Goal: Information Seeking & Learning: Learn about a topic

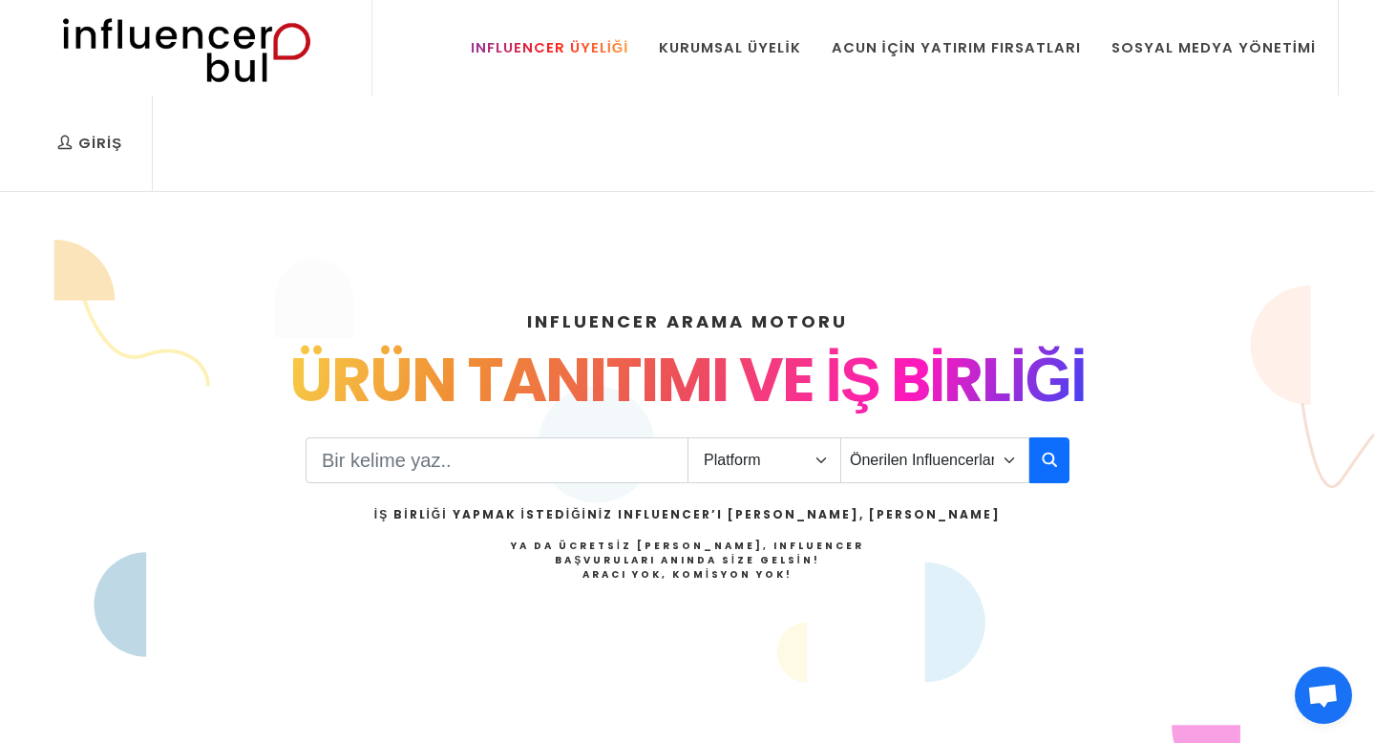
click at [590, 49] on div "Influencer Üyeliği" at bounding box center [550, 47] width 159 height 21
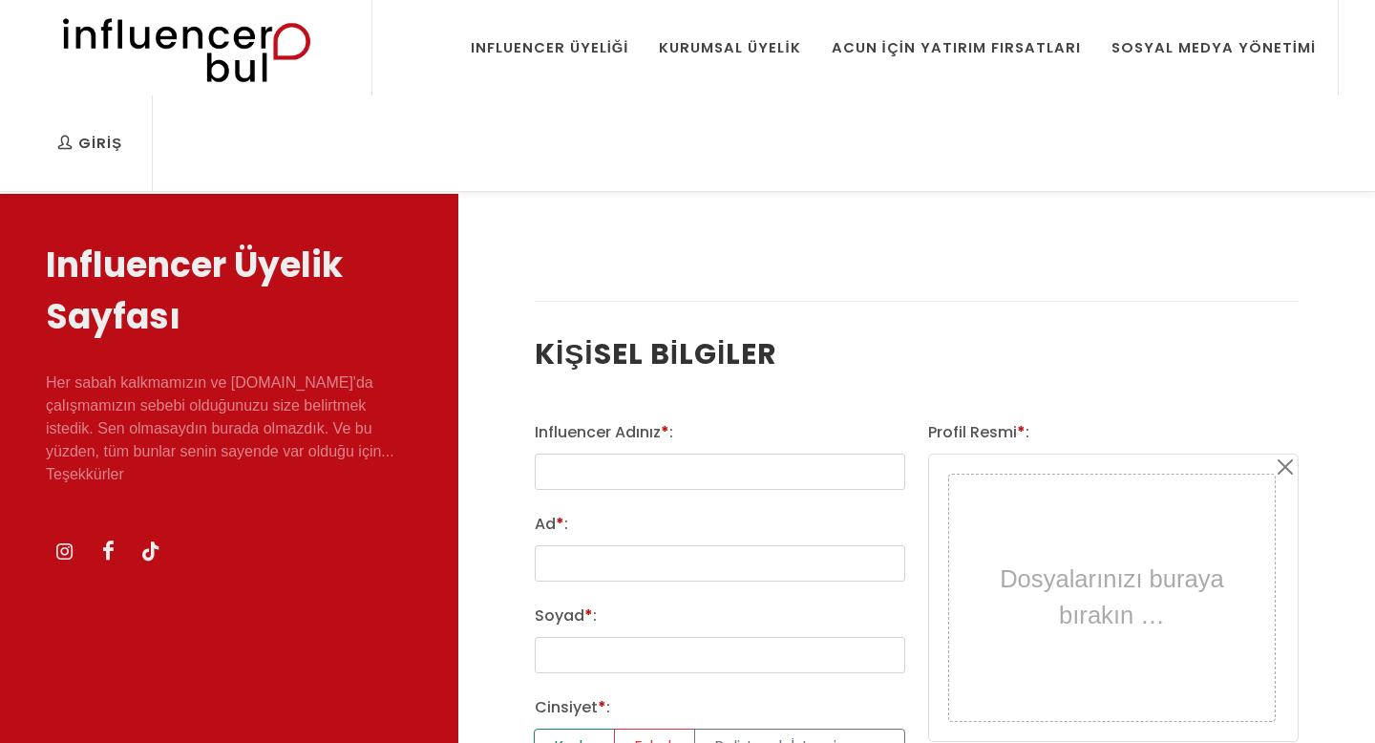
select select
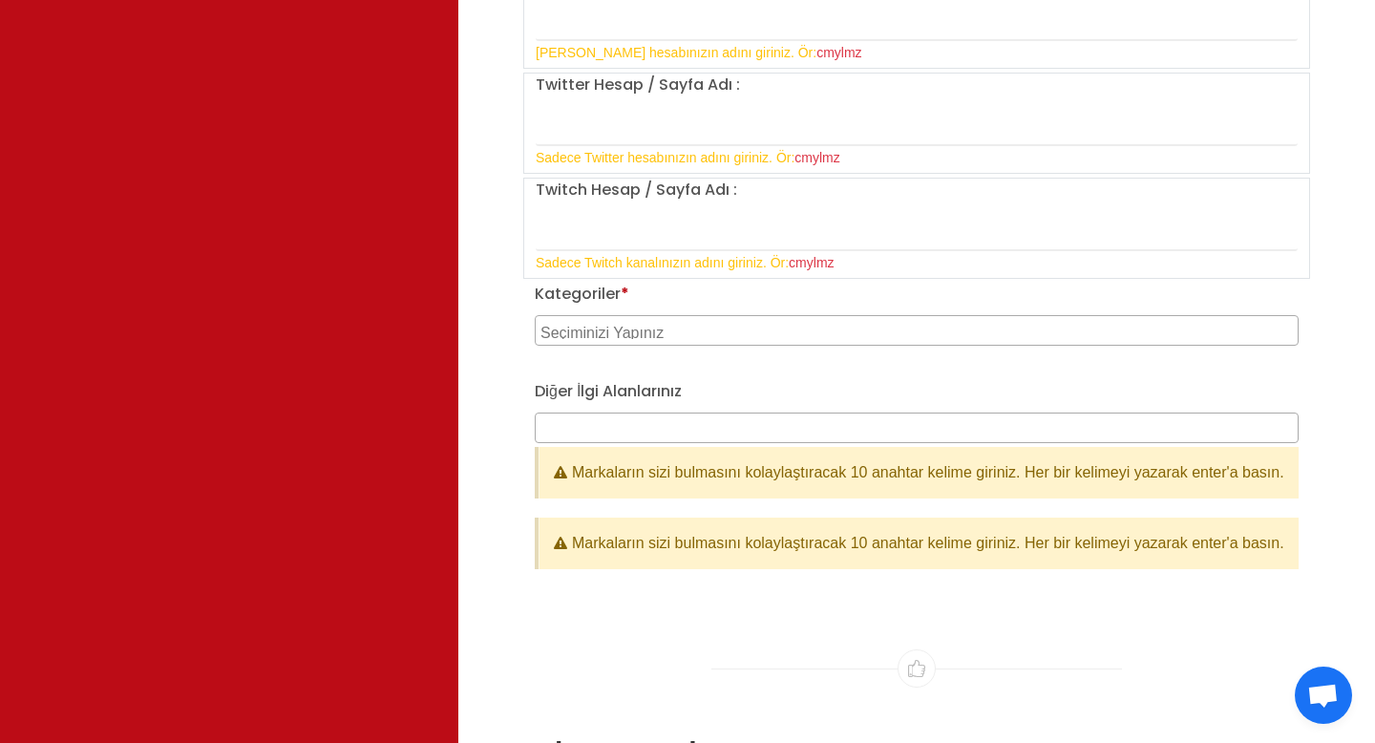
scroll to position [2015, 0]
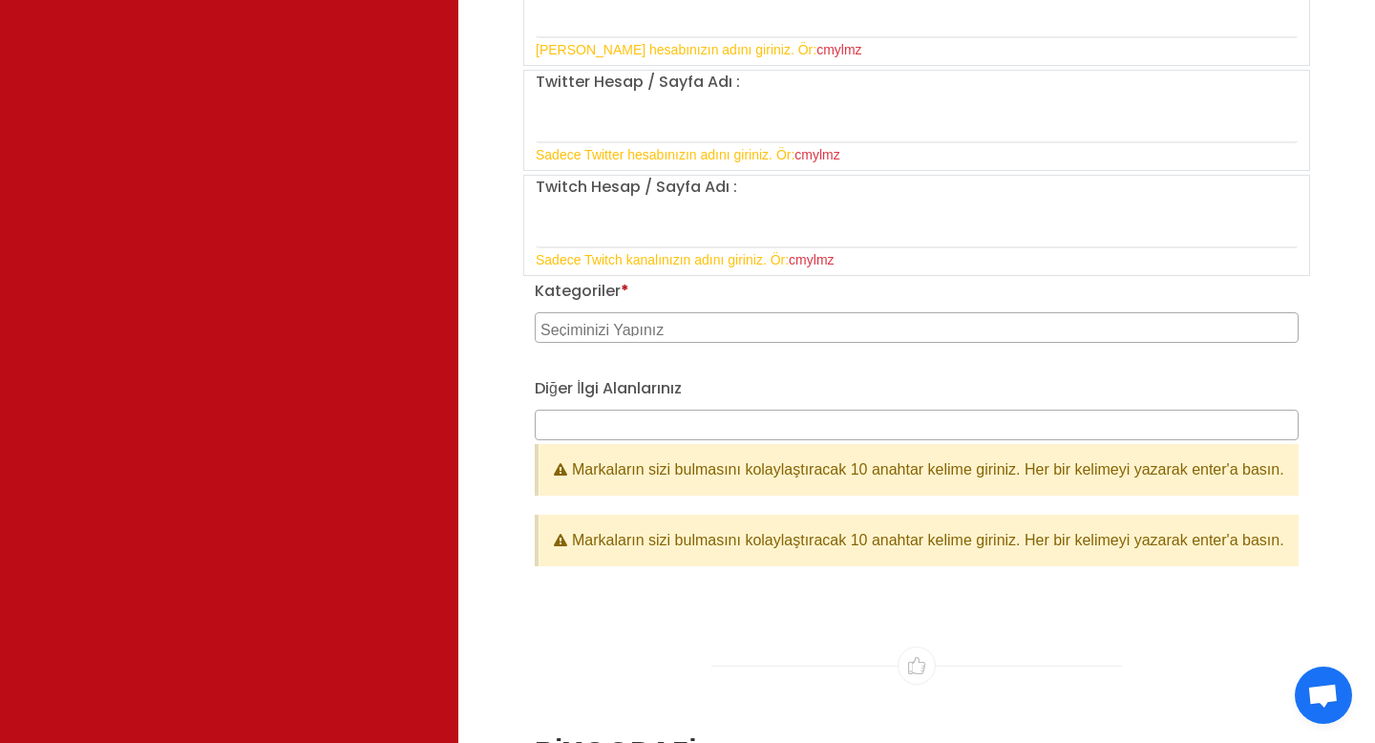
type input "mustafa@influencerbul.com"
click at [715, 322] on textarea "Search" at bounding box center [919, 327] width 757 height 17
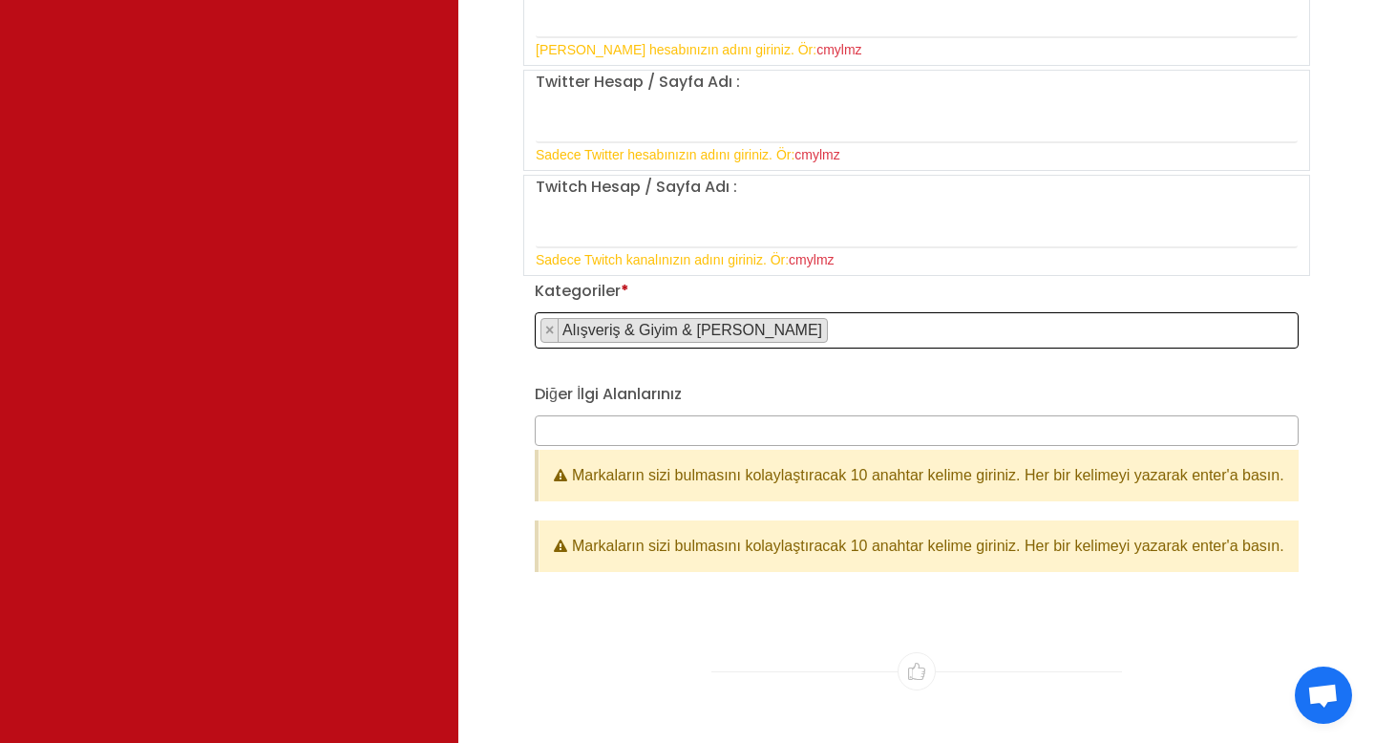
select select "2"
click at [810, 334] on span "× Alışveriş & Giyim & Aksesuar" at bounding box center [917, 330] width 764 height 36
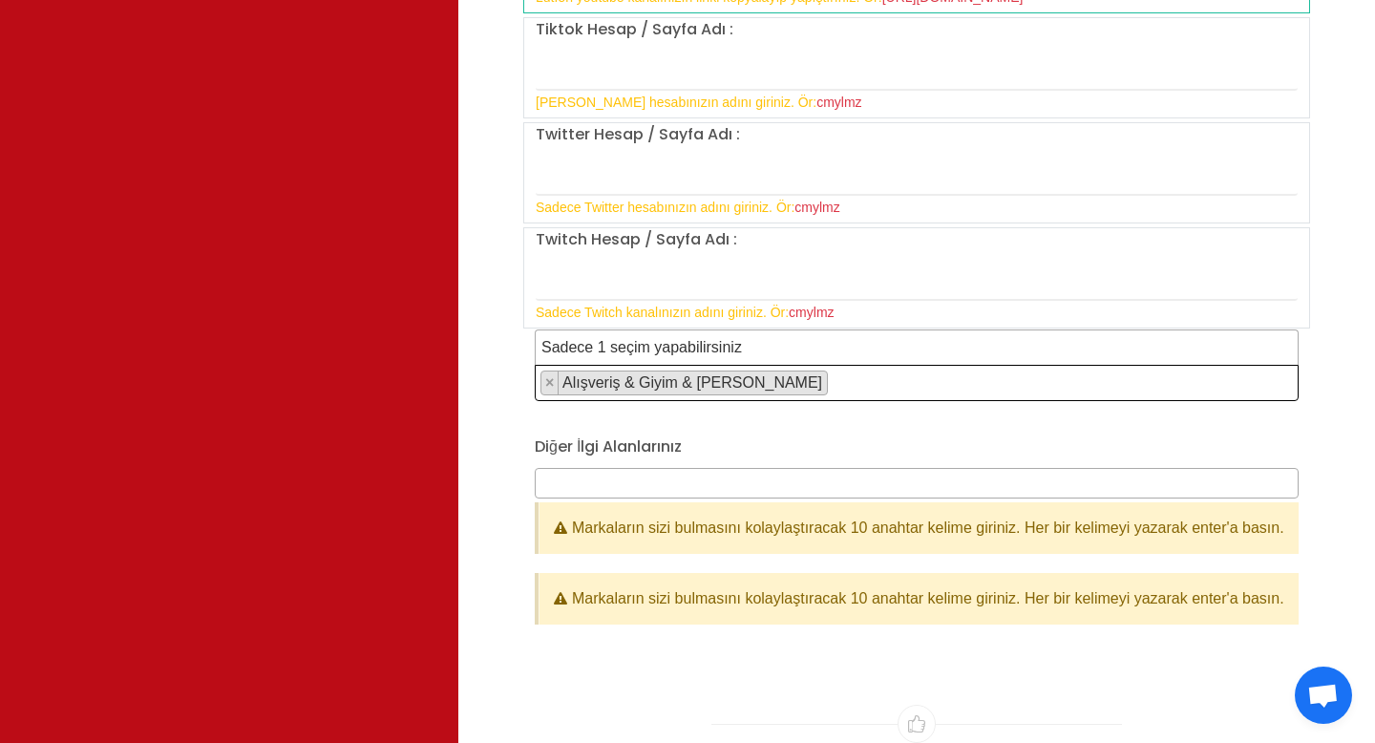
scroll to position [1983, 0]
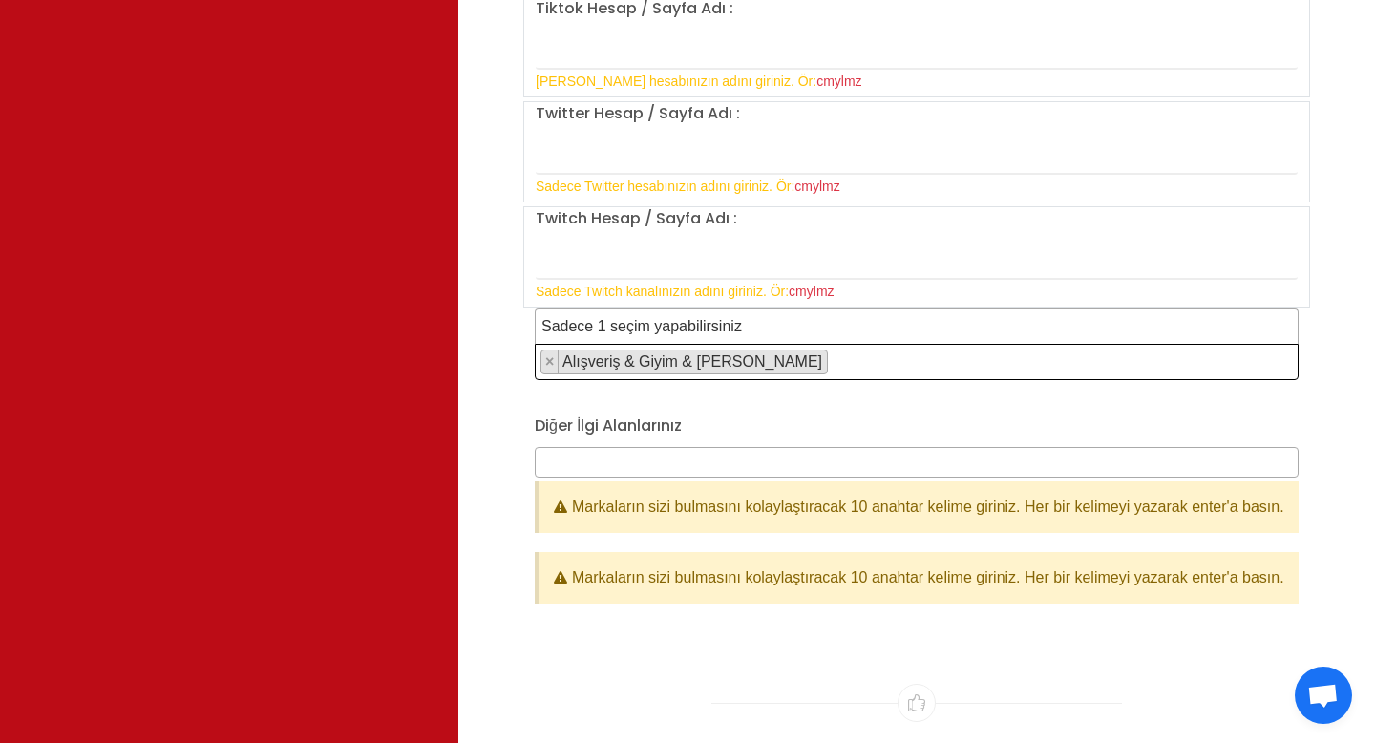
click at [637, 462] on span at bounding box center [917, 462] width 764 height 31
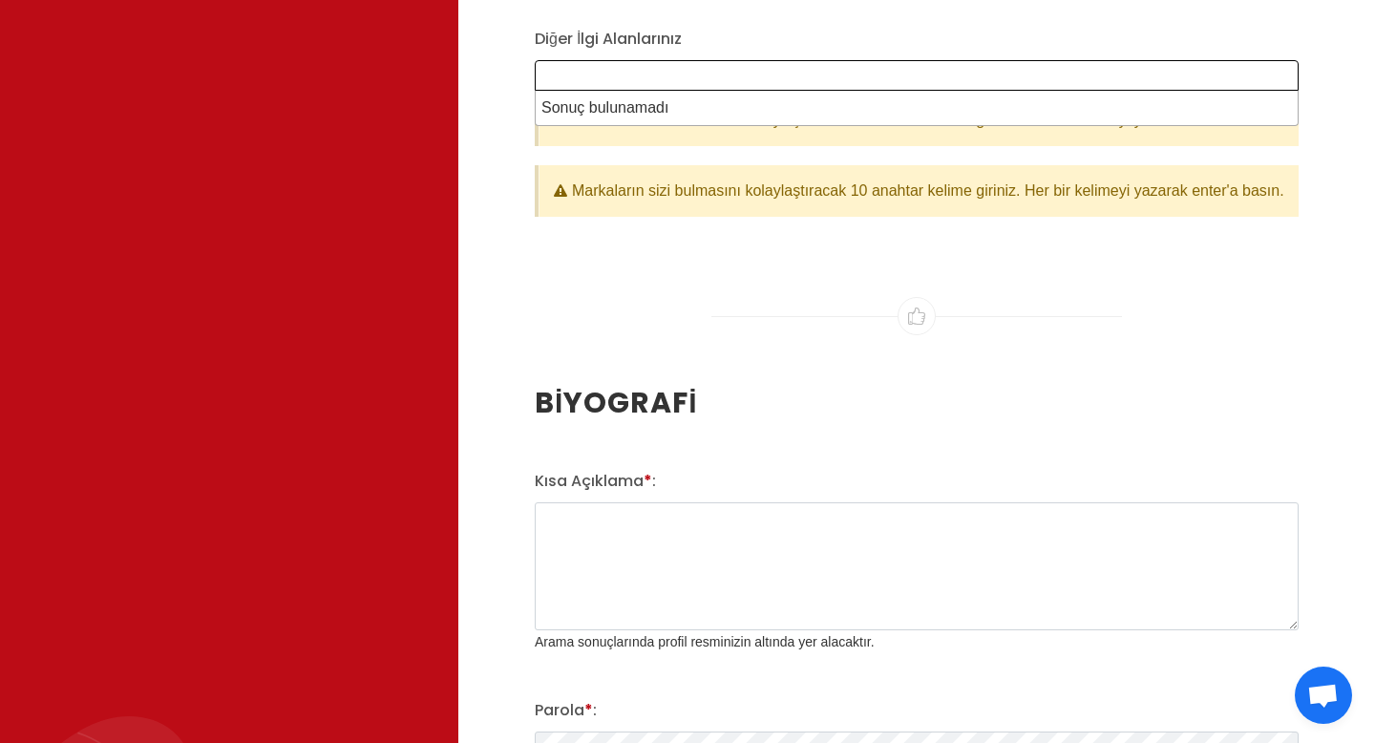
scroll to position [2325, 0]
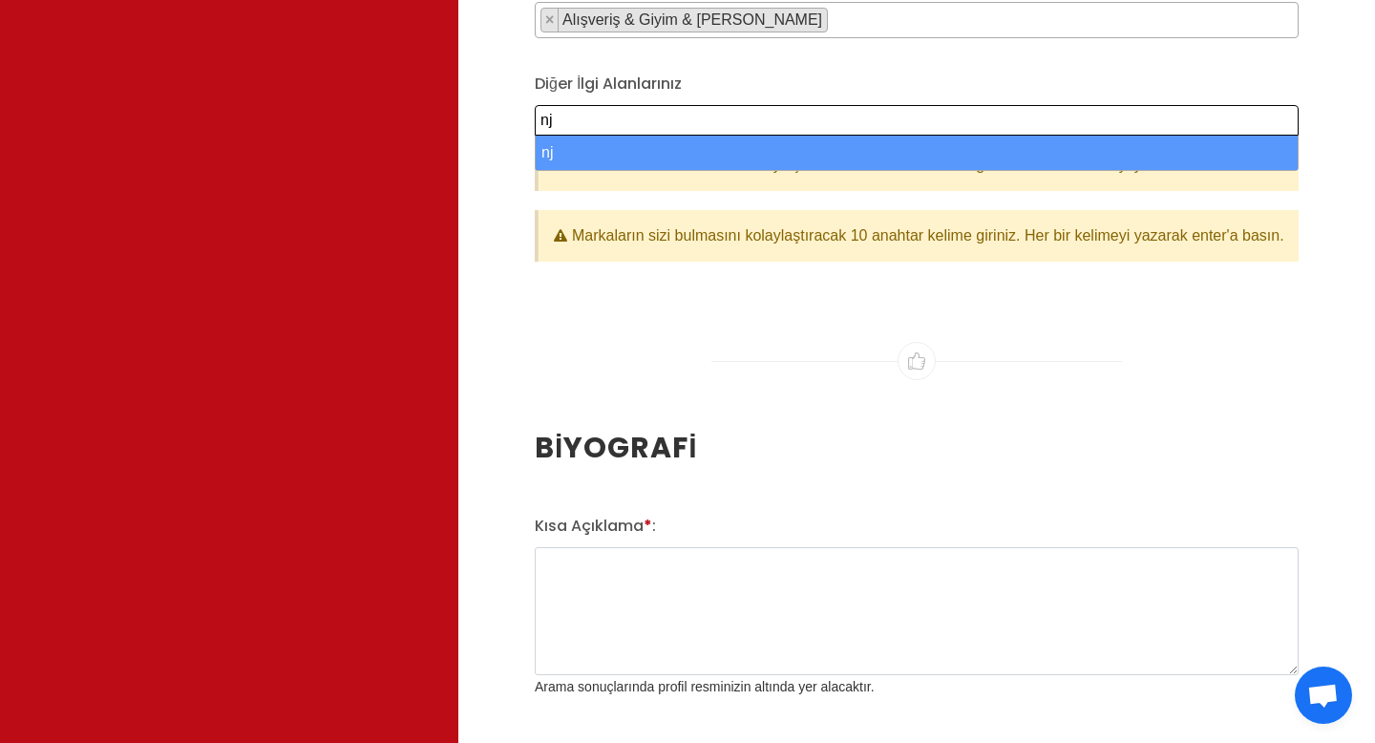
type textarea "n"
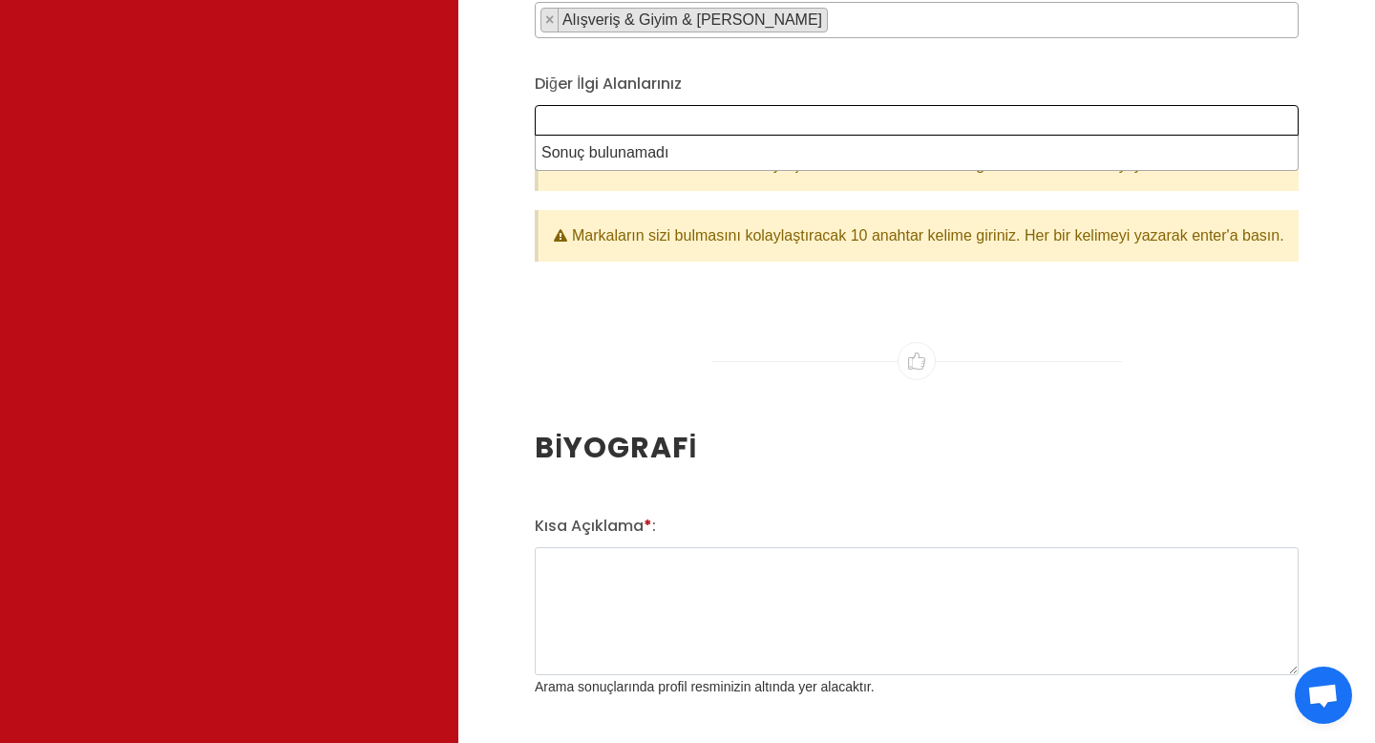
type textarea "e"
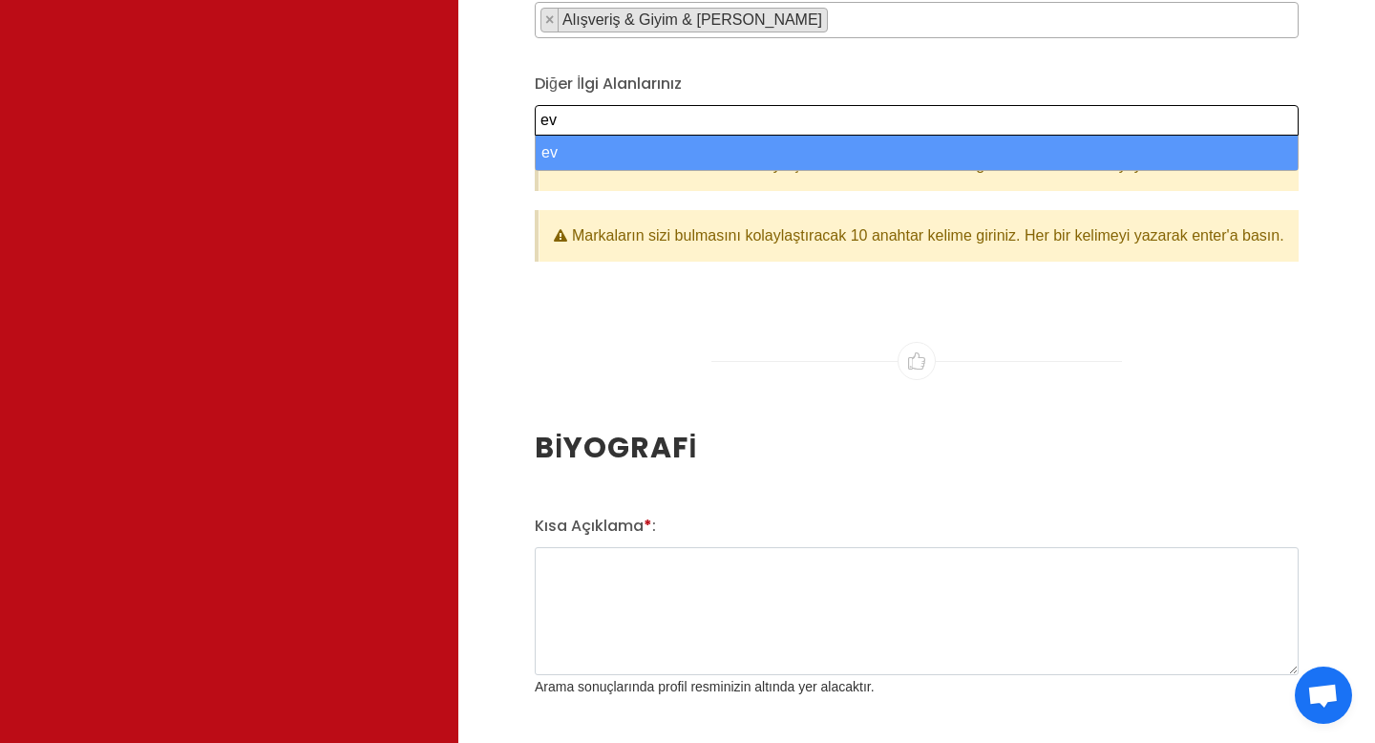
type textarea "ev"
select select "ev"
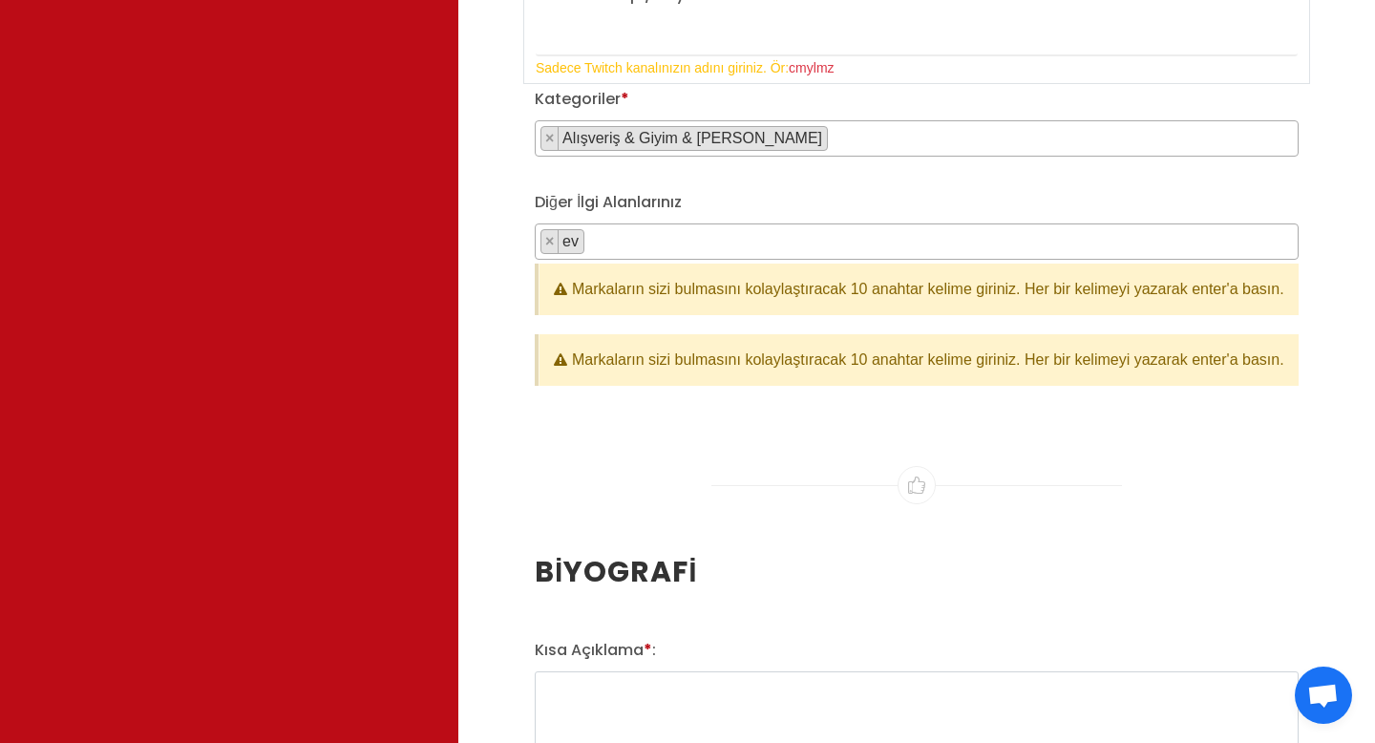
scroll to position [2193, 0]
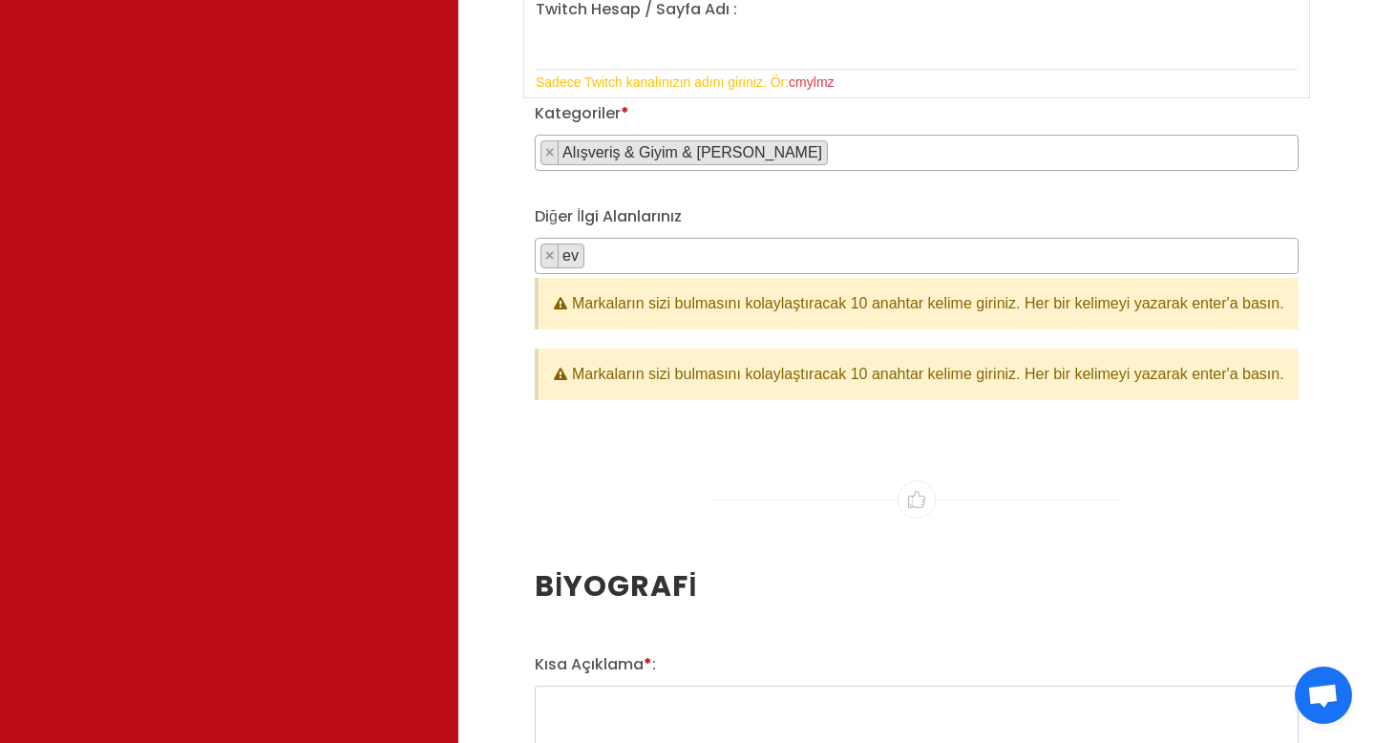
click at [850, 151] on span "× Alışveriş & Giyim & Aksesuar" at bounding box center [917, 153] width 764 height 36
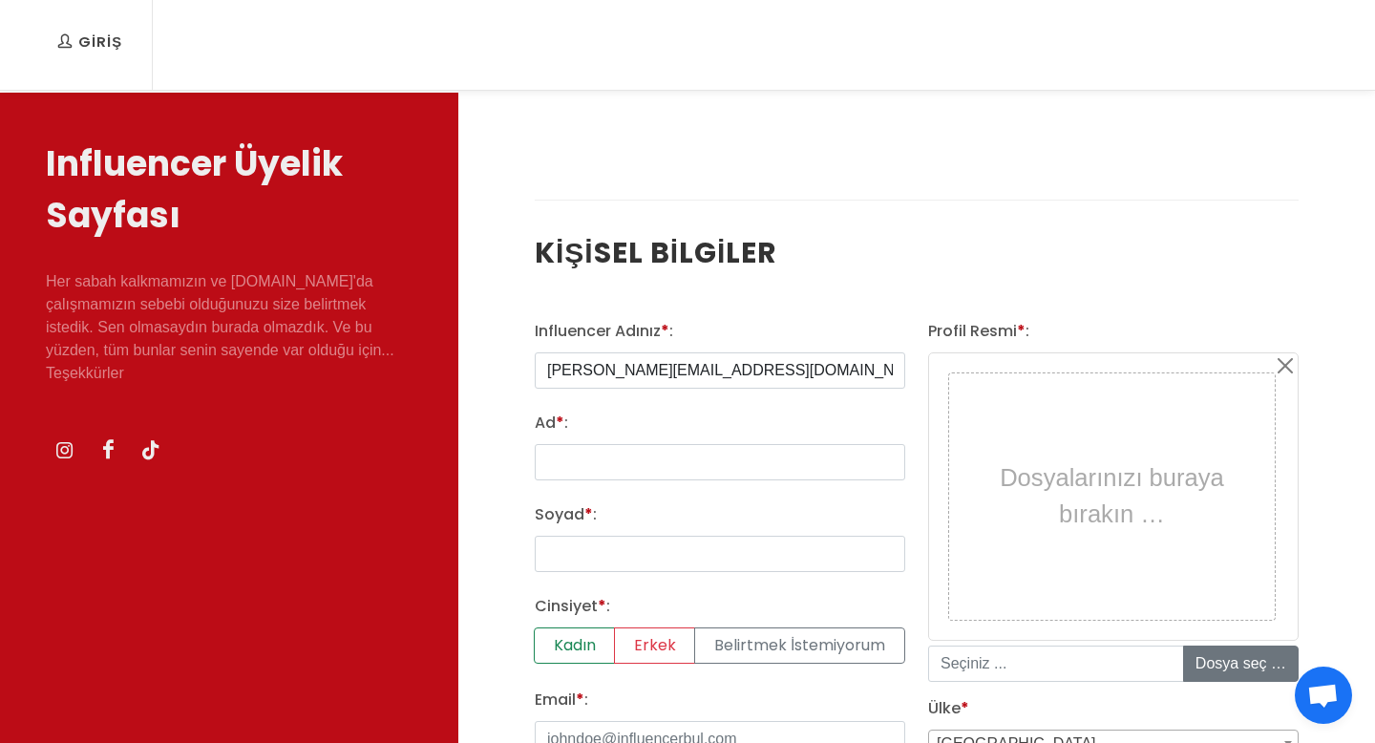
scroll to position [0, 0]
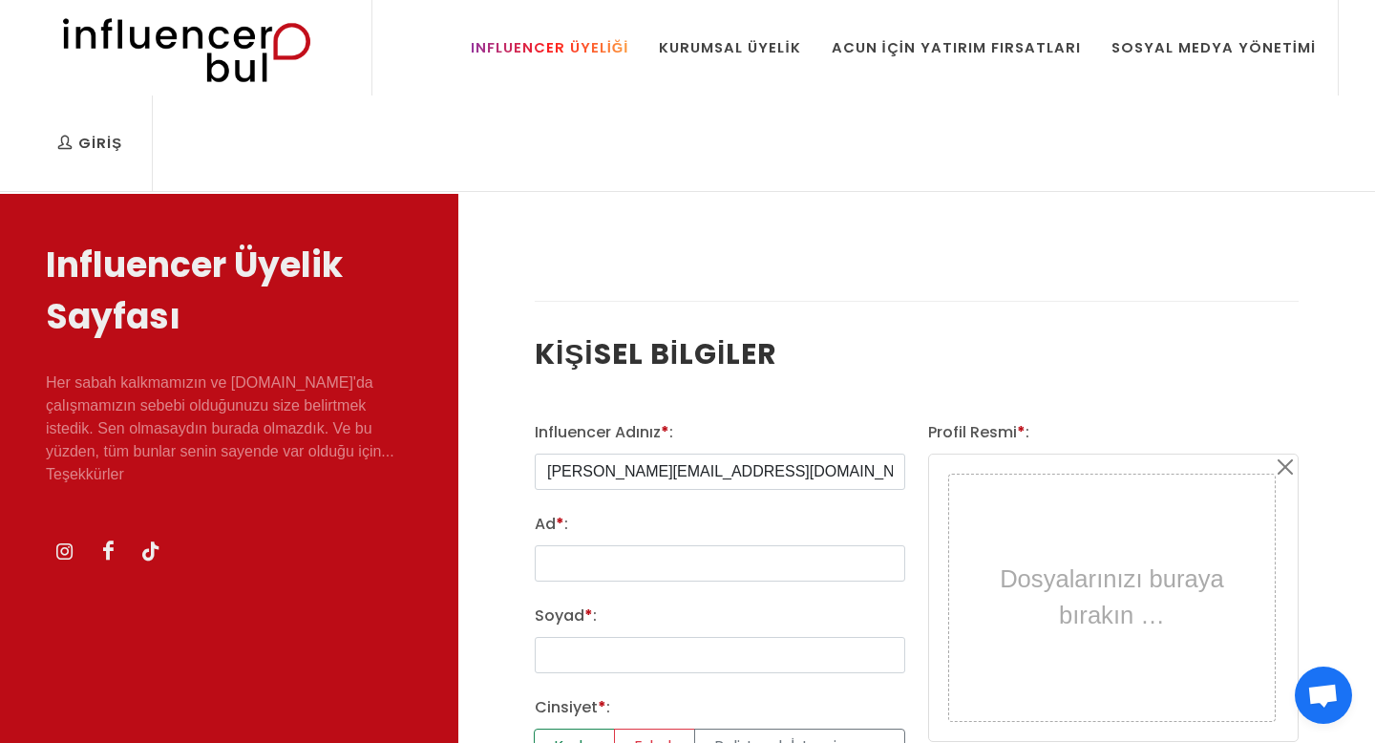
click at [563, 45] on div "Influencer Üyeliği" at bounding box center [550, 47] width 159 height 21
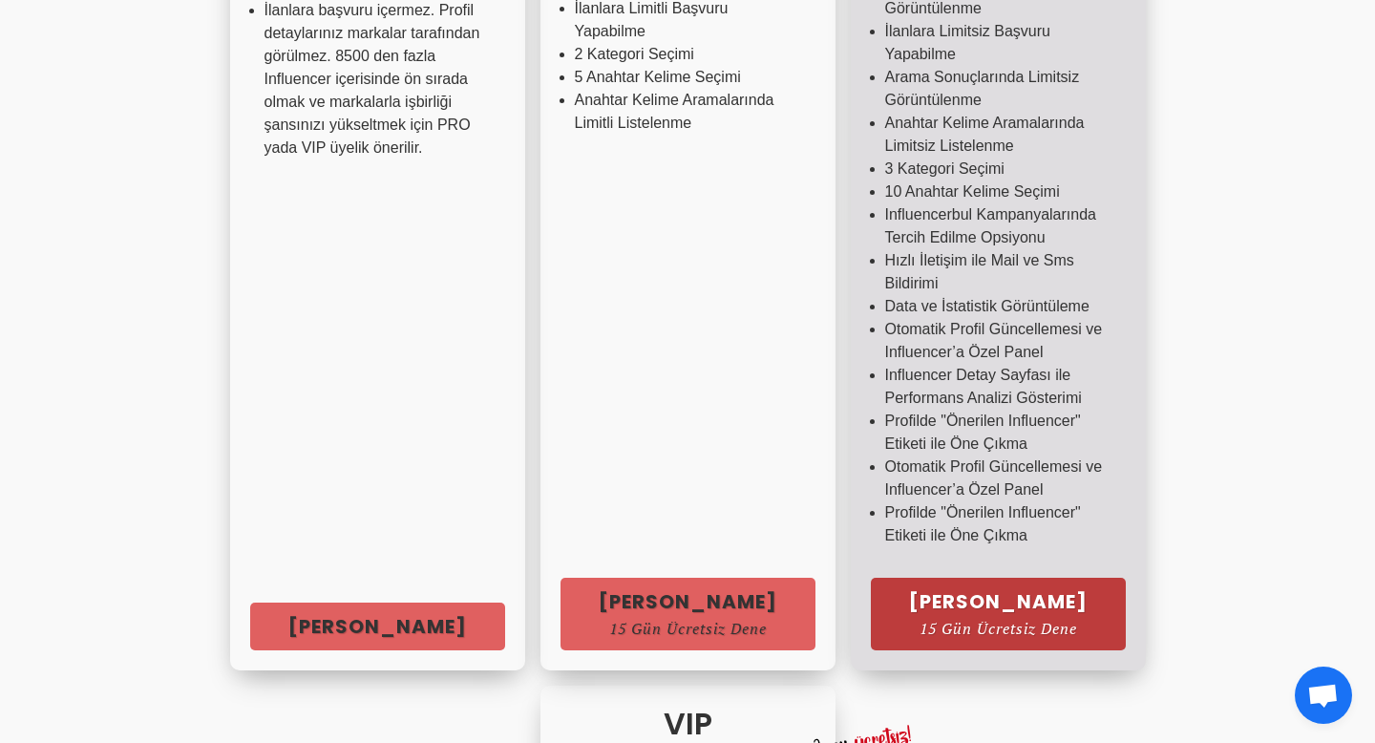
click at [909, 624] on span "15 Gün Ücretsiz Dene" at bounding box center [998, 628] width 179 height 15
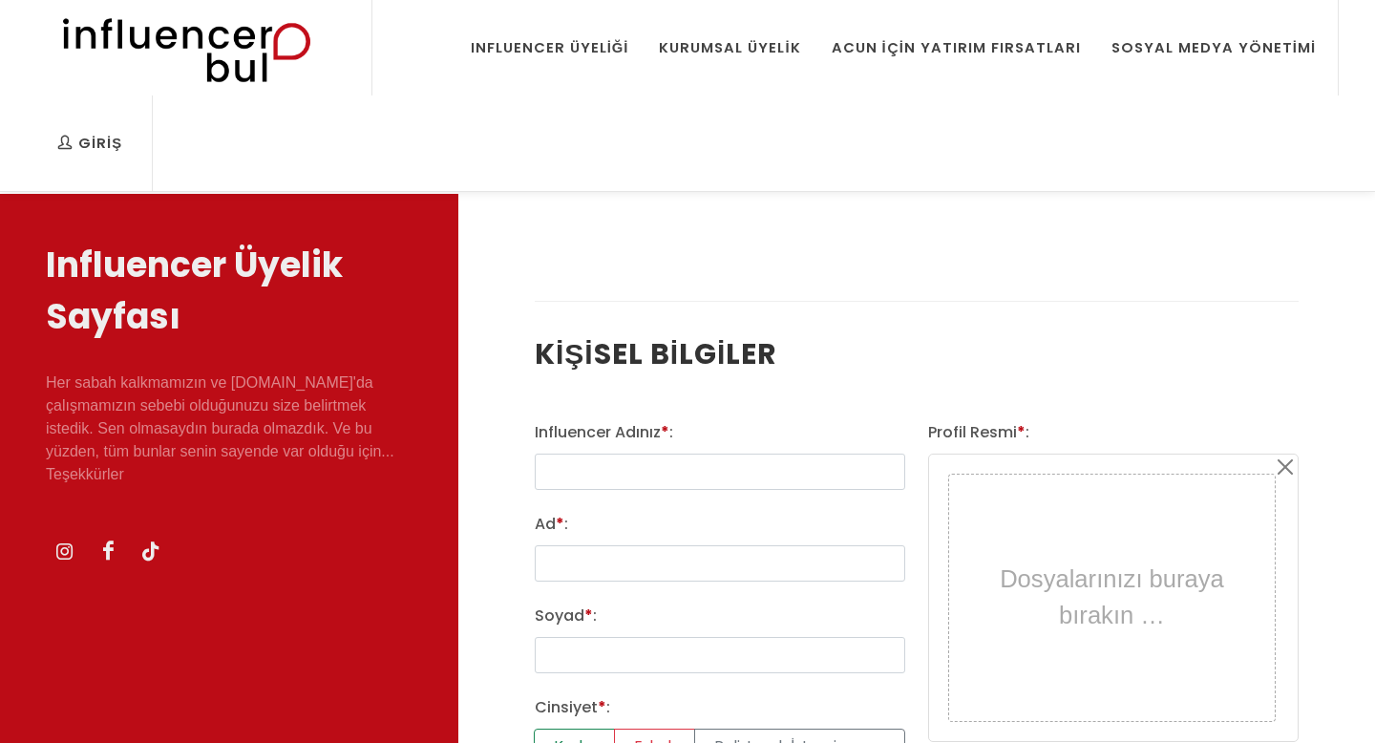
select select
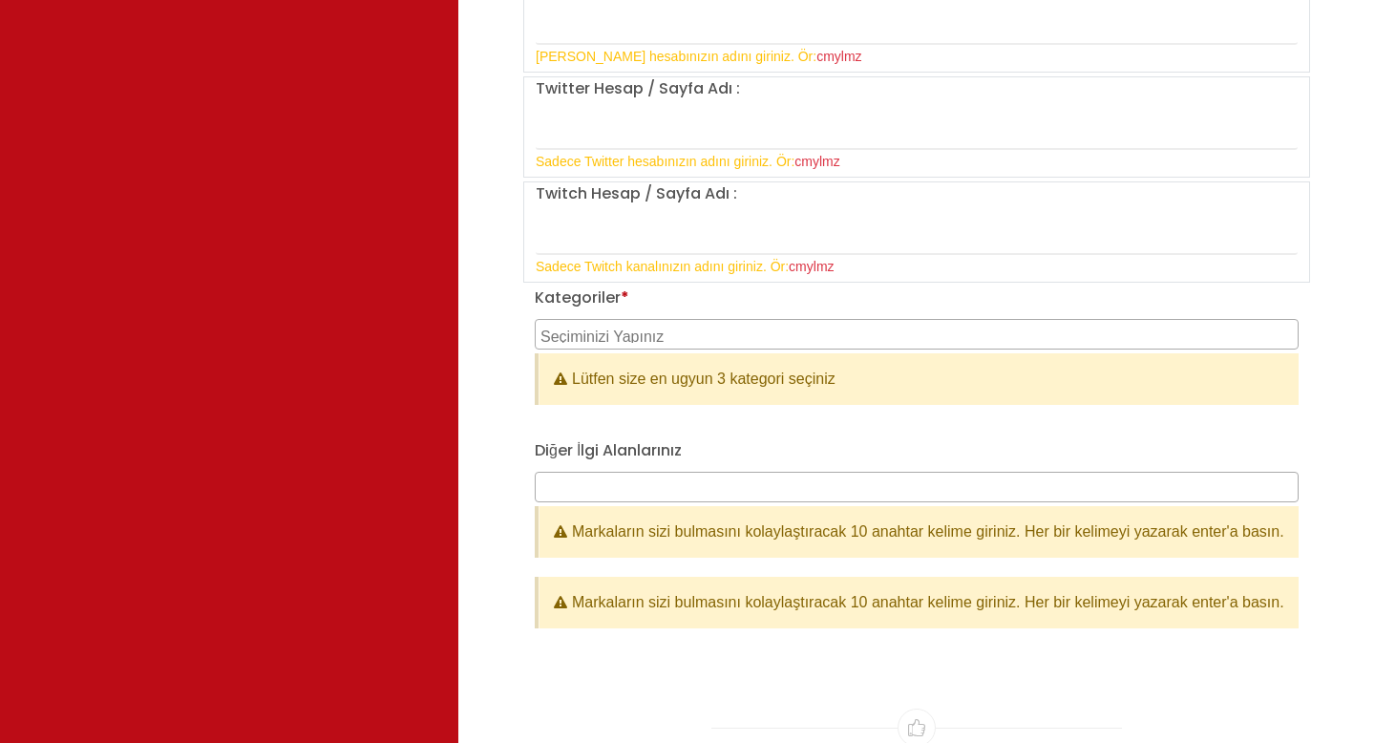
scroll to position [2008, 0]
type input "mustafa@influencerbul.com"
click at [701, 337] on textarea "Search" at bounding box center [919, 334] width 757 height 17
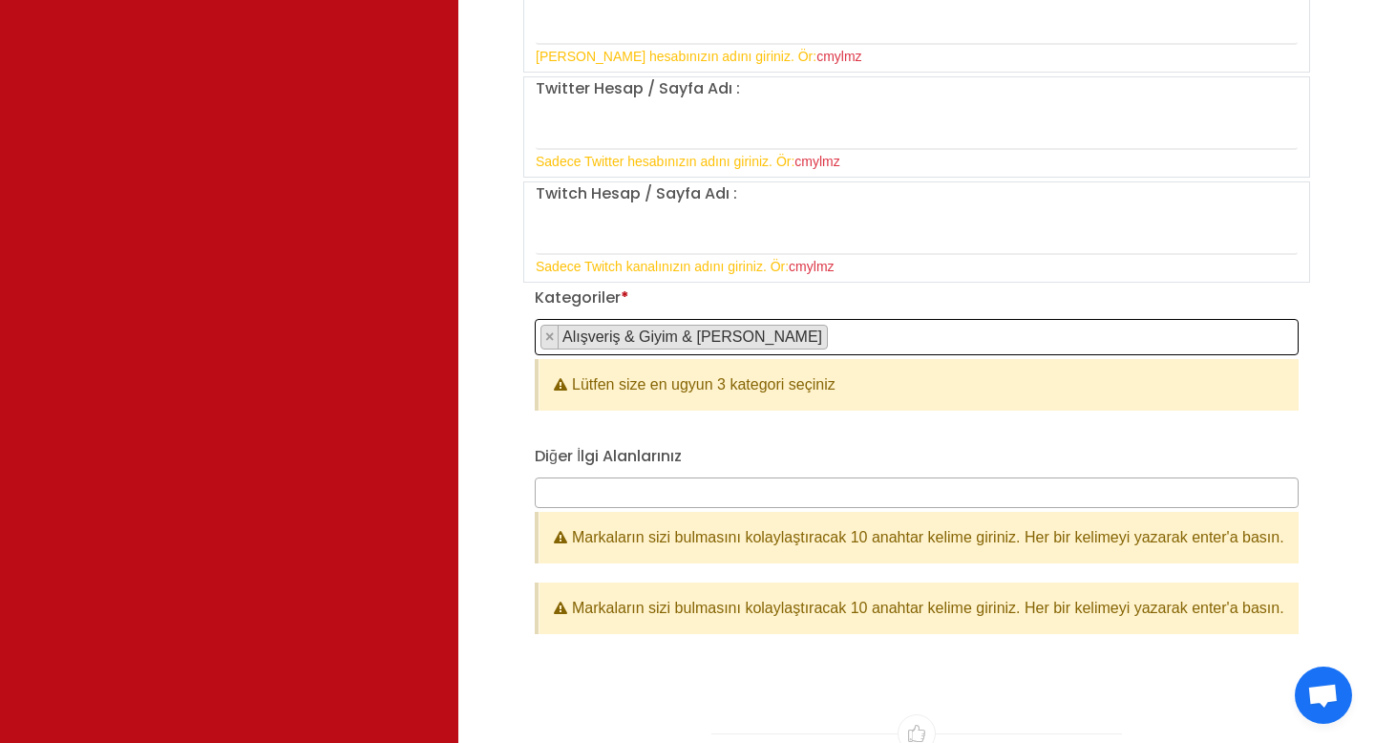
select select "2"
click at [799, 344] on span "× Alışveriş & Giyim & Aksesuar" at bounding box center [917, 337] width 764 height 36
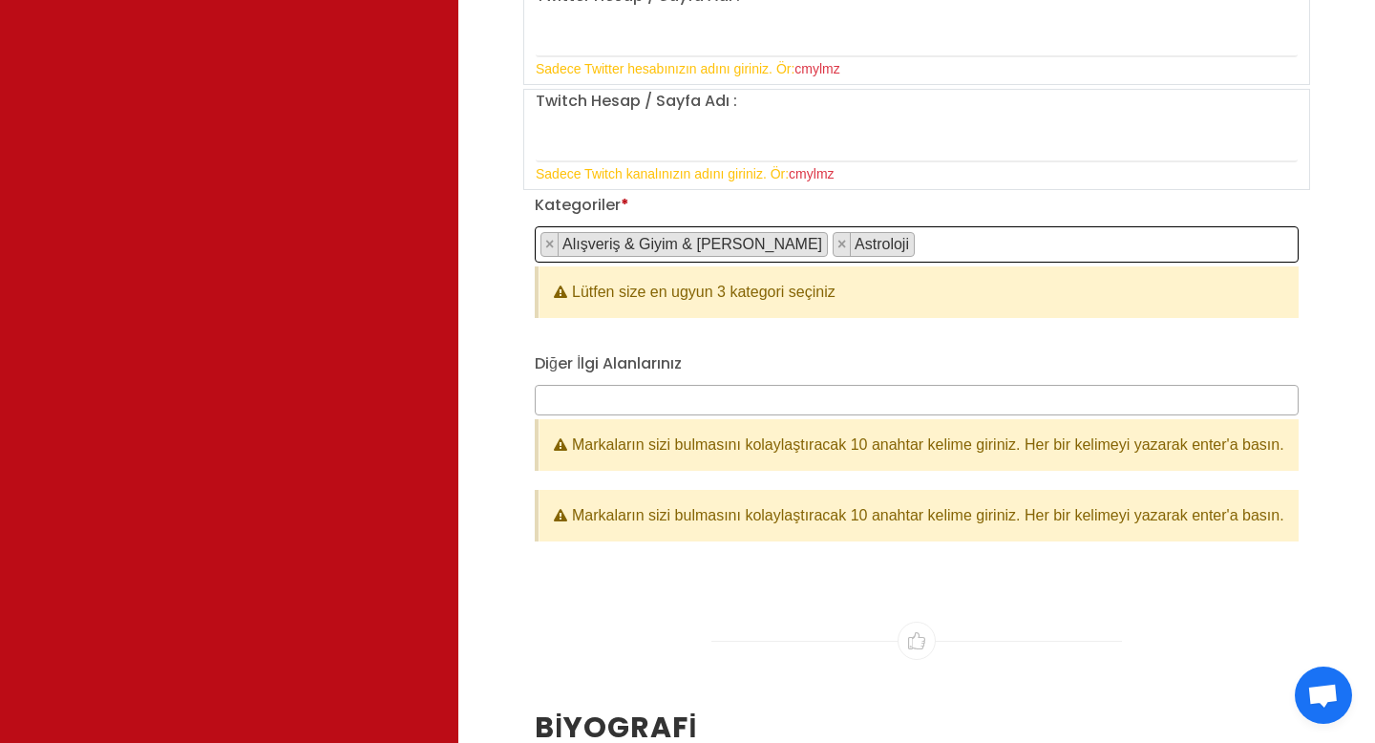
scroll to position [2110, 0]
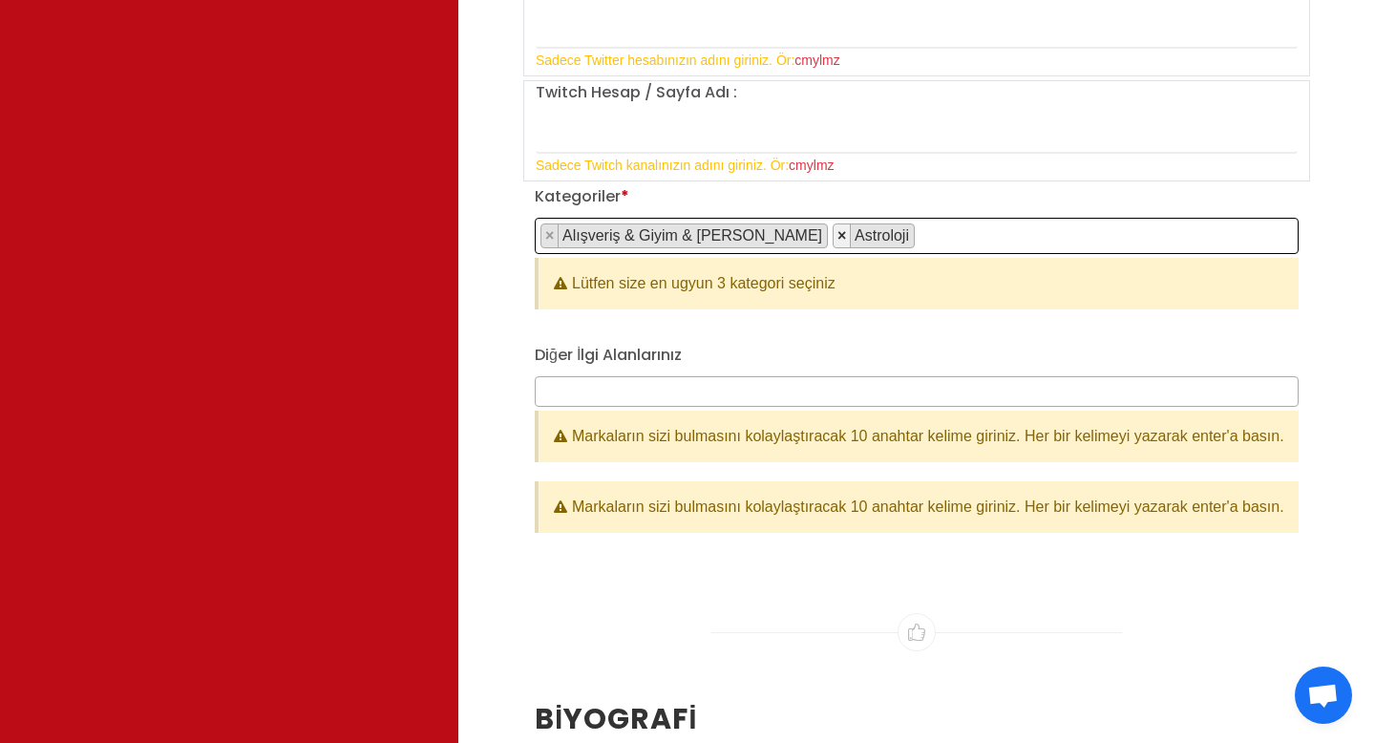
click at [834, 236] on button "×" at bounding box center [842, 235] width 17 height 23
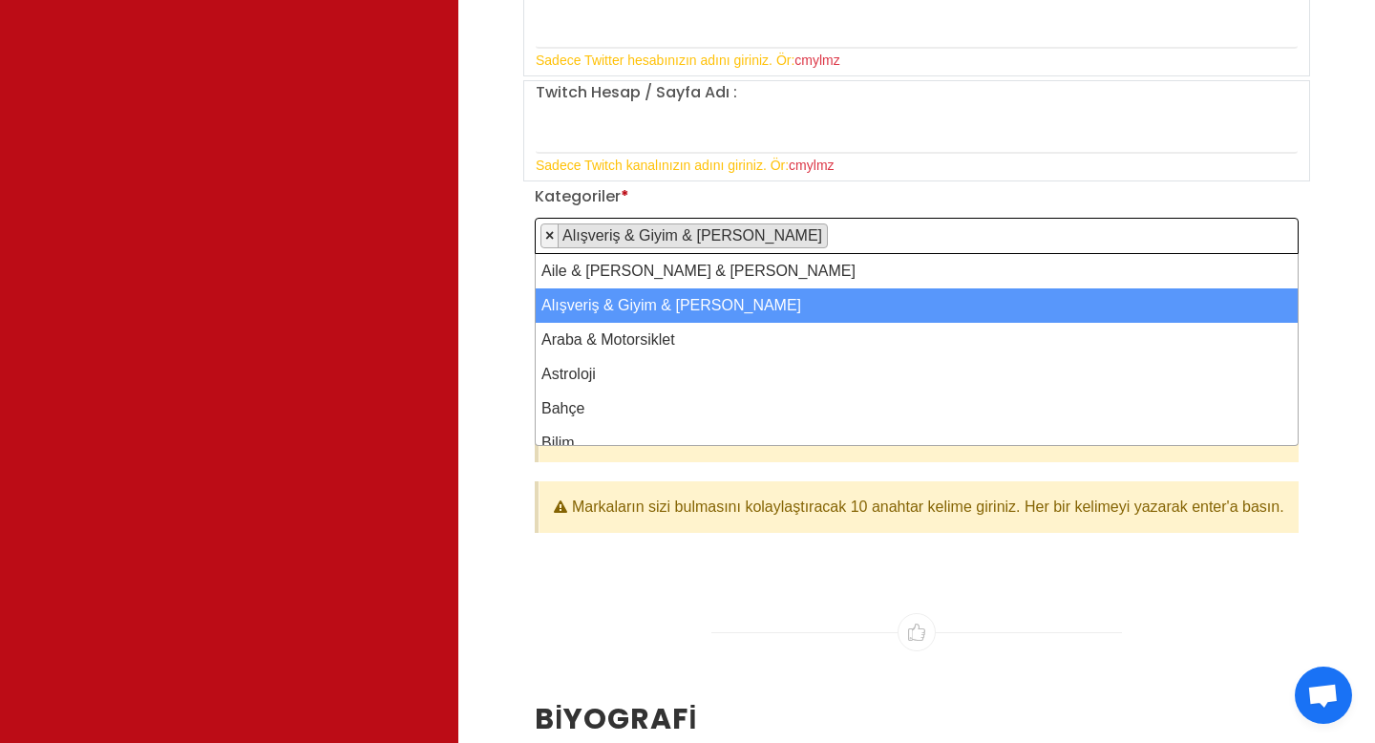
click at [554, 235] on button "×" at bounding box center [549, 235] width 17 height 23
select select
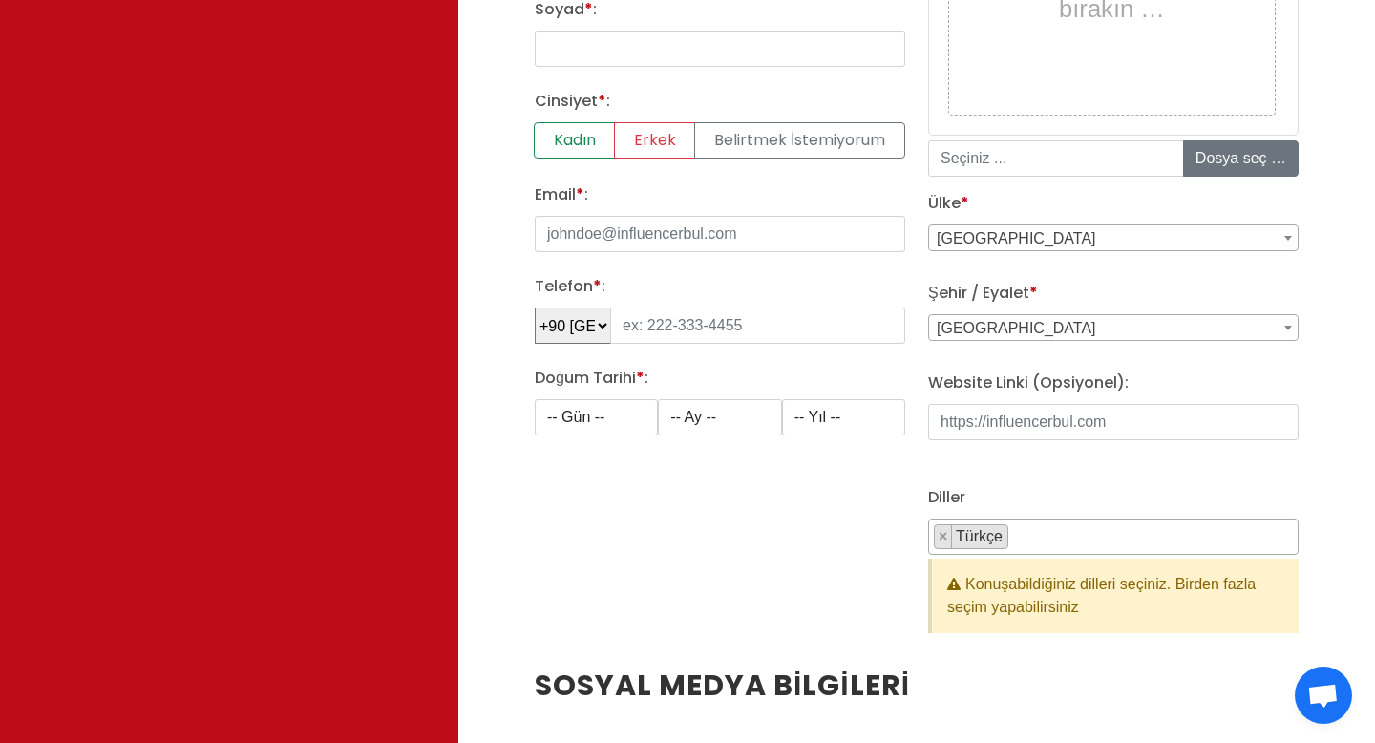
scroll to position [0, 0]
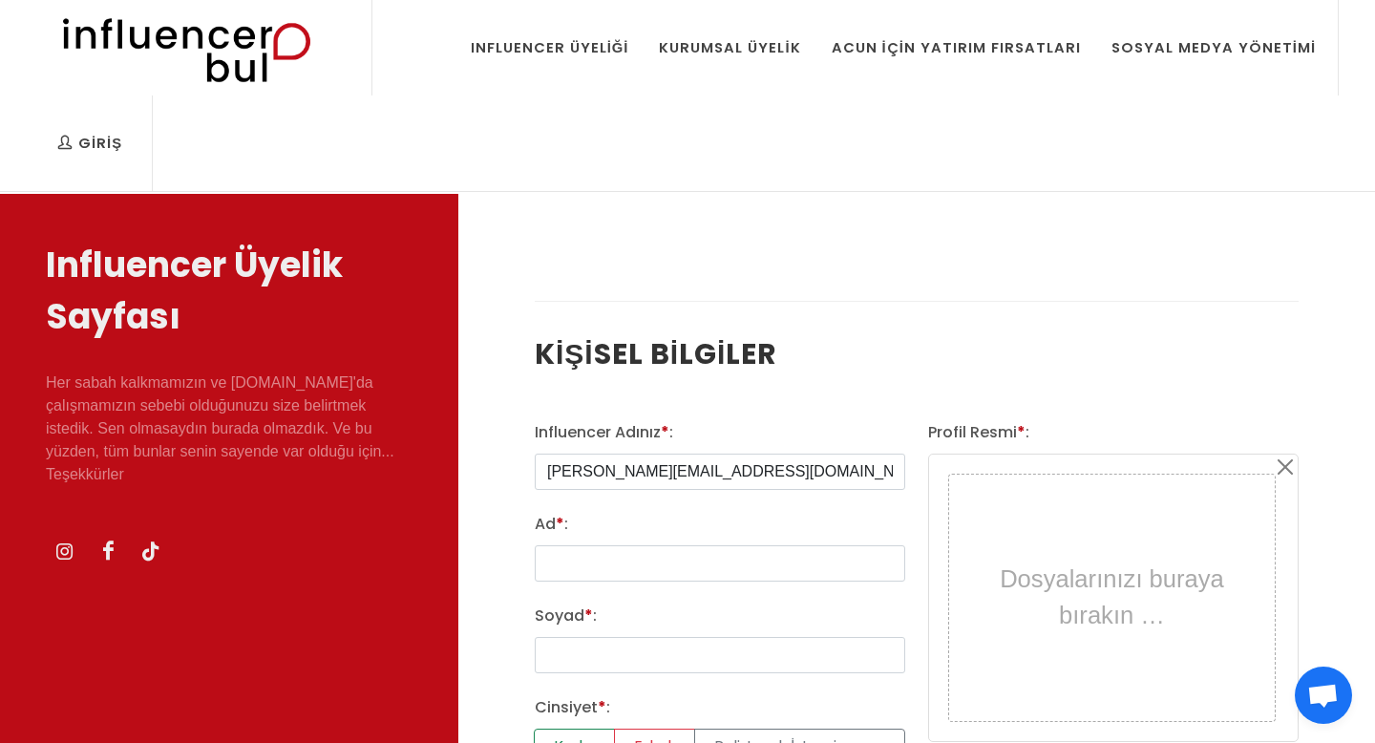
click at [587, 41] on div "Influencer Üyeliği" at bounding box center [550, 47] width 159 height 21
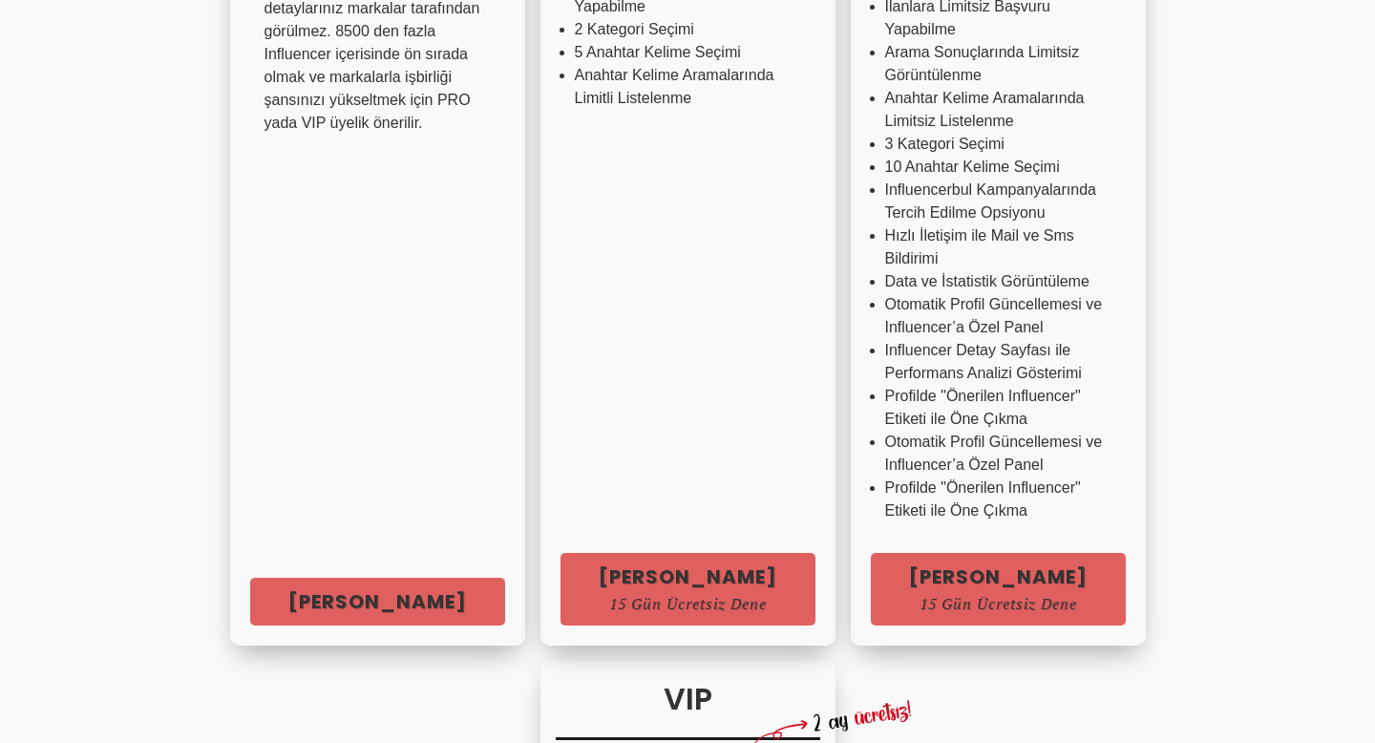
scroll to position [905, 0]
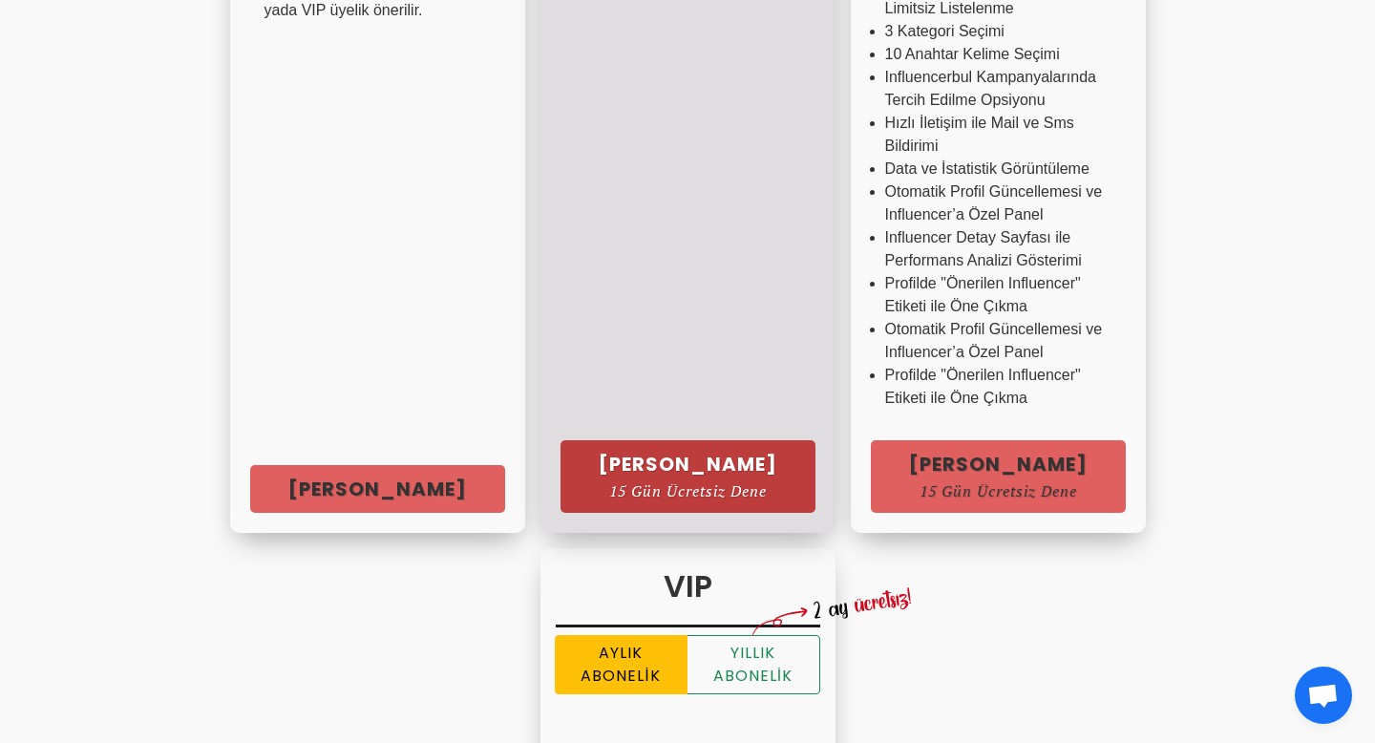
click at [561, 464] on link "[PERSON_NAME] 15 Gün Ücretsiz Dene" at bounding box center [688, 476] width 255 height 73
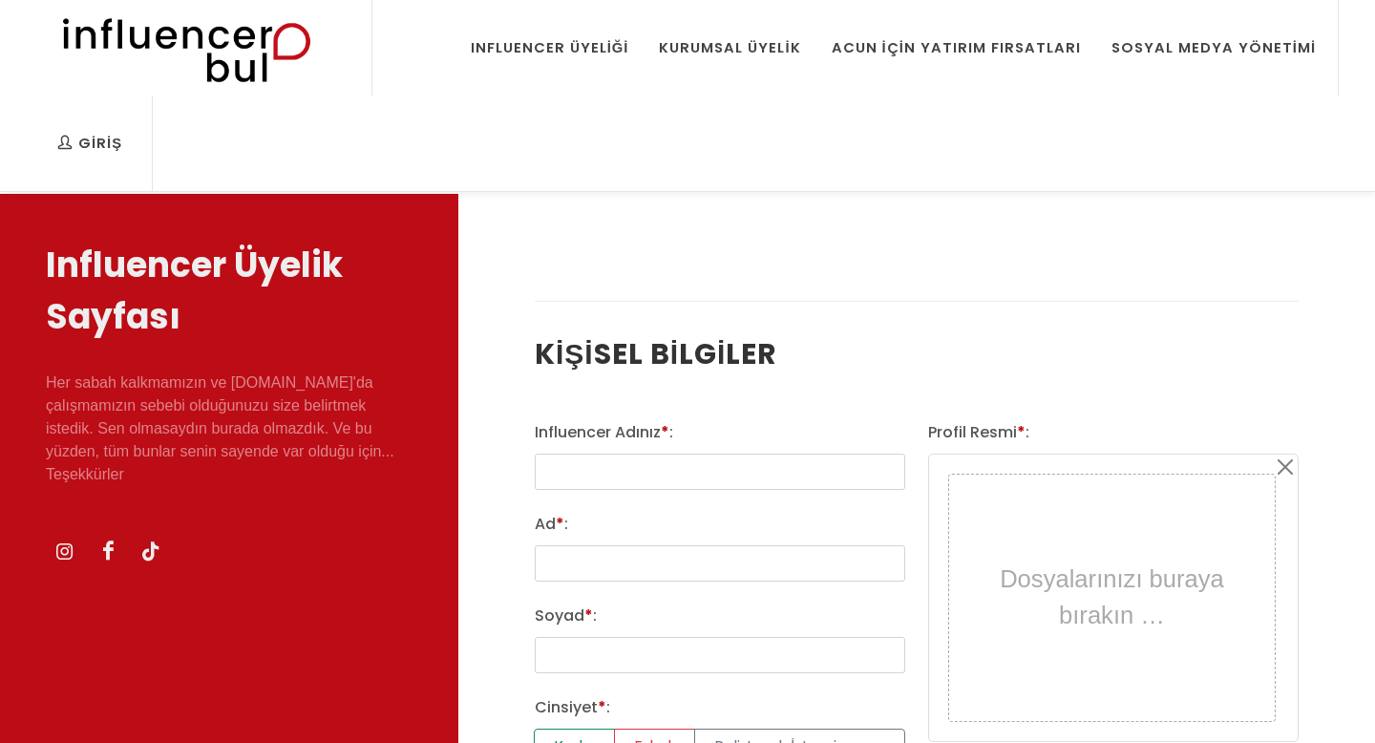
select select
type input "[PERSON_NAME][EMAIL_ADDRESS][DOMAIN_NAME]"
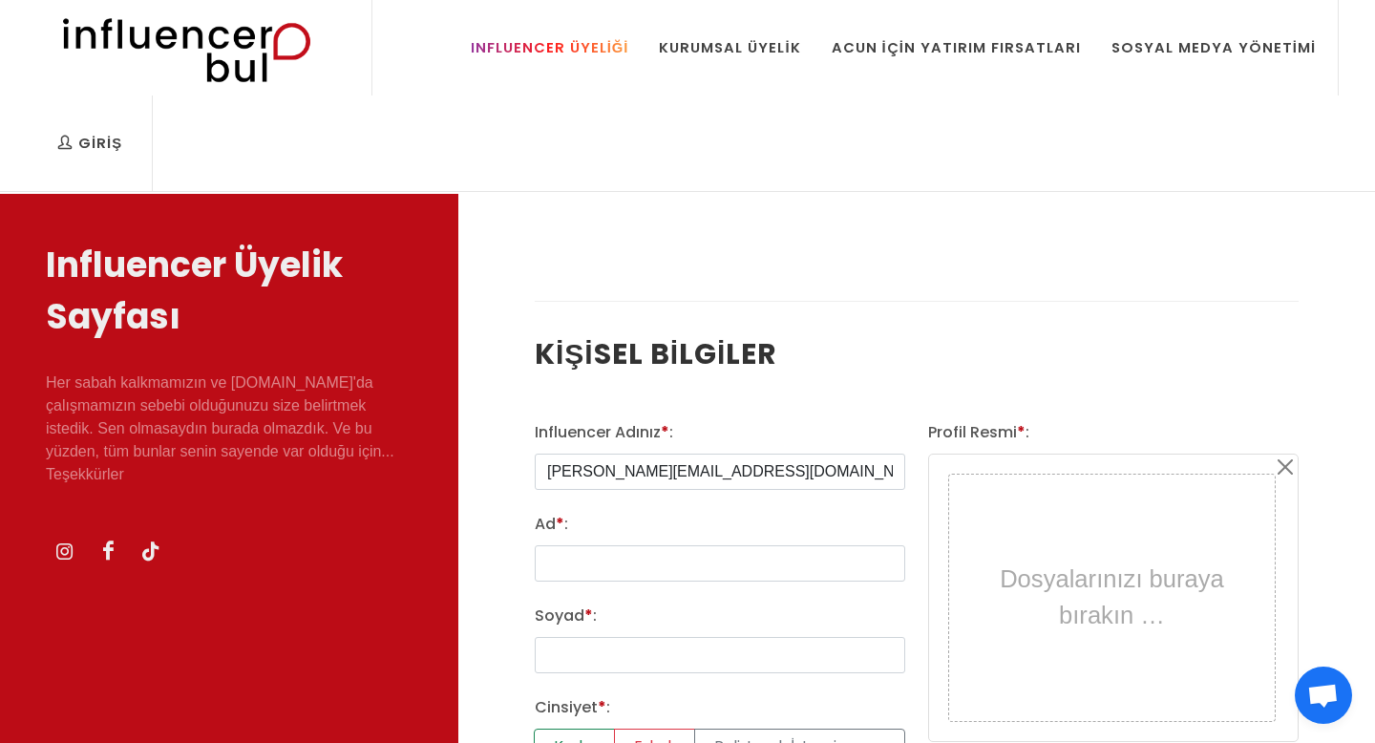
click at [561, 51] on div "Influencer Üyeliği" at bounding box center [550, 47] width 159 height 21
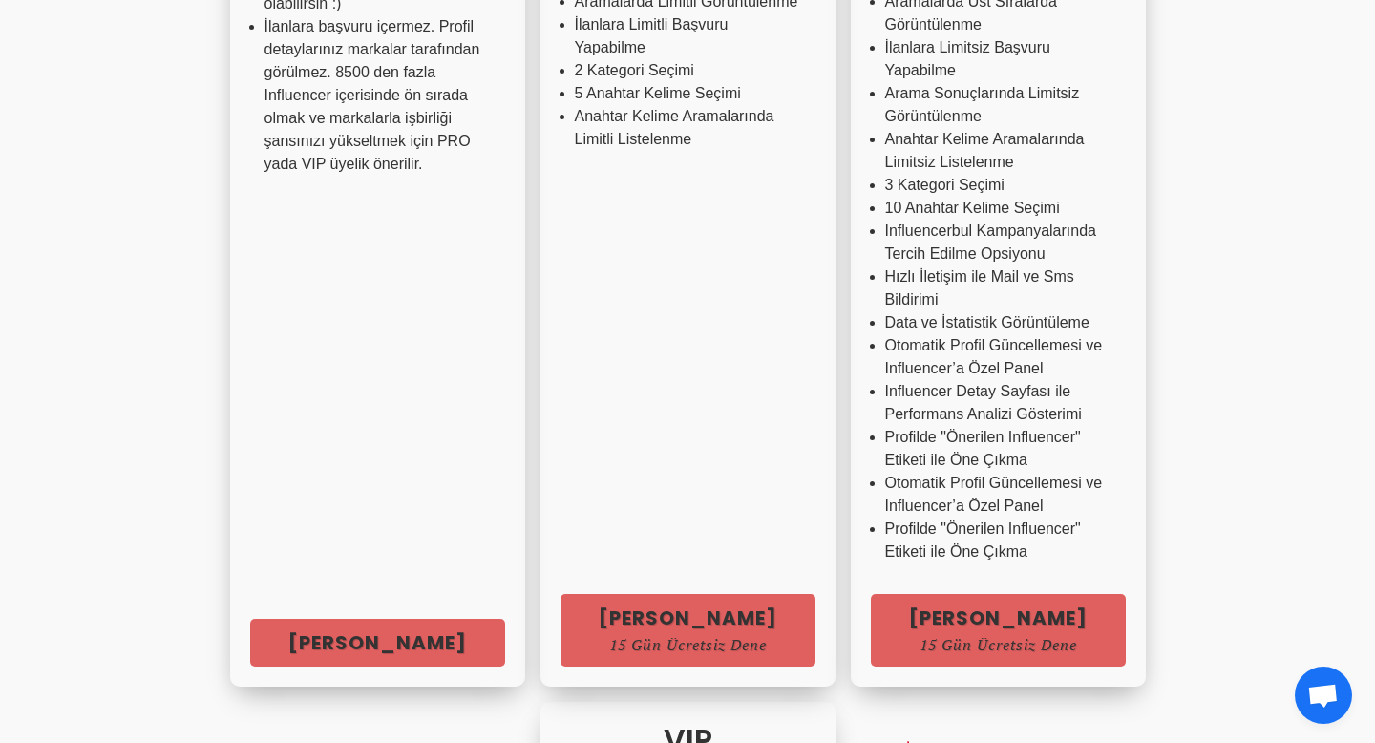
scroll to position [875, 0]
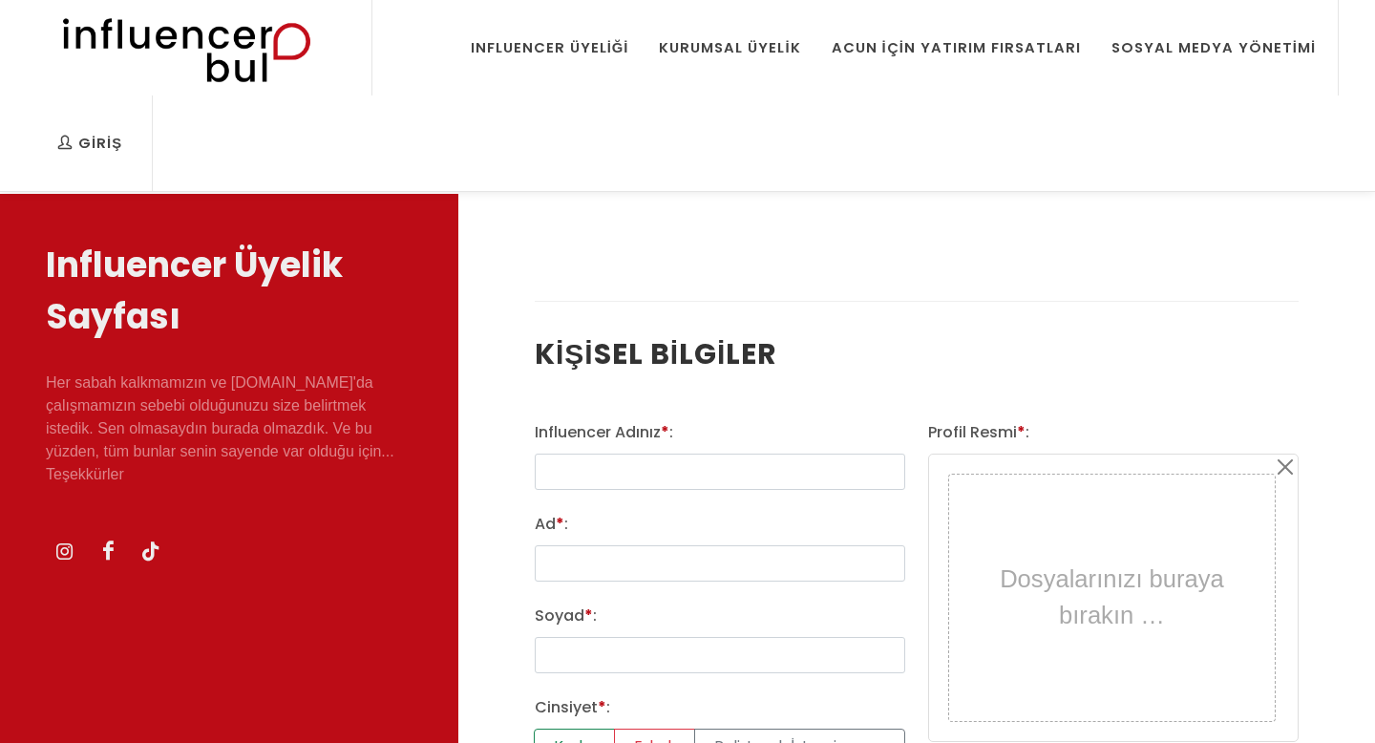
select select
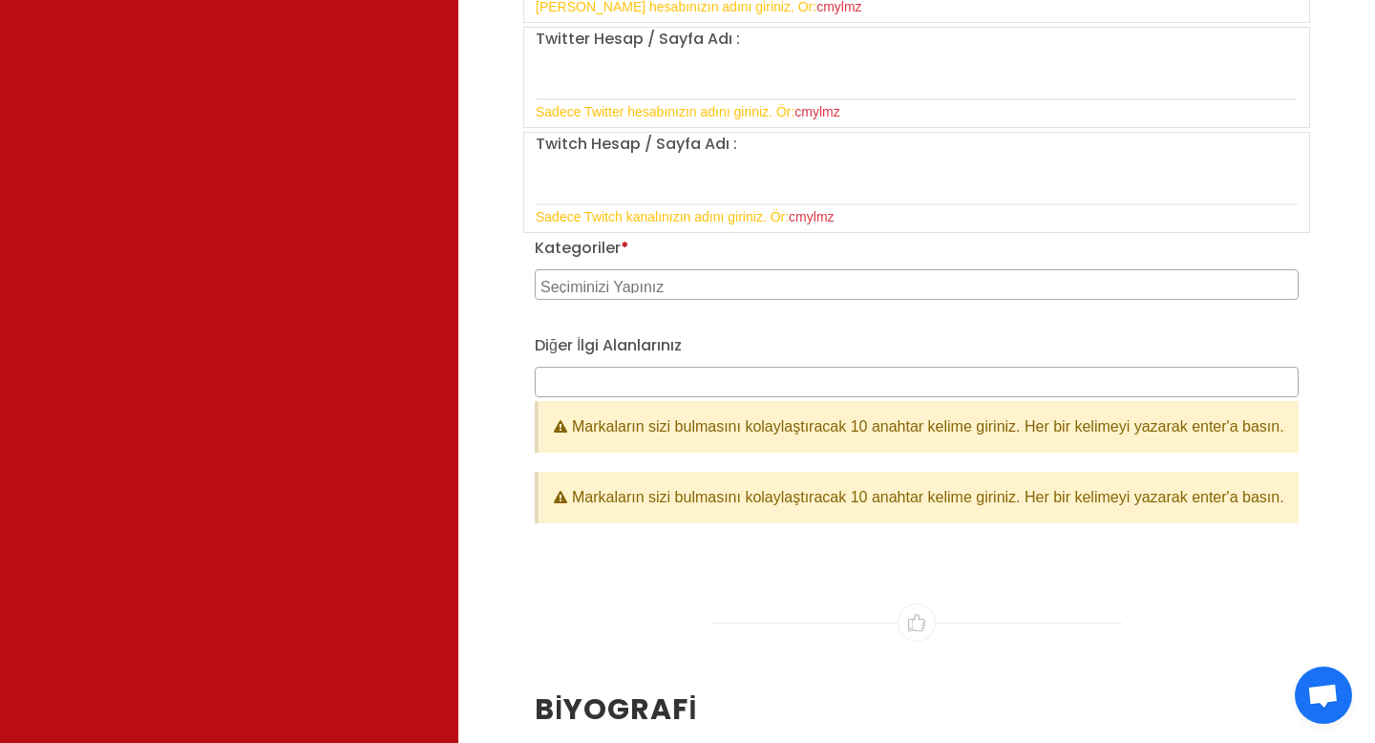
scroll to position [2071, 0]
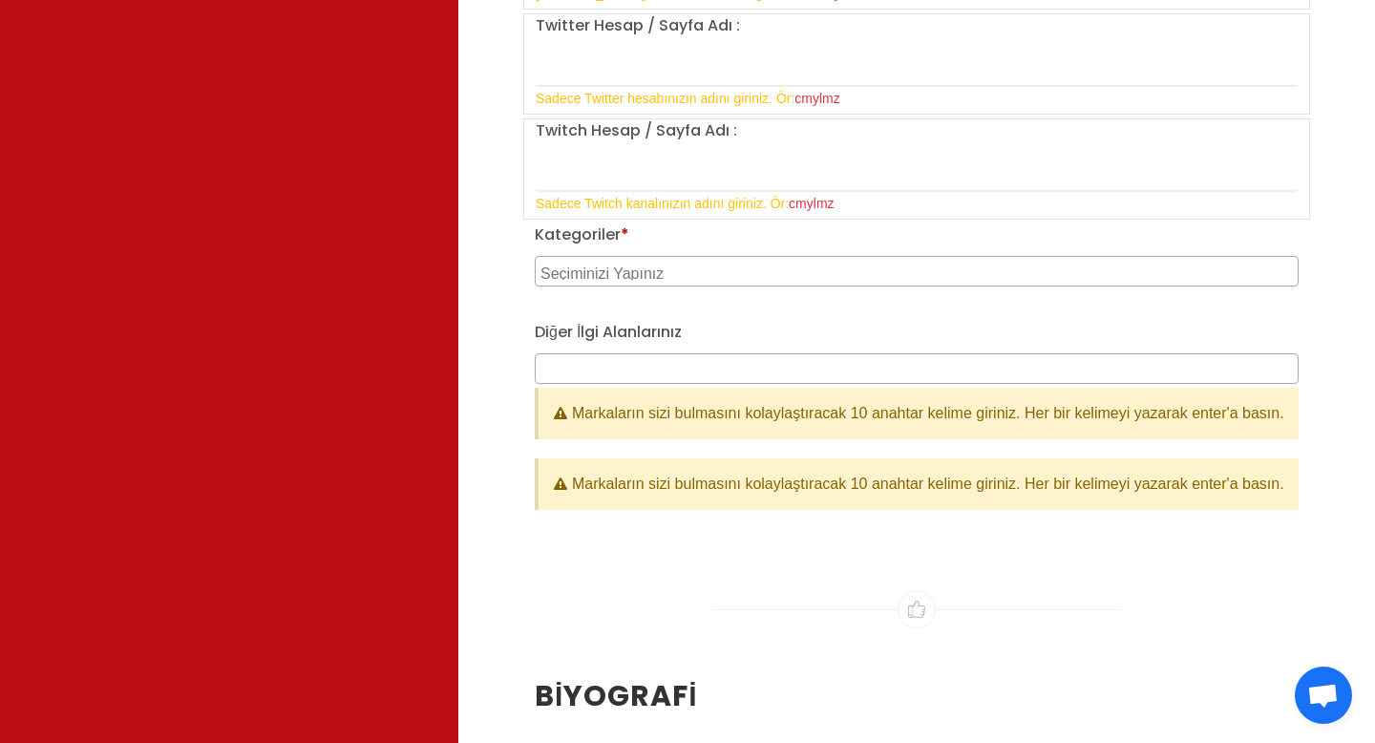
type input "[PERSON_NAME][EMAIL_ADDRESS][DOMAIN_NAME]"
click at [658, 271] on textarea "Search" at bounding box center [919, 271] width 757 height 17
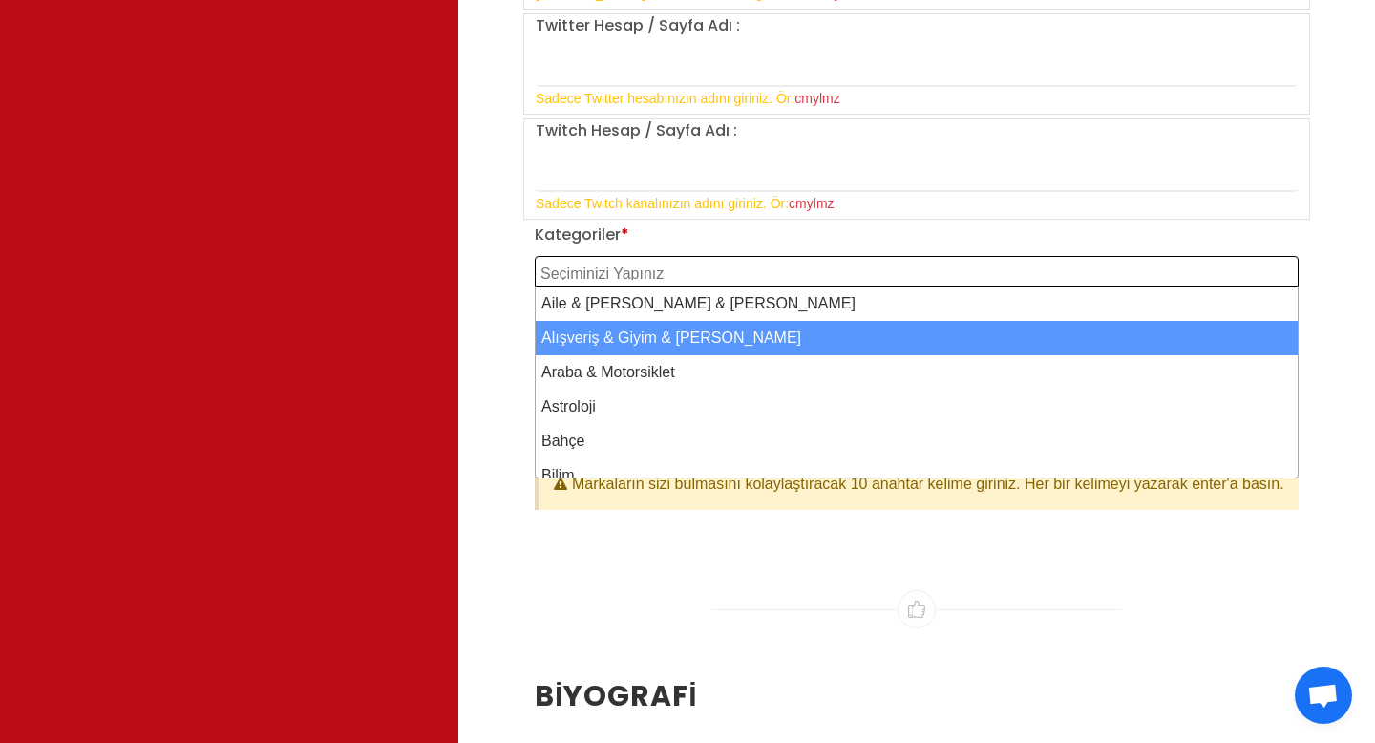
select select "2"
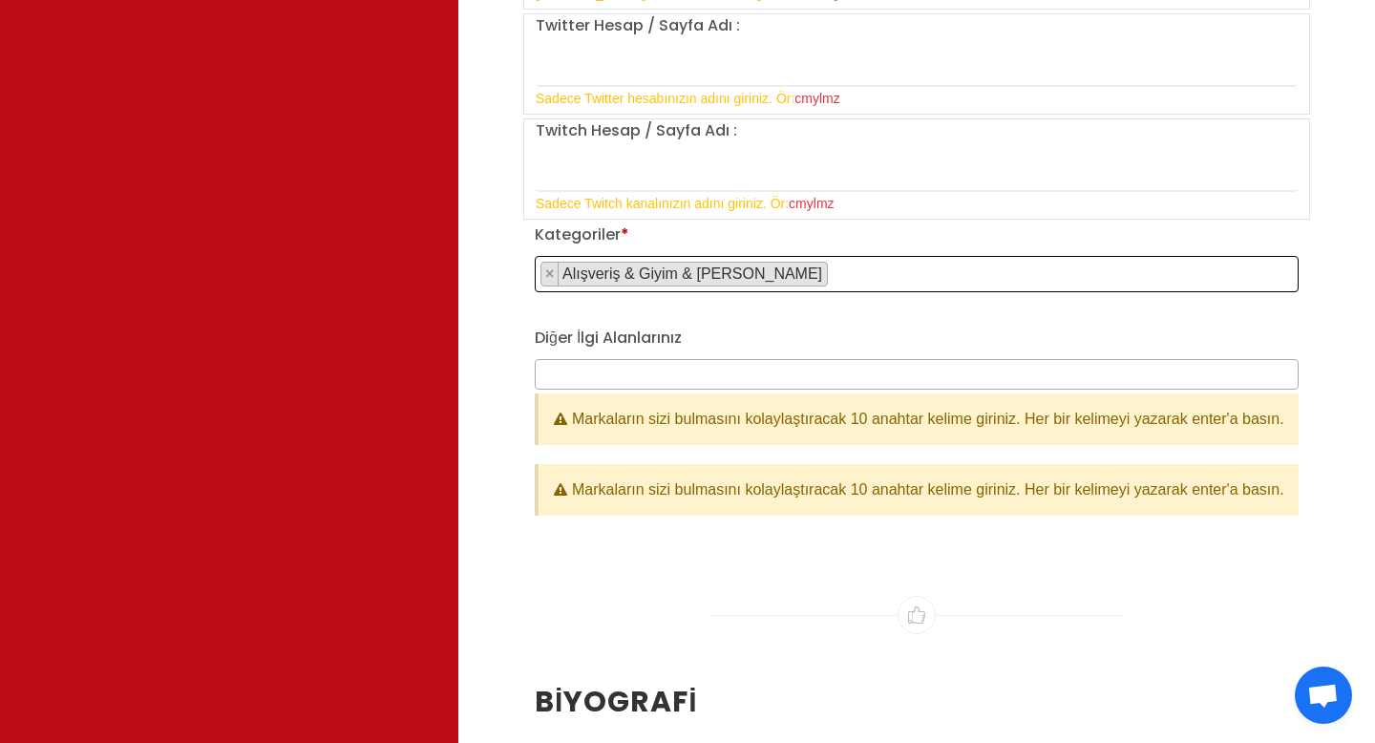
scroll to position [18, 0]
click at [824, 271] on span "× Alışveriş & Giyim & Aksesuar" at bounding box center [917, 274] width 764 height 36
type textarea "c"
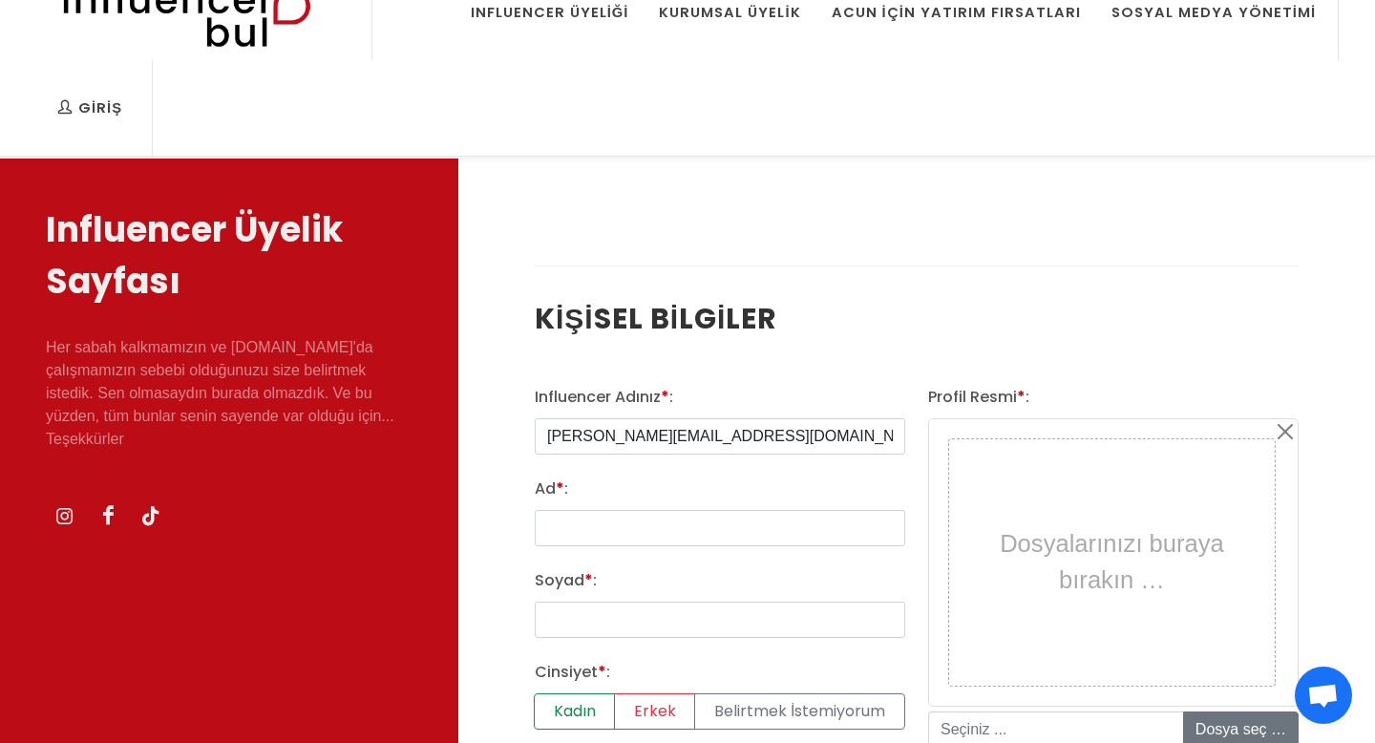
scroll to position [0, 0]
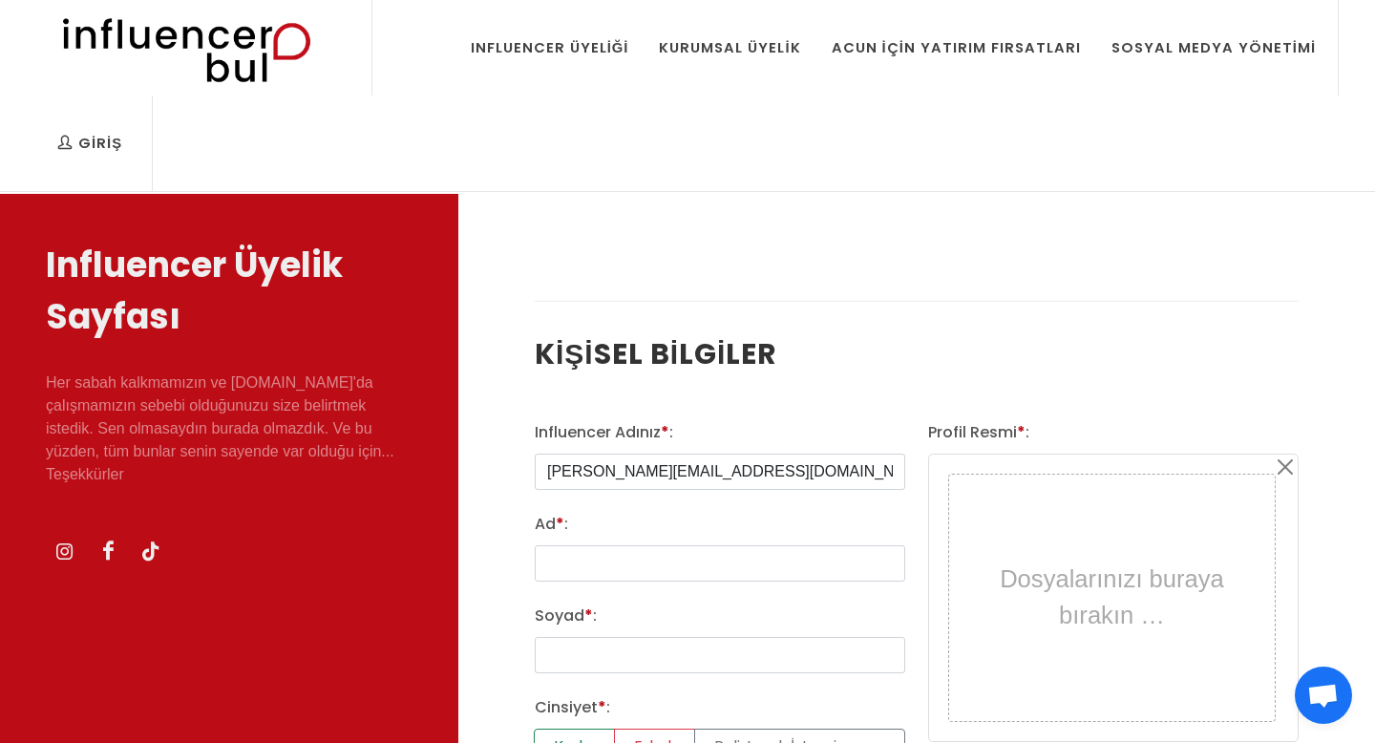
click at [589, 37] on div "Influencer Üyeliği" at bounding box center [550, 47] width 159 height 21
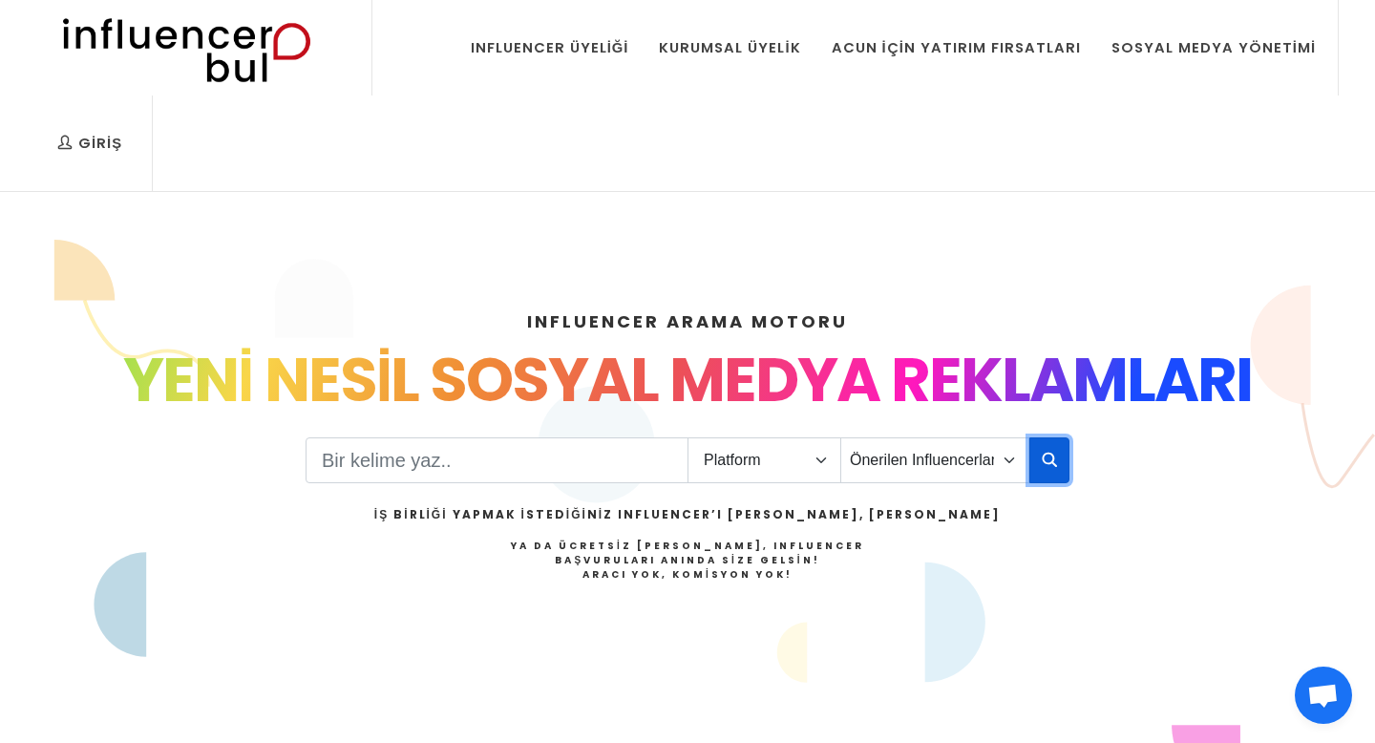
click at [1043, 468] on icon "button" at bounding box center [1049, 459] width 15 height 23
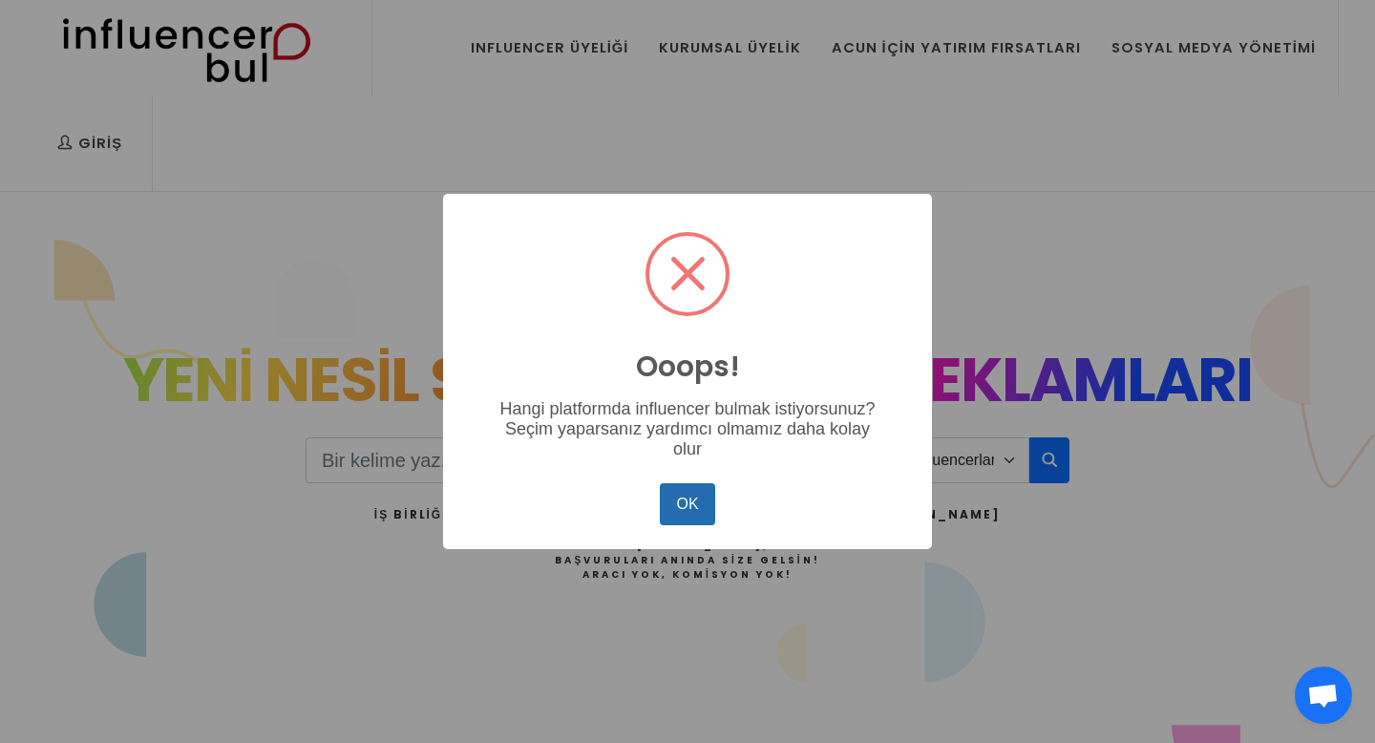
click at [701, 497] on button "OK" at bounding box center [687, 504] width 55 height 42
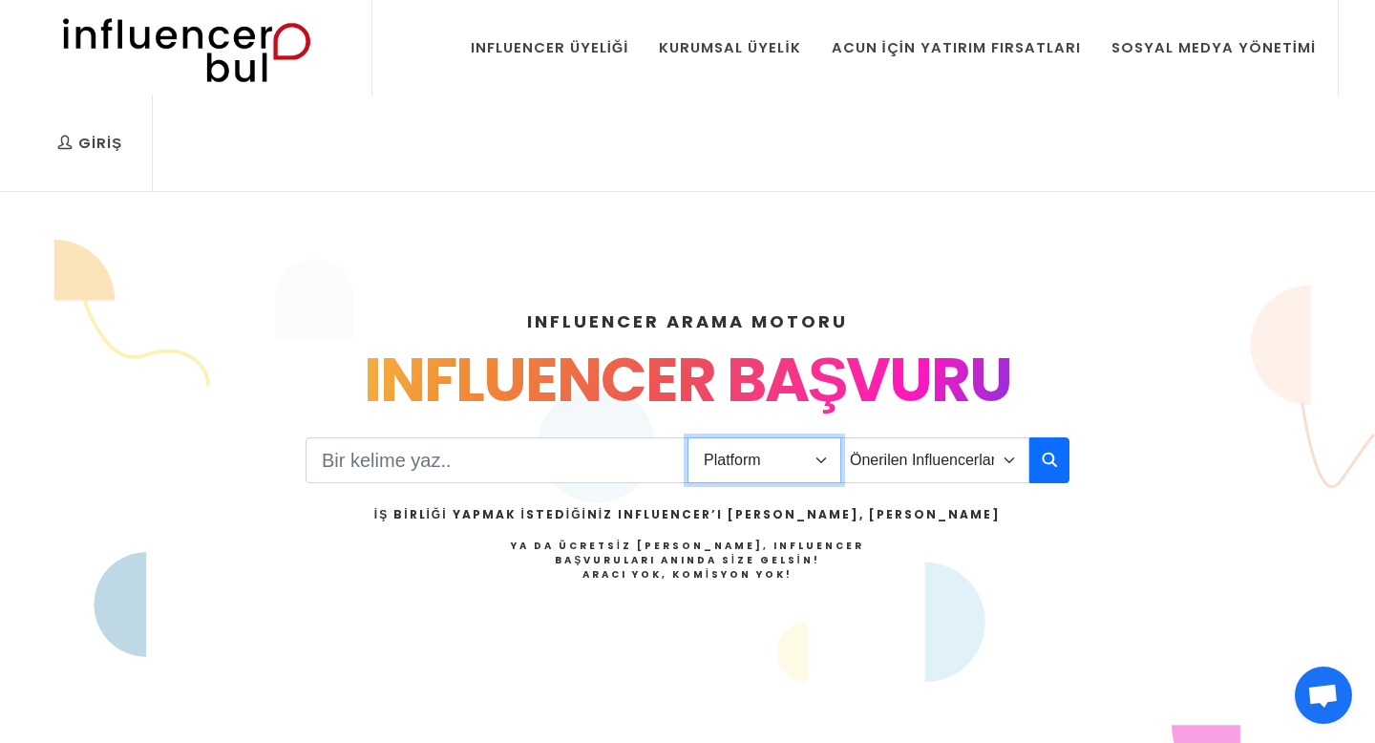
click at [817, 462] on select "Platform Instagram Facebook Youtube Tiktok Twitter Twitch" at bounding box center [765, 460] width 154 height 46
select select "1"
click at [1049, 468] on icon "button" at bounding box center [1049, 459] width 15 height 23
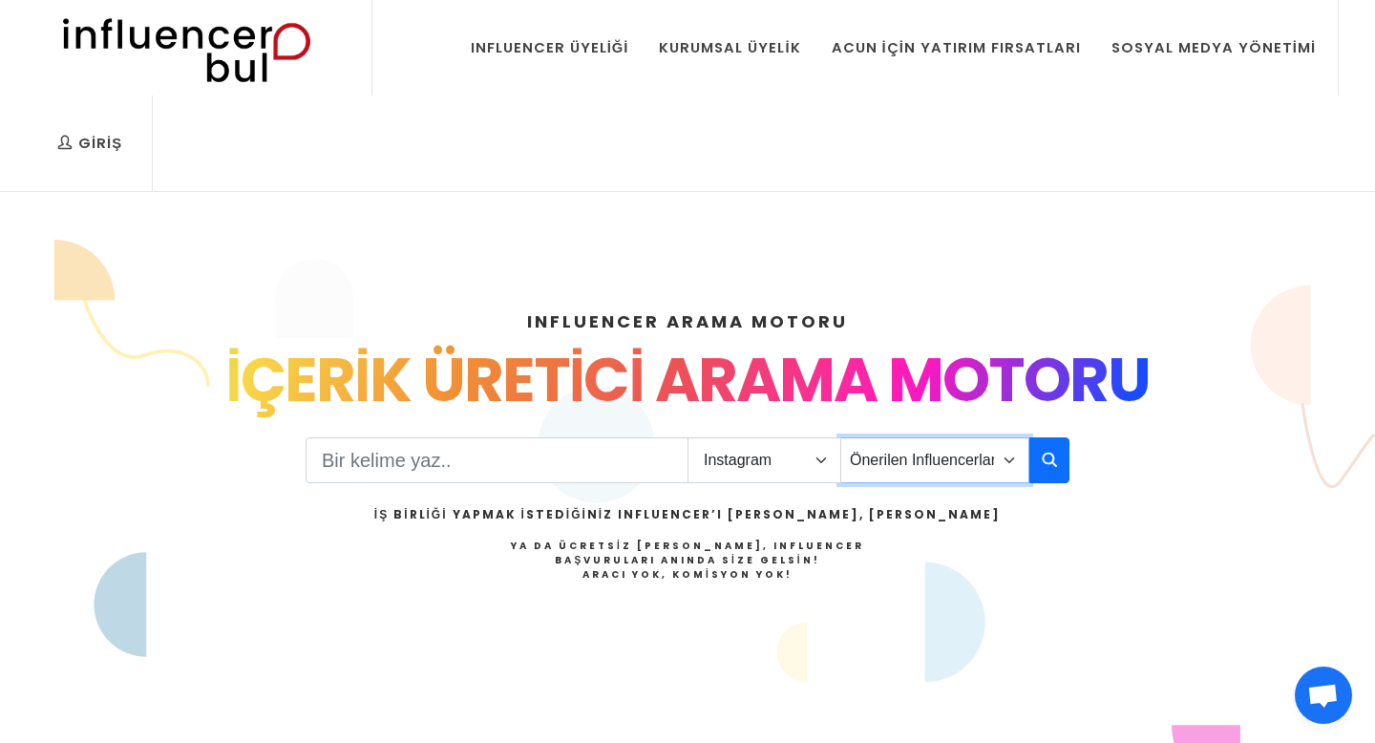
click at [1013, 461] on select "Önerilen Influencerlar Aile & [PERSON_NAME] & [PERSON_NAME] [PERSON_NAME] & Giy…" at bounding box center [934, 460] width 189 height 46
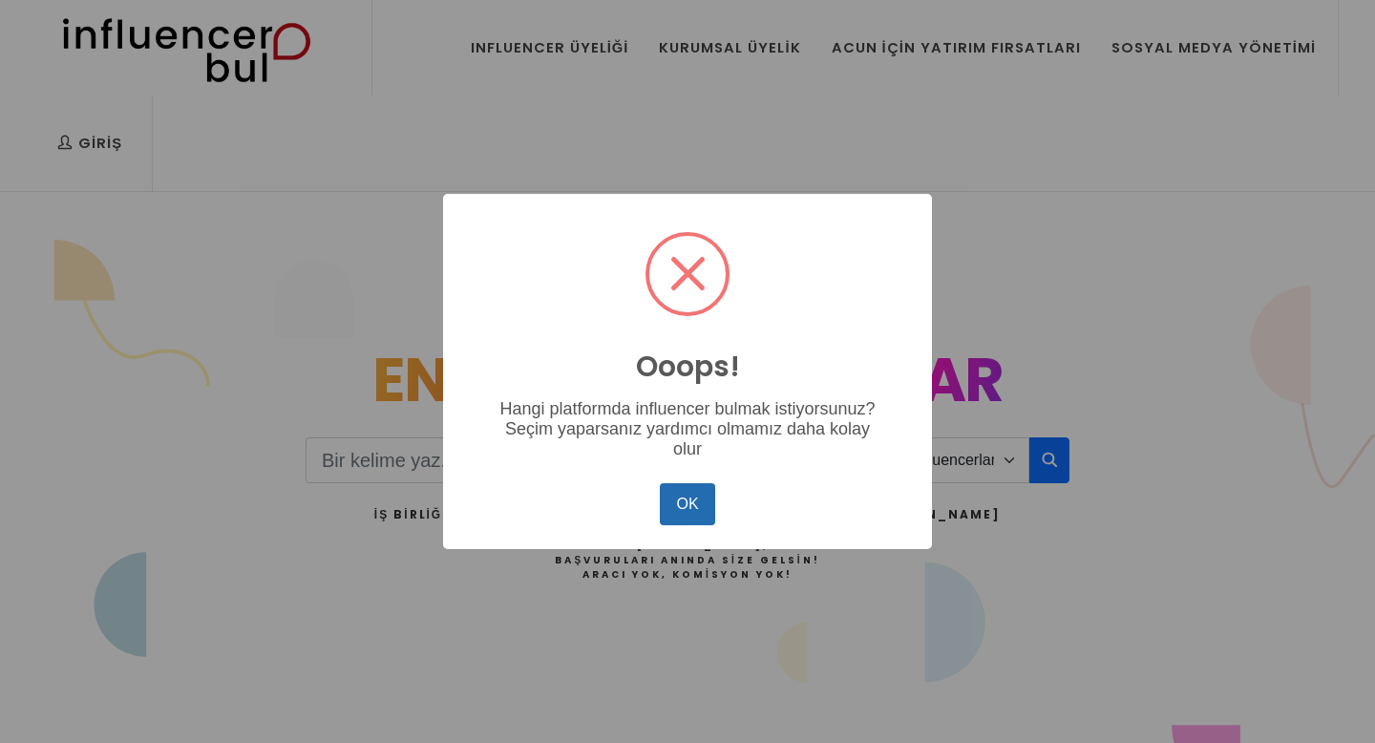
click at [684, 505] on button "OK" at bounding box center [687, 504] width 55 height 42
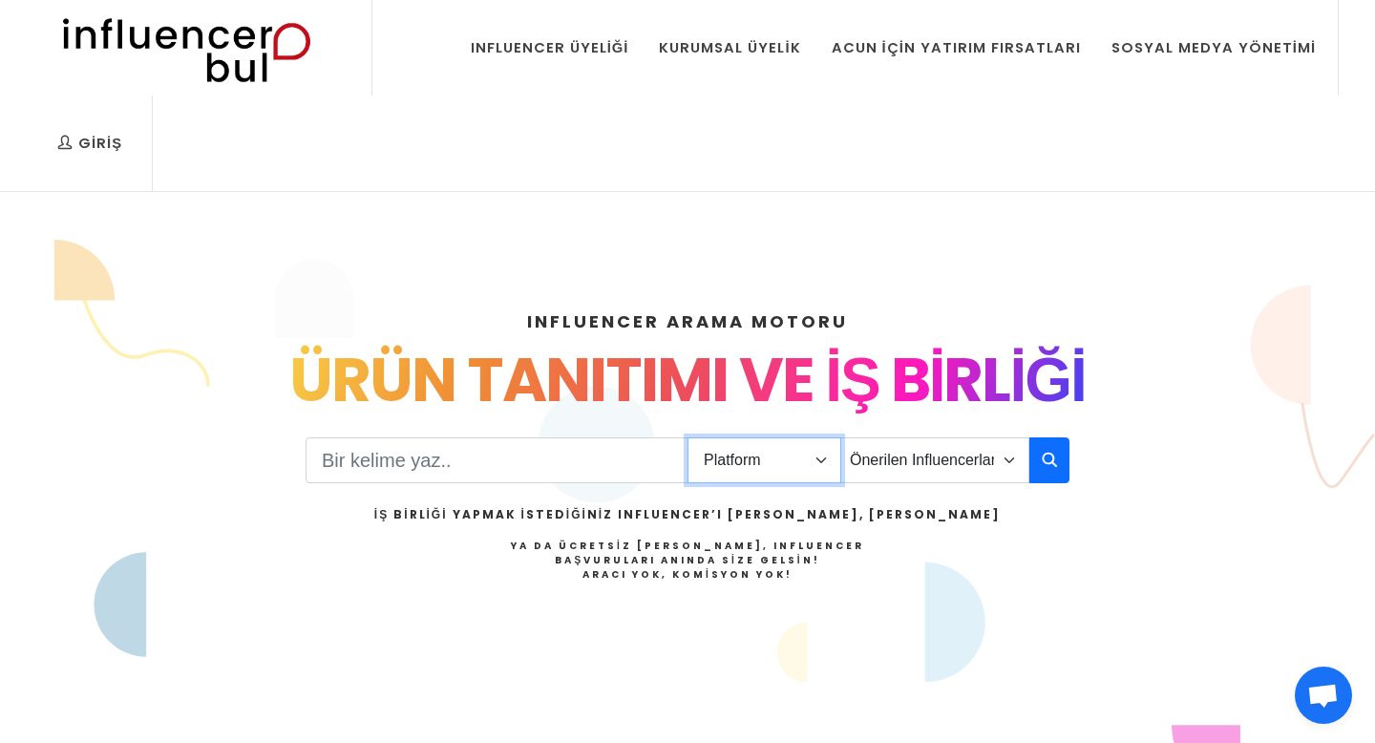
click at [783, 468] on select "Platform Instagram Facebook Youtube Tiktok Twitter Twitch" at bounding box center [765, 460] width 154 height 46
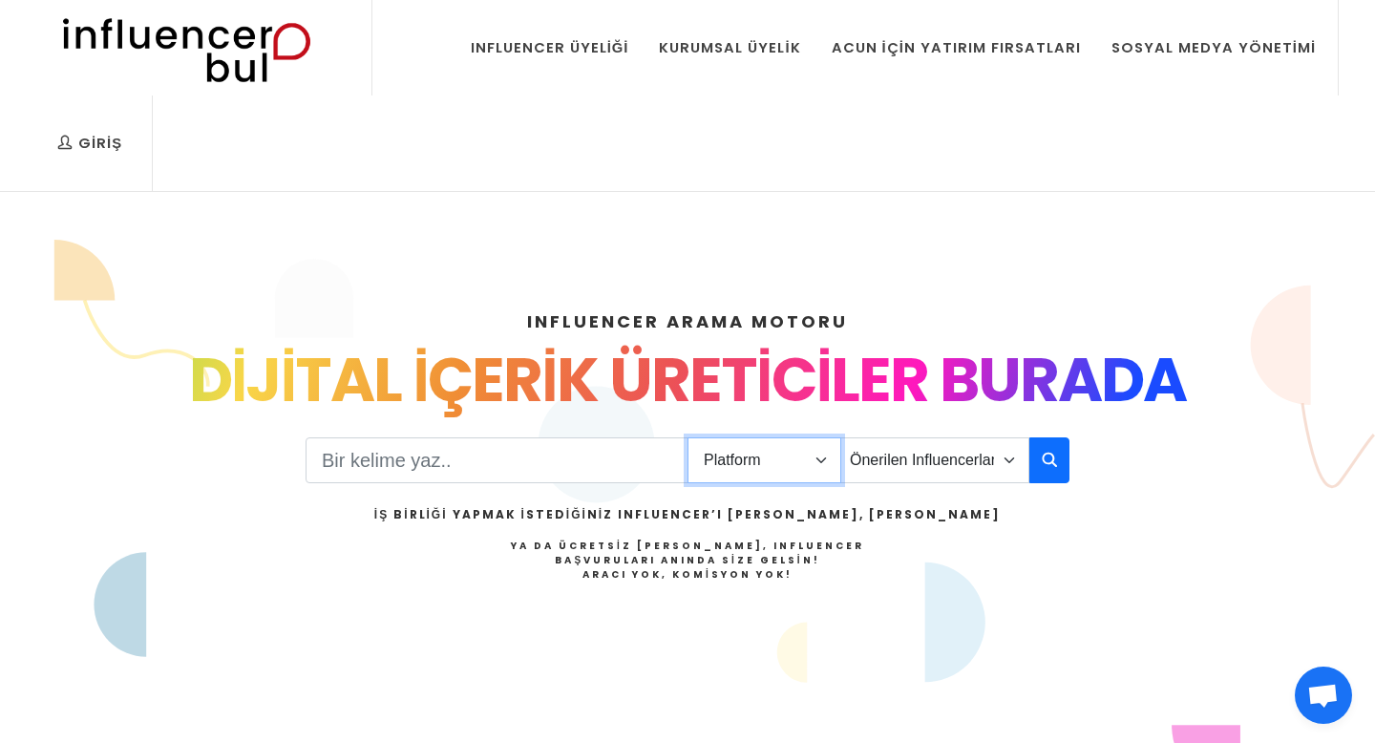
select select "1"
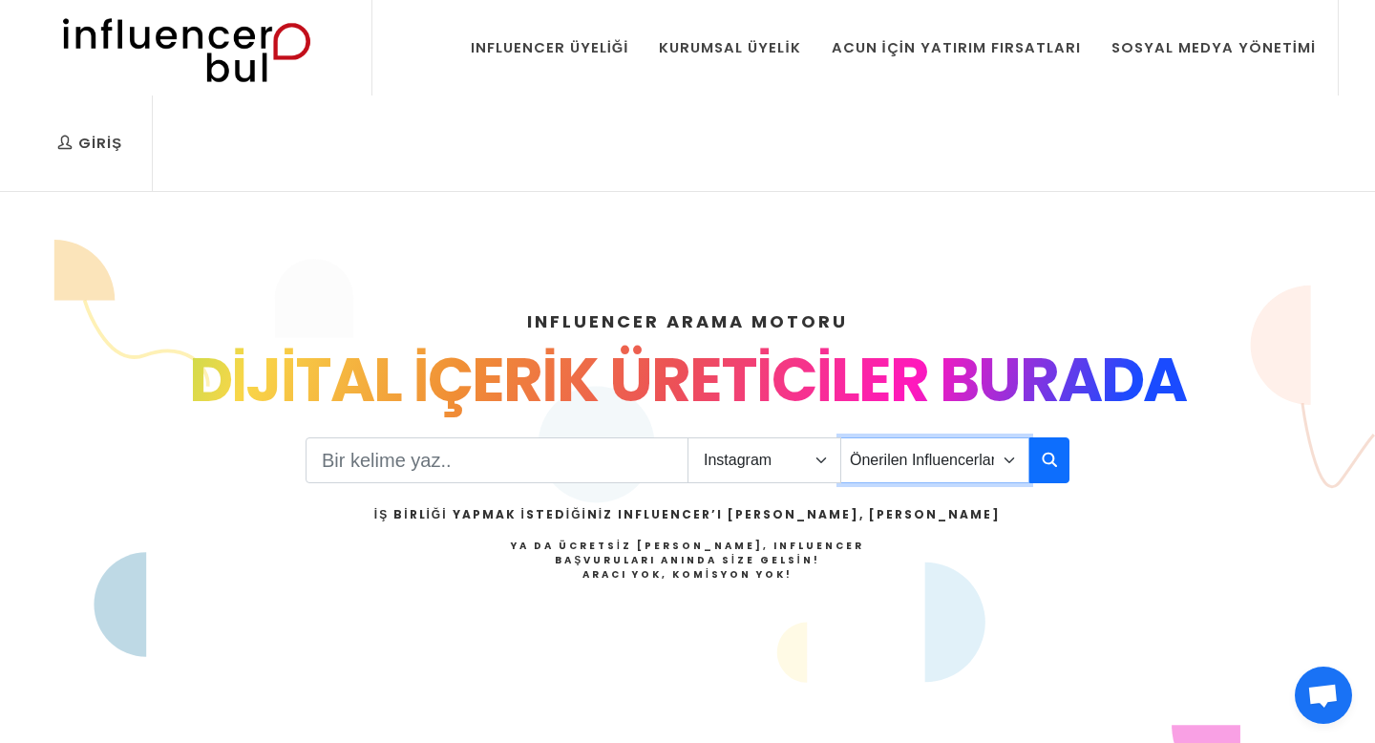
click at [1001, 460] on select "Önerilen Influencerlar Aile & [PERSON_NAME] & [PERSON_NAME] [PERSON_NAME] & Giy…" at bounding box center [934, 460] width 189 height 46
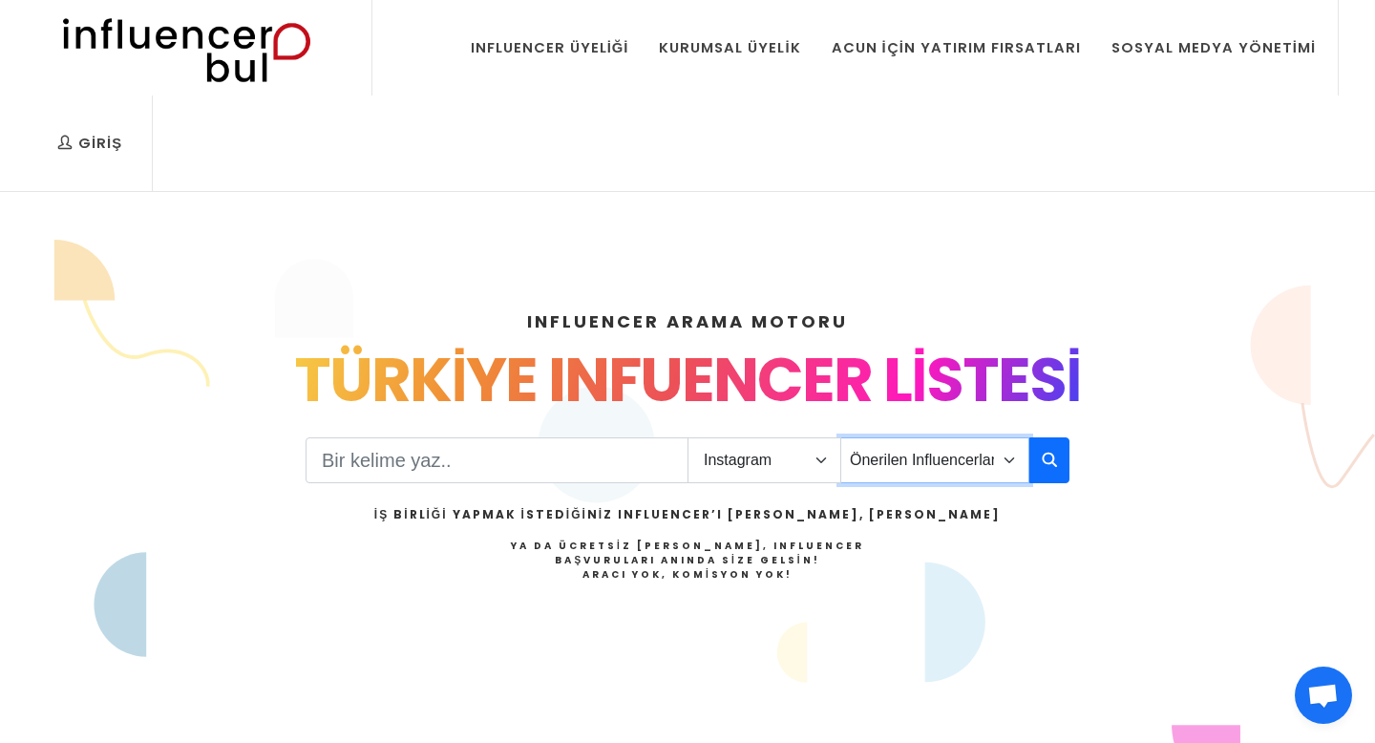
select select "2"
click at [1063, 458] on button "button" at bounding box center [1049, 460] width 40 height 46
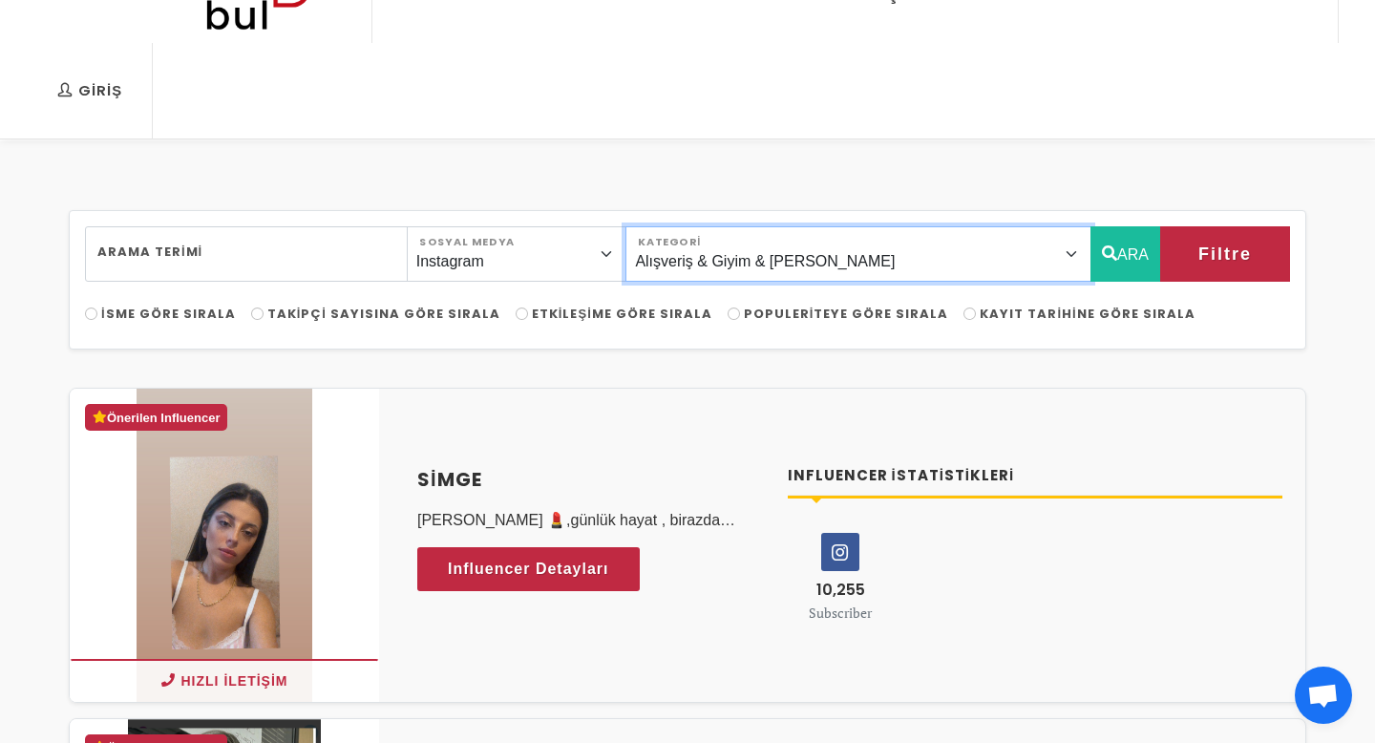
click at [1069, 254] on select "Önerilen Influencerlar Aile & Çocuk & Ebeveyn Alışveriş & Giyim & Aksesuar Arab…" at bounding box center [859, 253] width 466 height 55
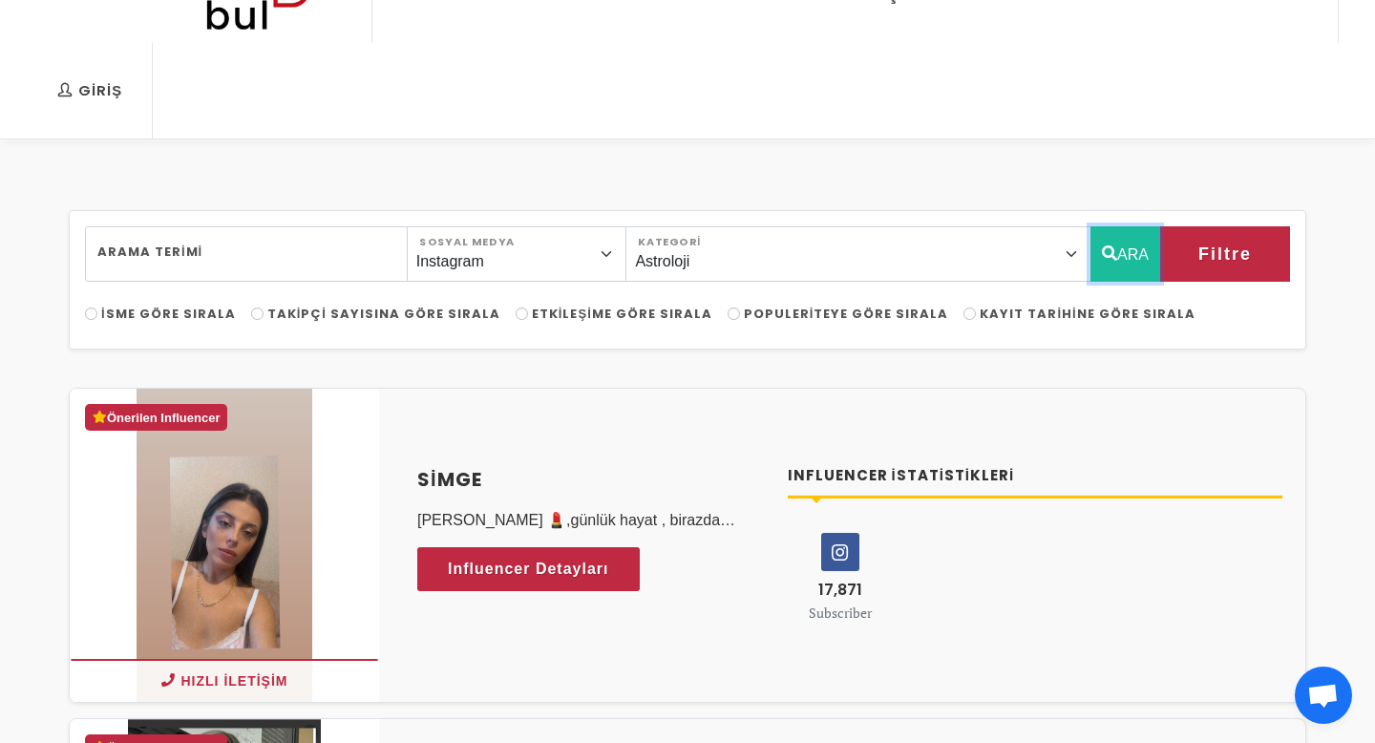
click at [1119, 260] on button "ARA" at bounding box center [1126, 253] width 70 height 55
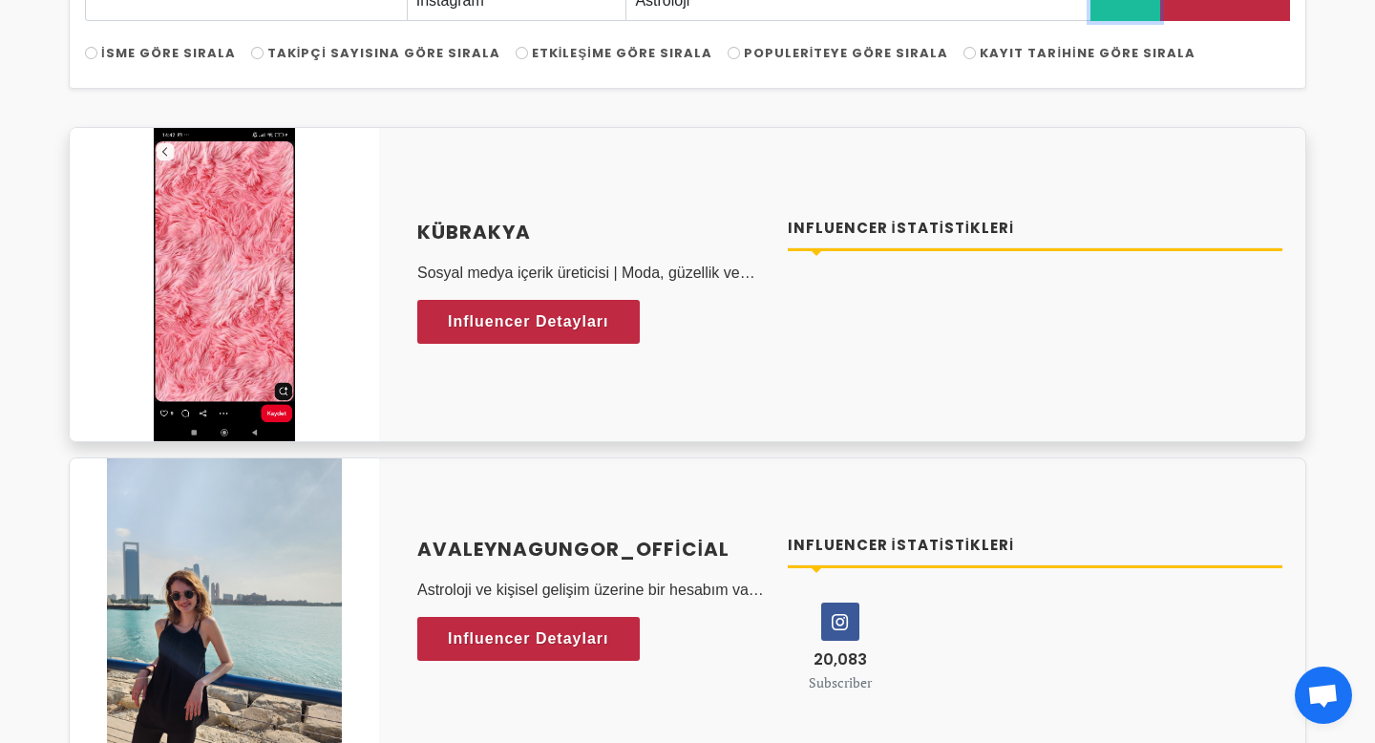
scroll to position [197, 0]
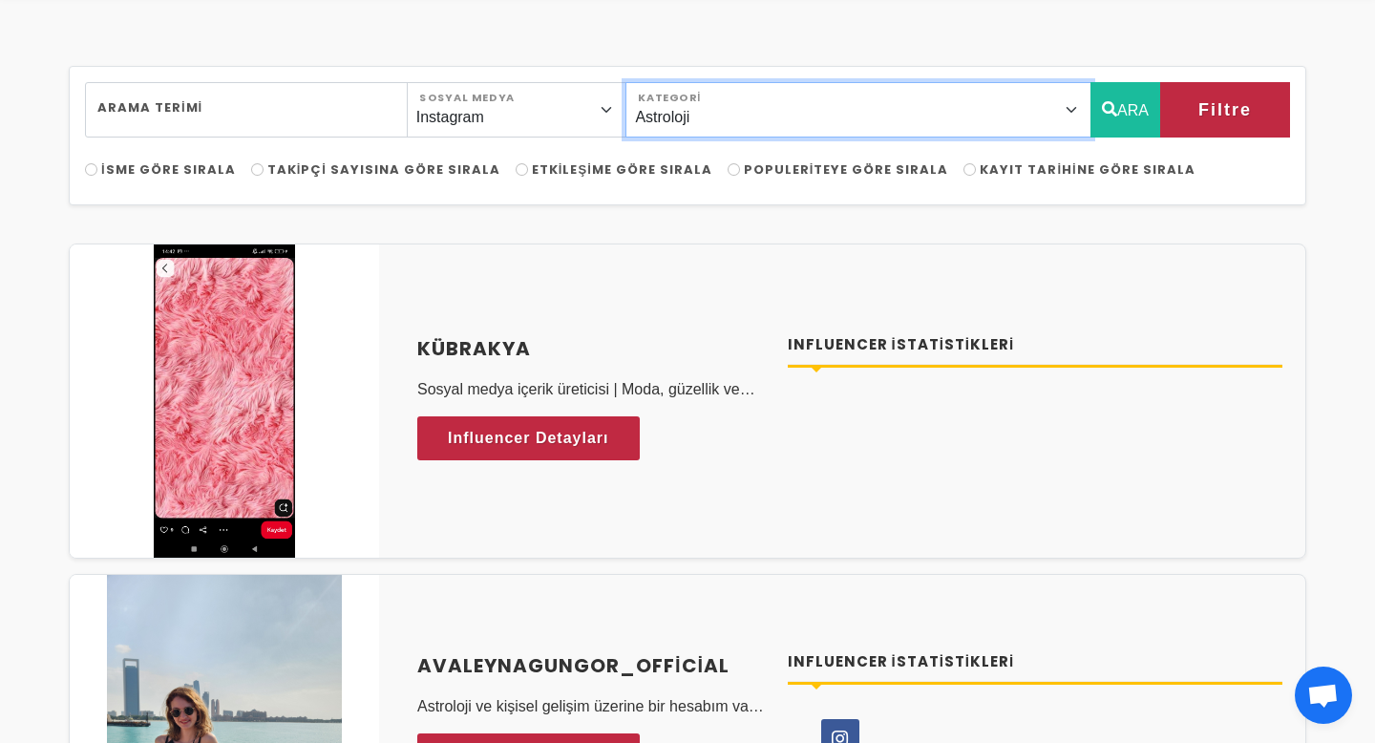
click at [1063, 110] on select "Önerilen Influencerlar Aile & Çocuk & Ebeveyn Alışveriş & Giyim & Aksesuar Arab…" at bounding box center [859, 109] width 466 height 55
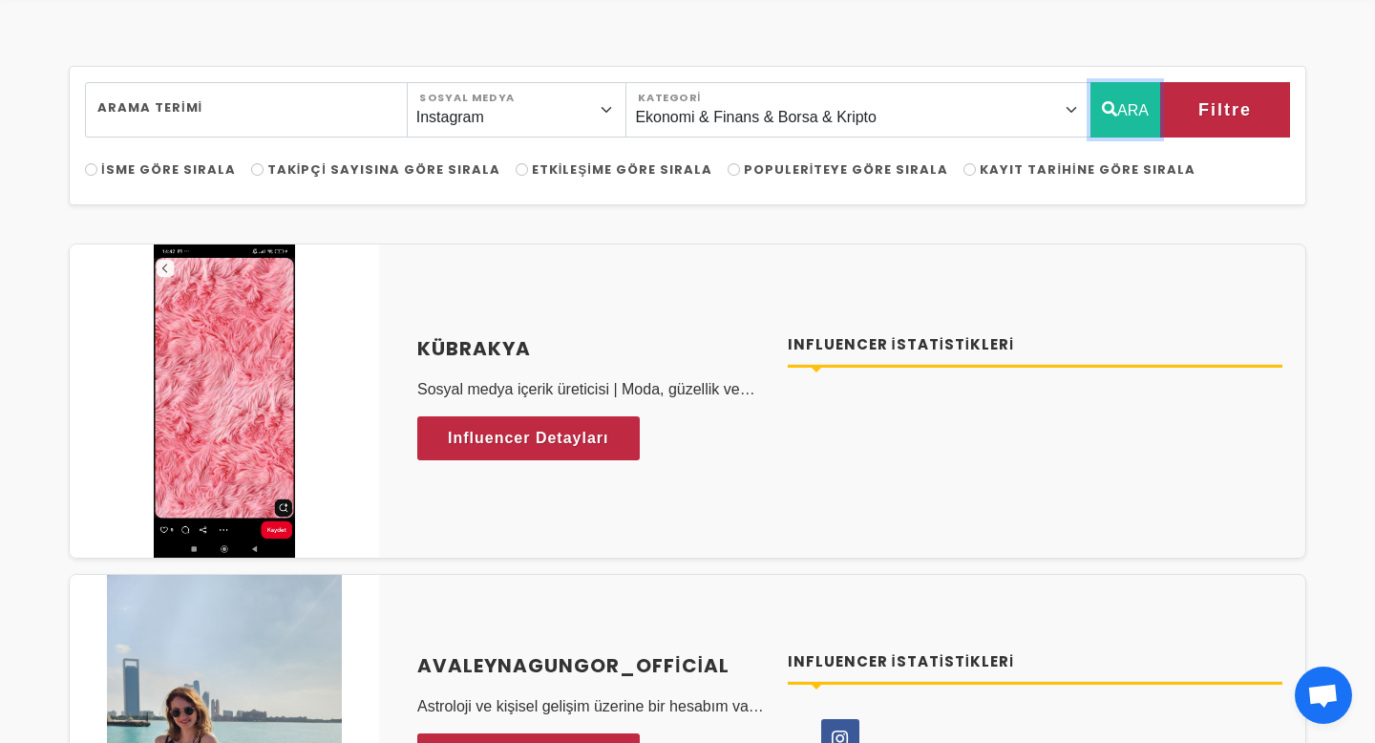
click at [1113, 119] on icon "button" at bounding box center [1109, 108] width 15 height 23
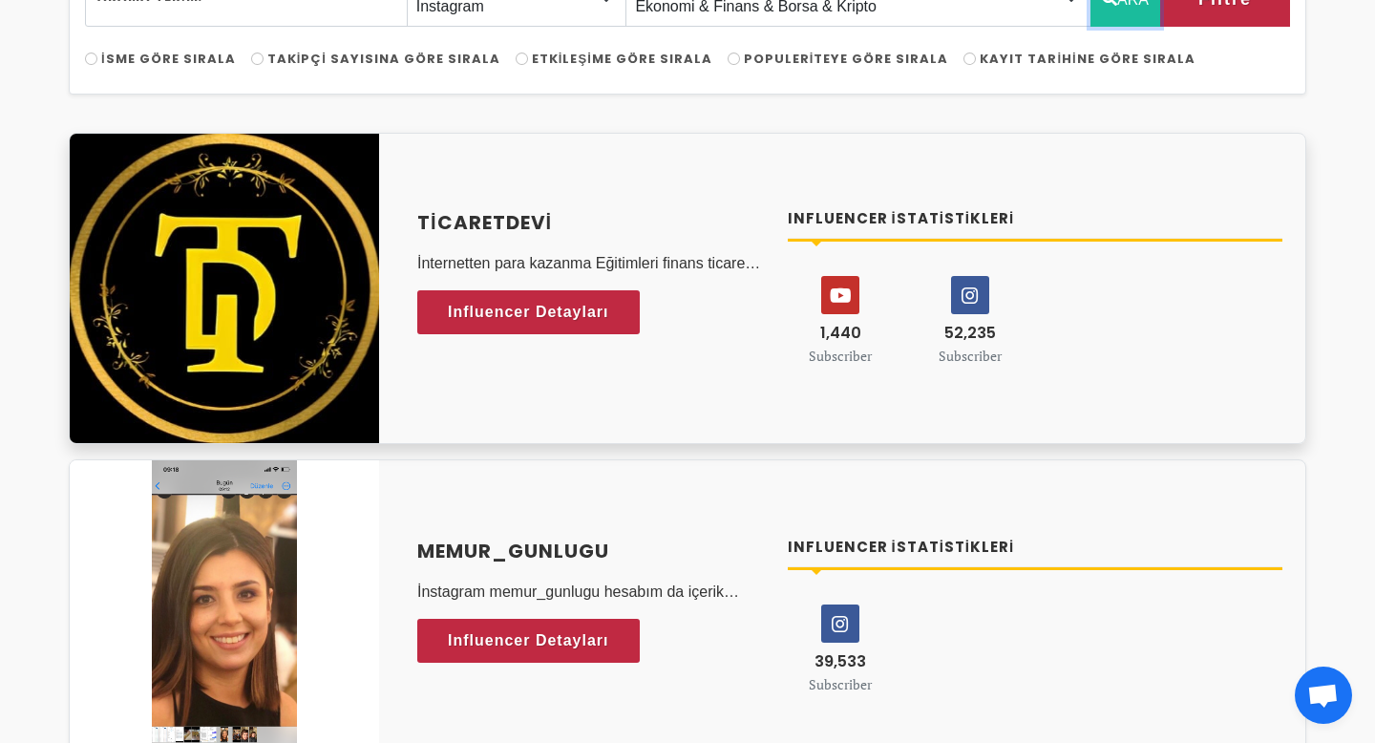
scroll to position [162, 0]
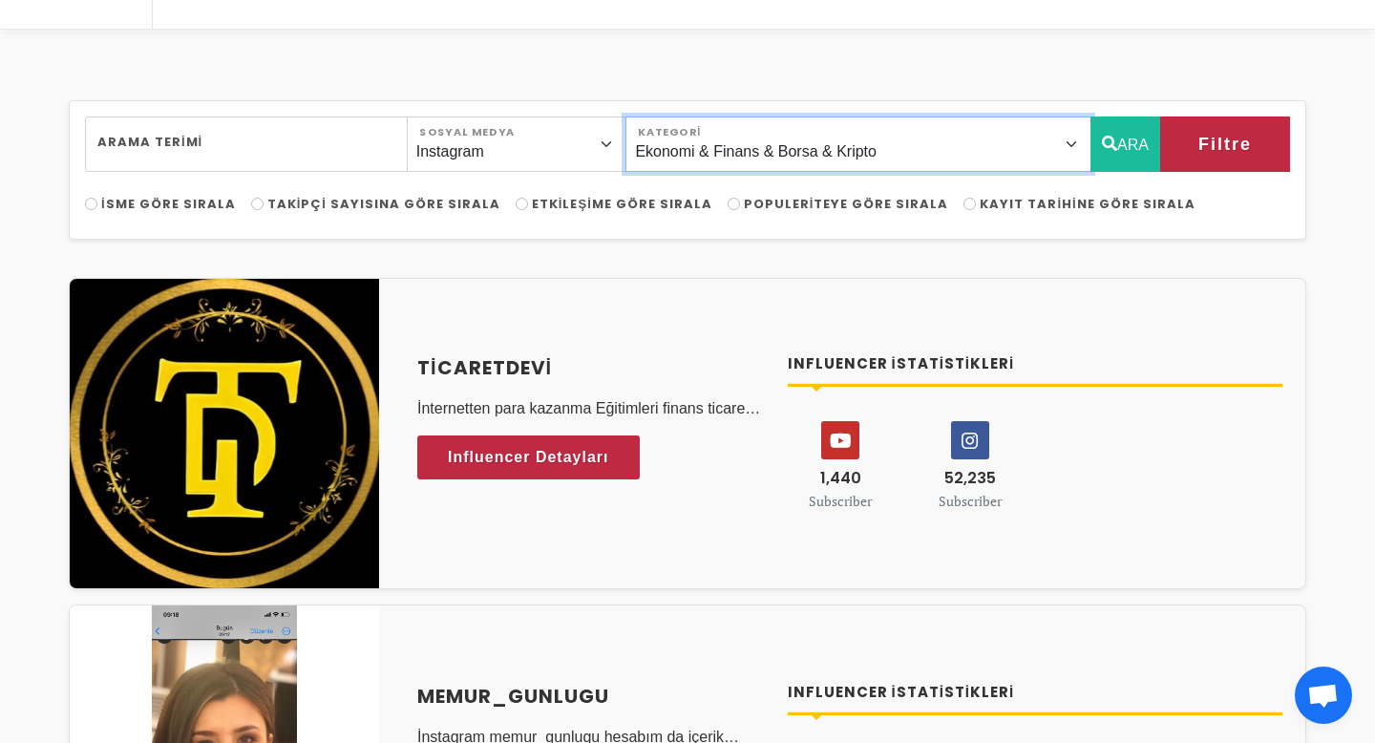
click at [1023, 137] on select "Önerilen Influencerlar Aile & Çocuk & Ebeveyn Alışveriş & Giyim & Aksesuar Arab…" at bounding box center [859, 144] width 466 height 55
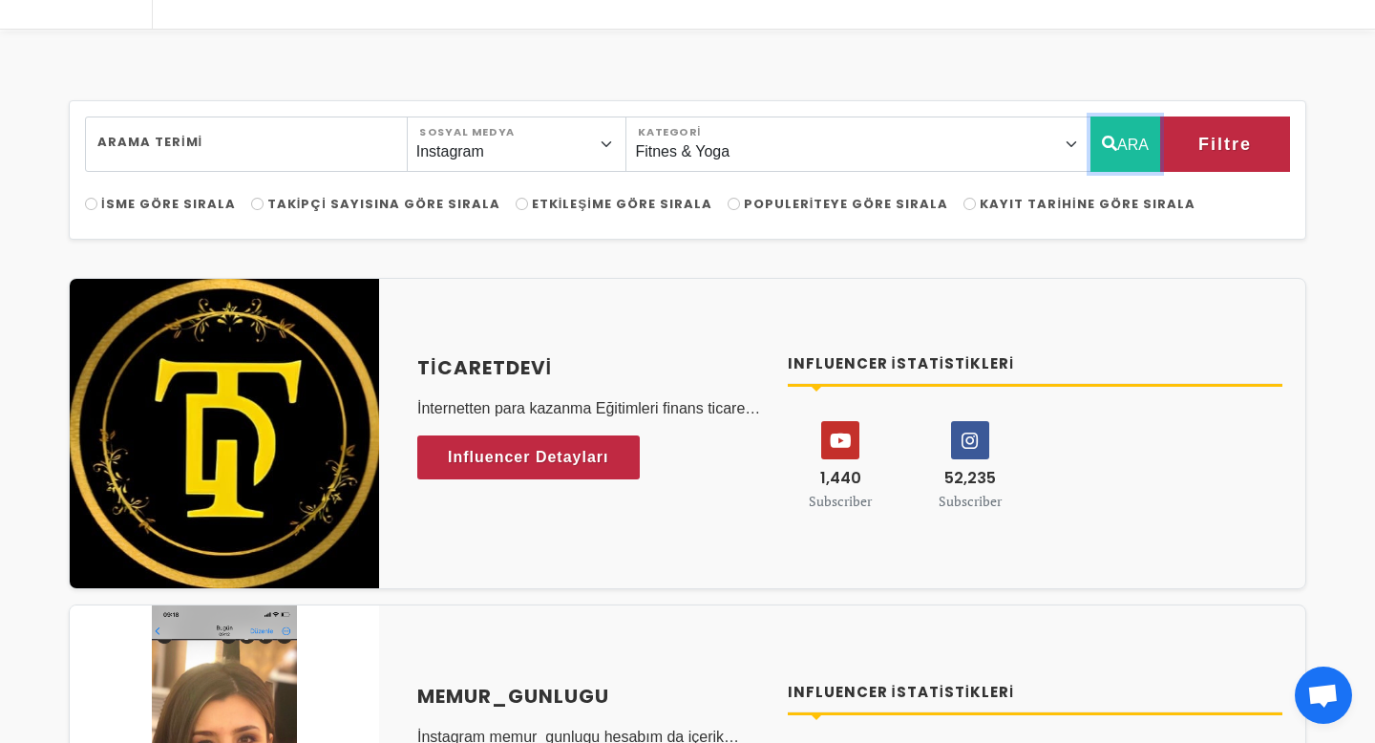
click at [1125, 137] on button "ARA" at bounding box center [1126, 144] width 70 height 55
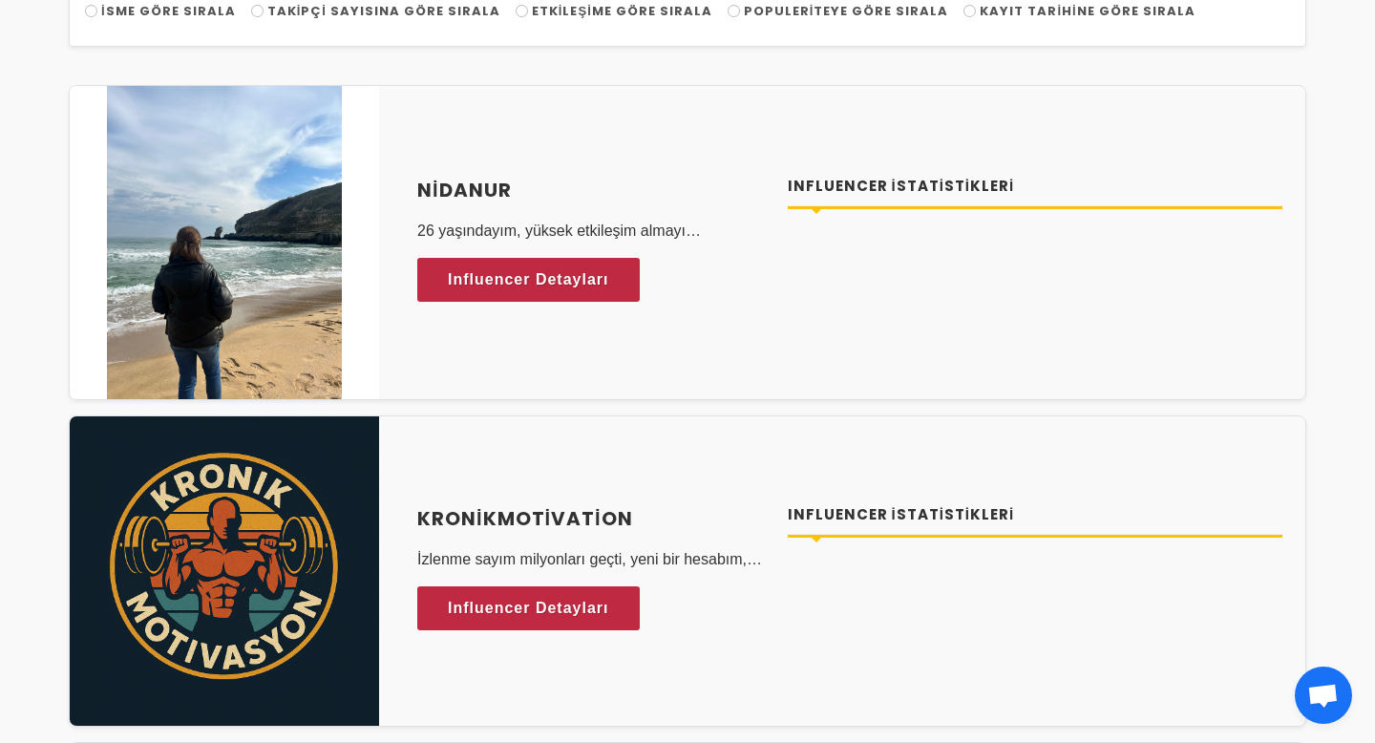
scroll to position [0, 0]
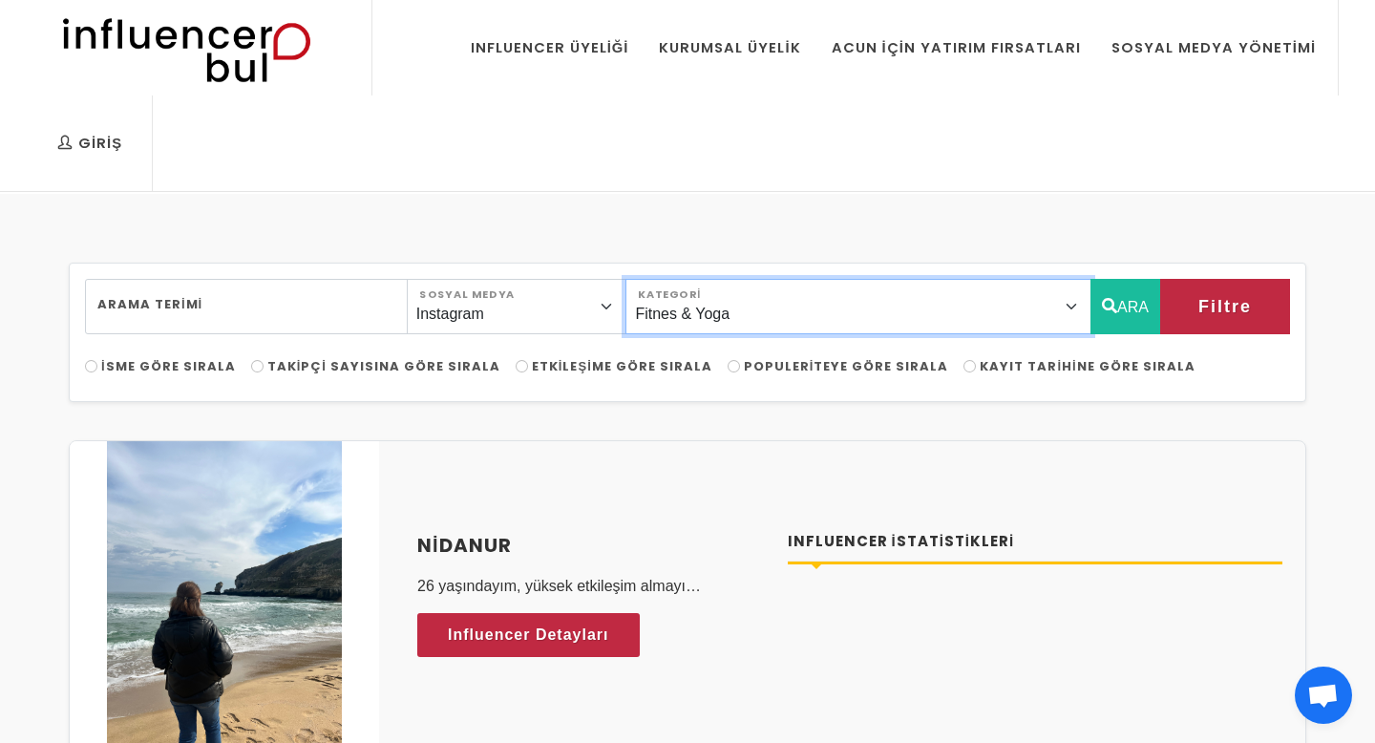
click at [951, 318] on select "Önerilen Influencerlar Aile & Çocuk & Ebeveyn Alışveriş & Giyim & Aksesuar Arab…" at bounding box center [859, 306] width 466 height 55
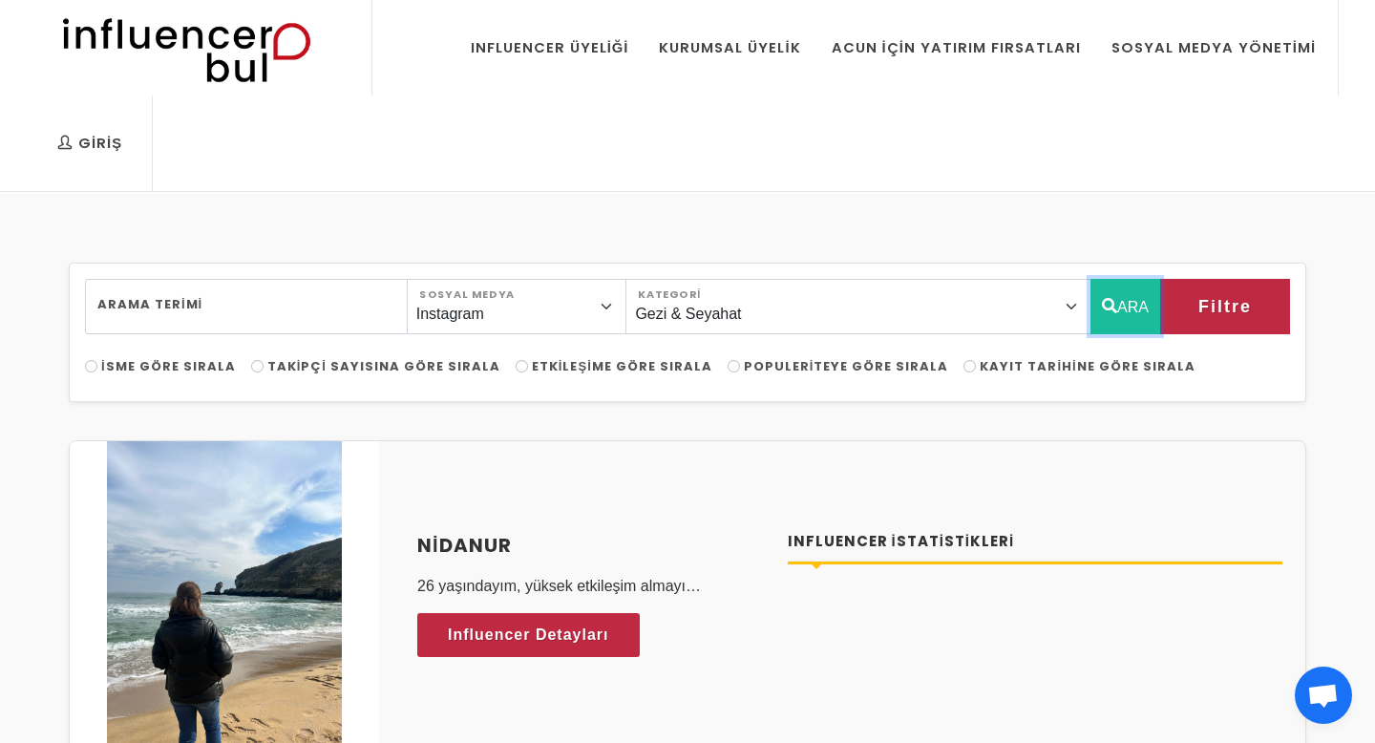
click at [1114, 311] on button "ARA" at bounding box center [1126, 306] width 70 height 55
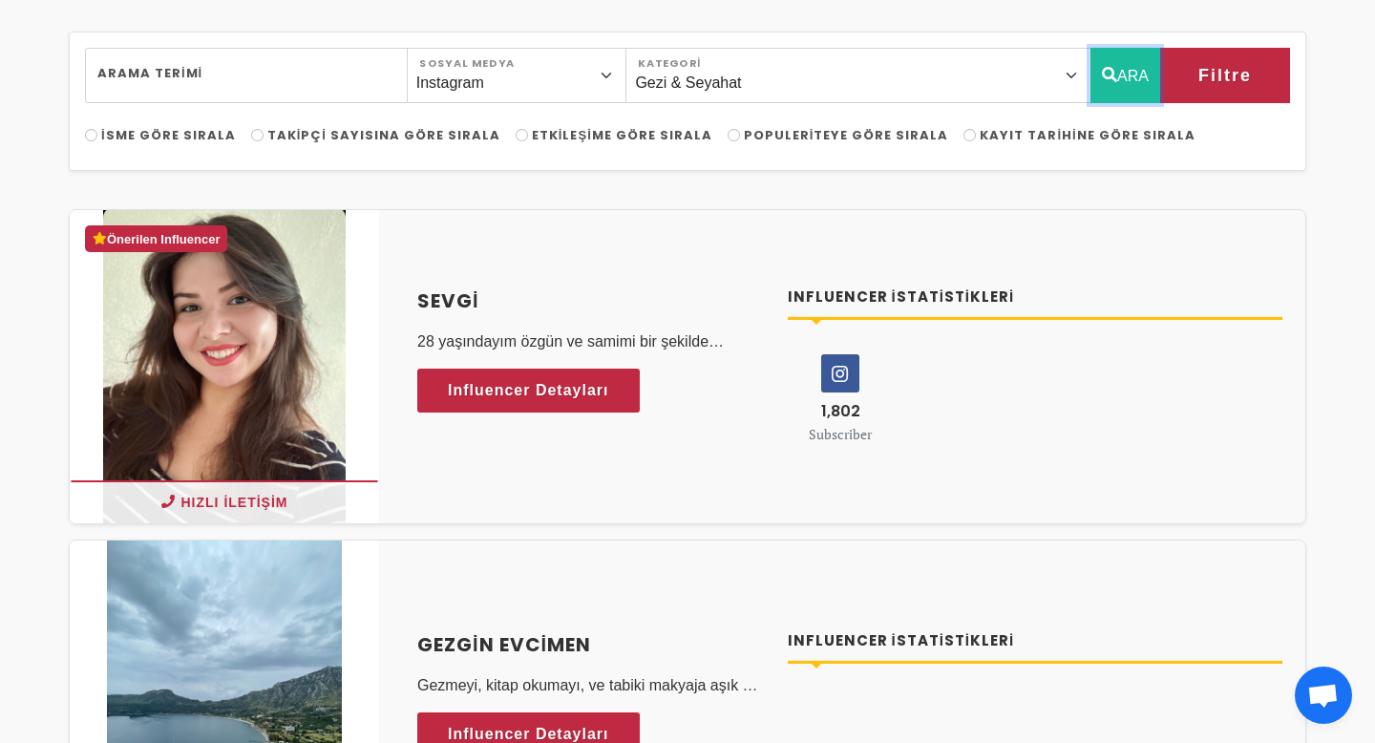
scroll to position [32, 0]
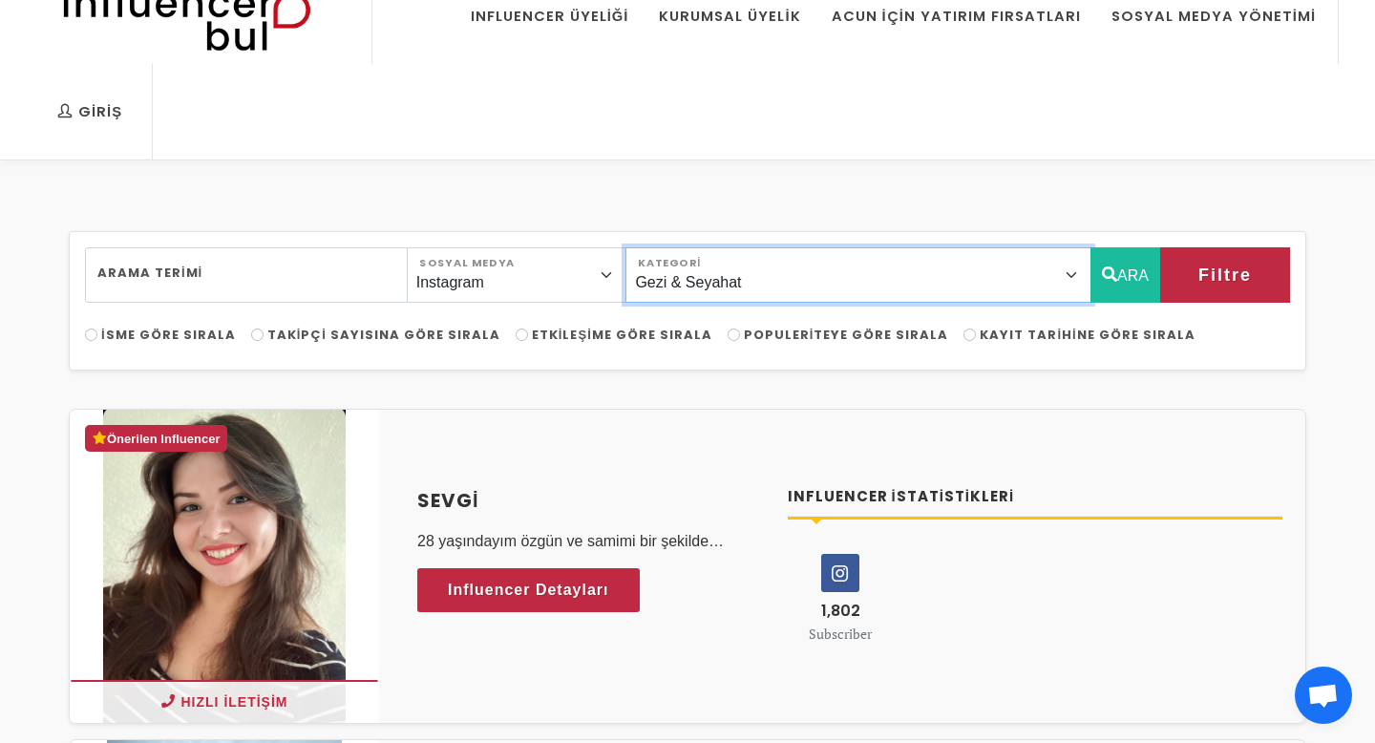
click at [1058, 288] on select "Önerilen Influencerlar Aile & Çocuk & Ebeveyn Alışveriş & Giyim & Aksesuar Arab…" at bounding box center [859, 274] width 466 height 55
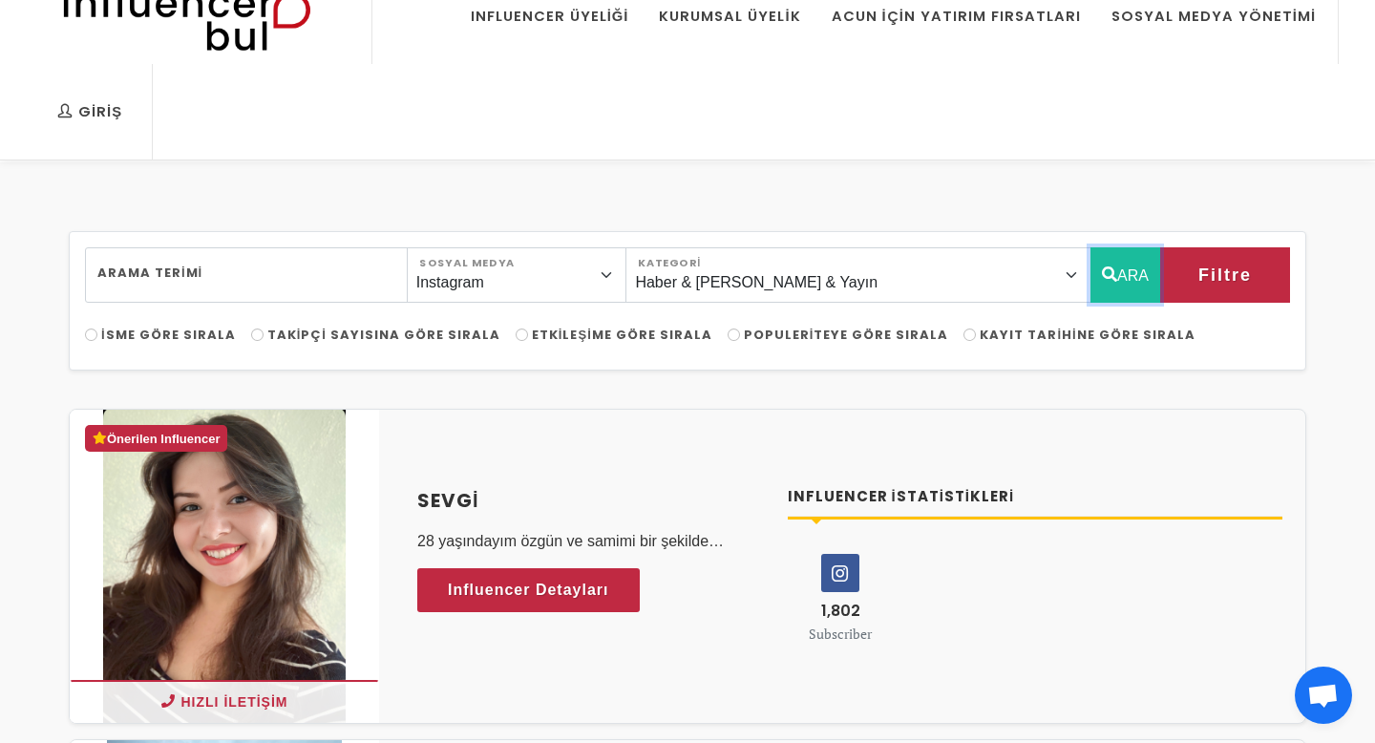
click at [1112, 283] on icon "button" at bounding box center [1109, 274] width 15 height 23
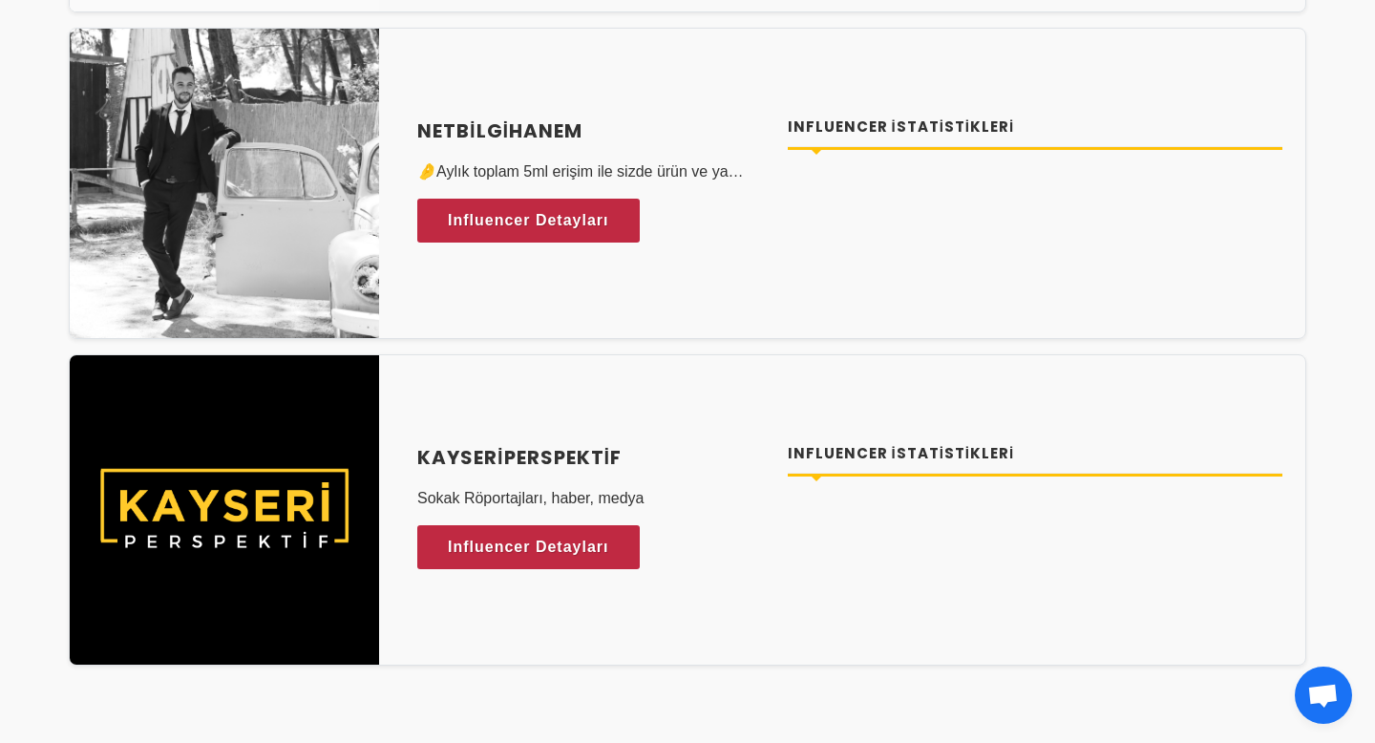
scroll to position [285, 0]
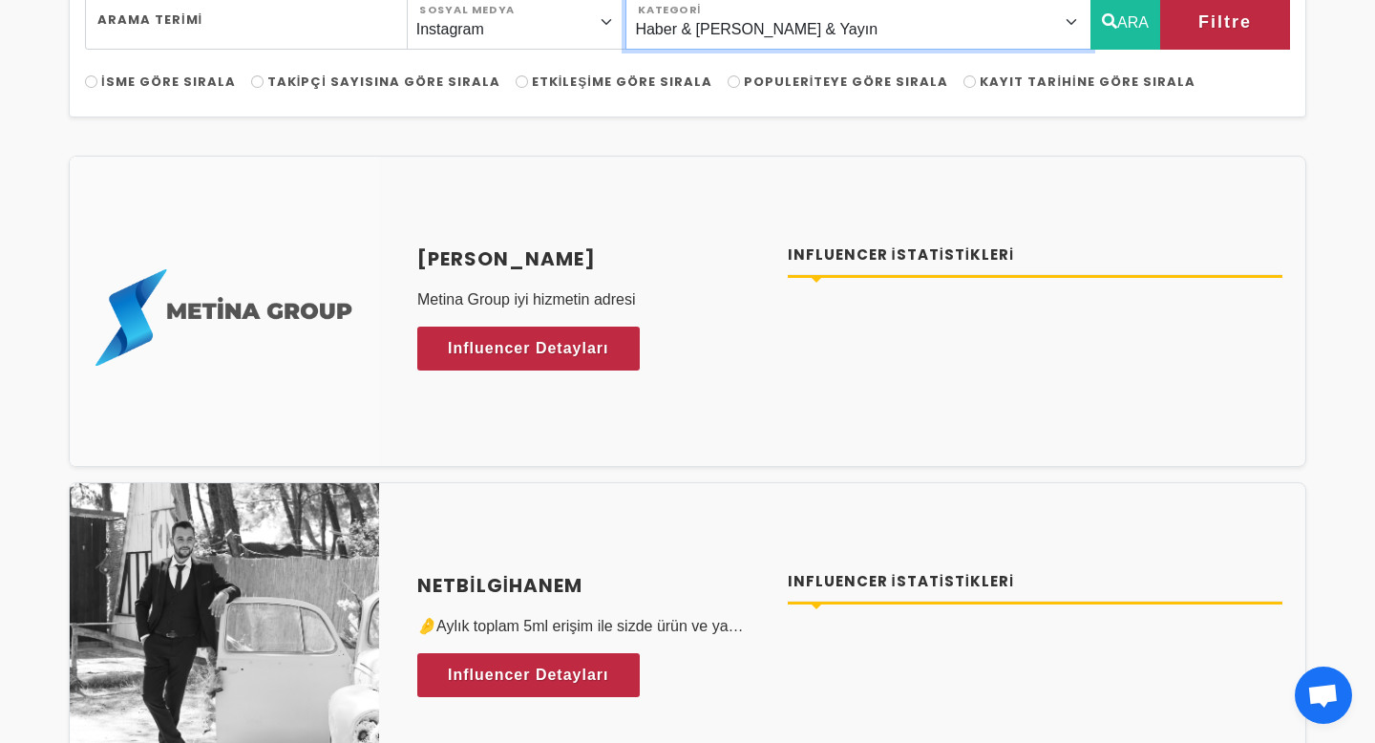
click at [1067, 32] on select "Önerilen Influencerlar Aile & Çocuk & Ebeveyn Alışveriş & Giyim & Aksesuar Arab…" at bounding box center [859, 21] width 466 height 55
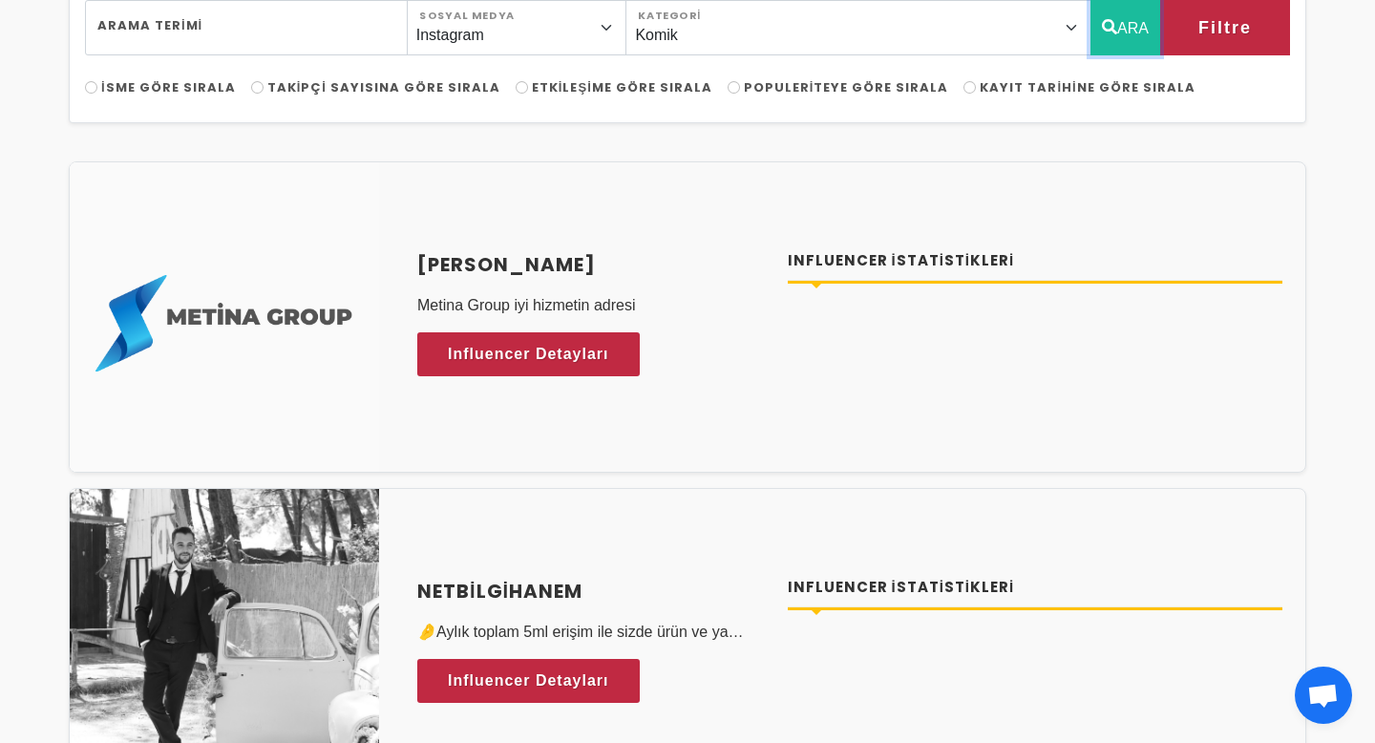
click at [1118, 37] on button "ARA" at bounding box center [1126, 27] width 70 height 55
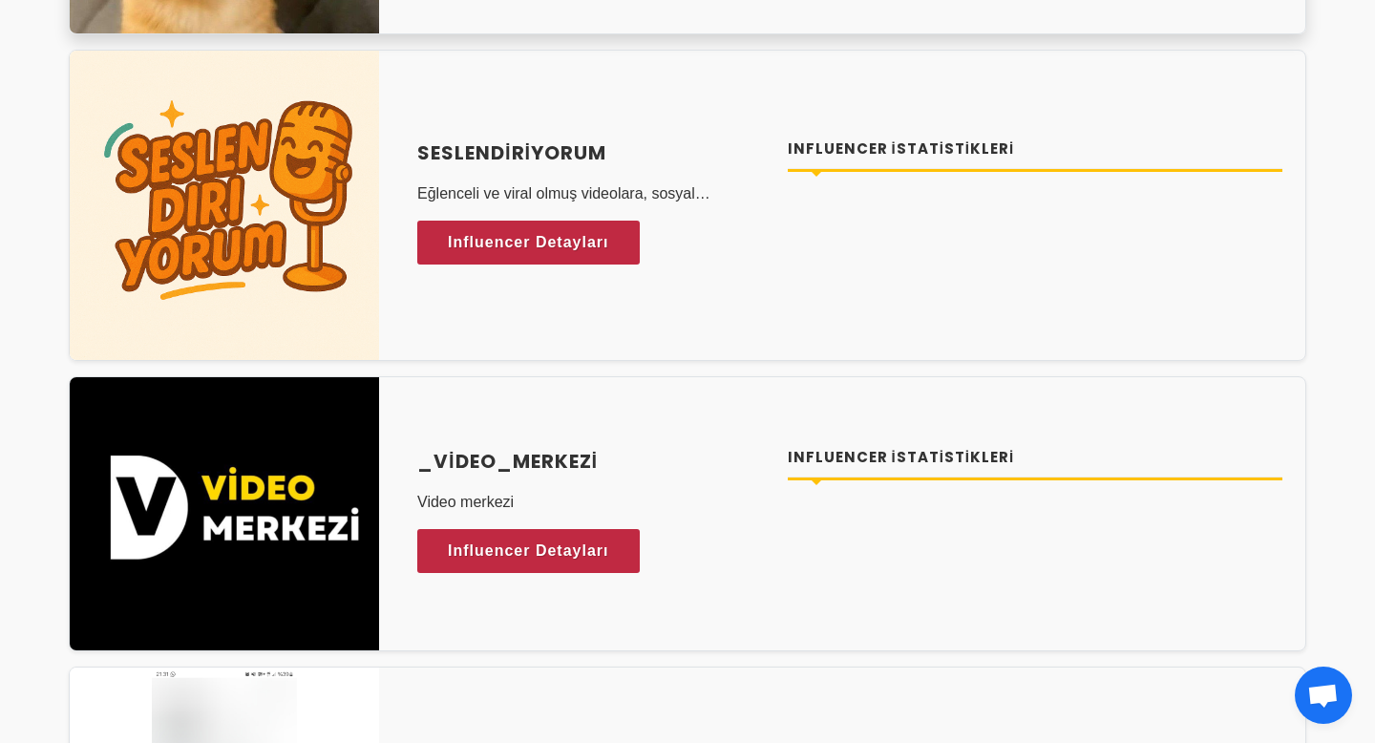
scroll to position [190, 0]
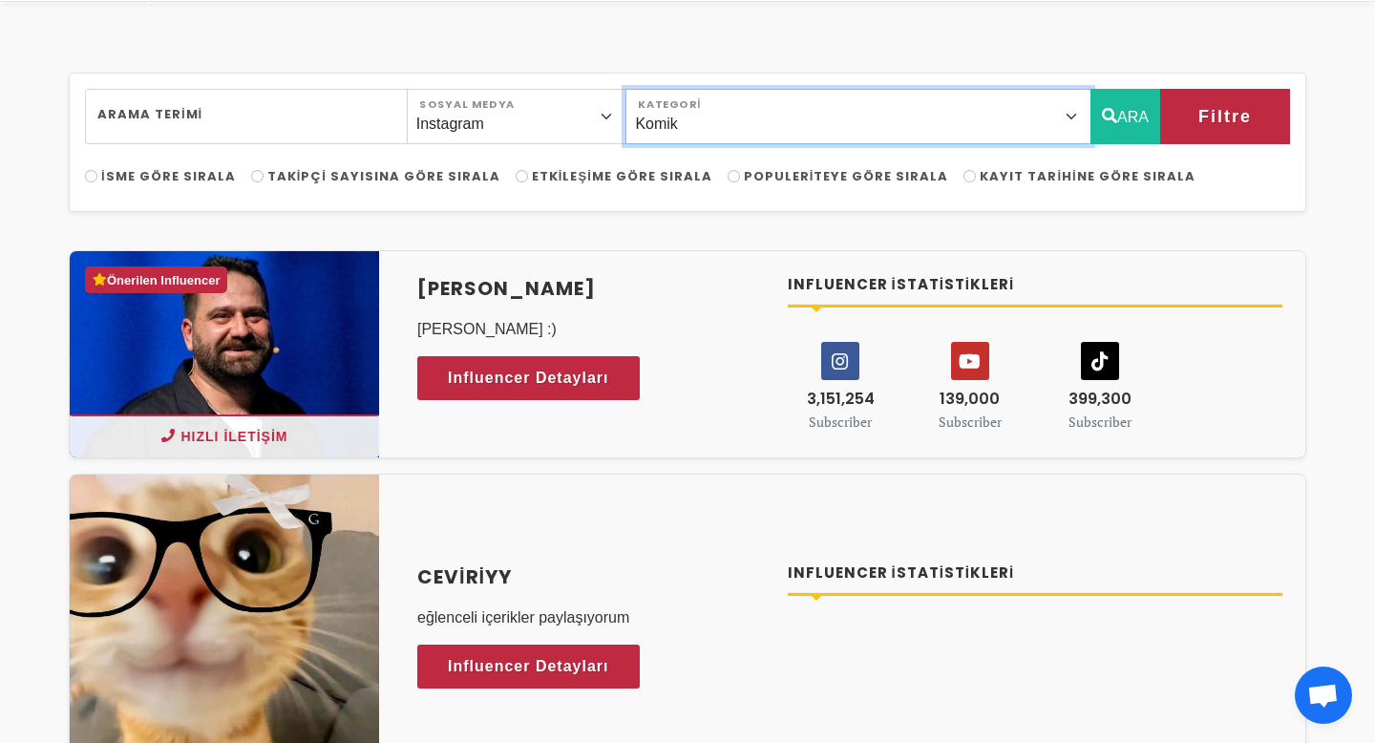
click at [1072, 119] on select "Önerilen Influencerlar Aile & Çocuk & Ebeveyn Alışveriş & Giyim & Aksesuar Arab…" at bounding box center [859, 116] width 466 height 55
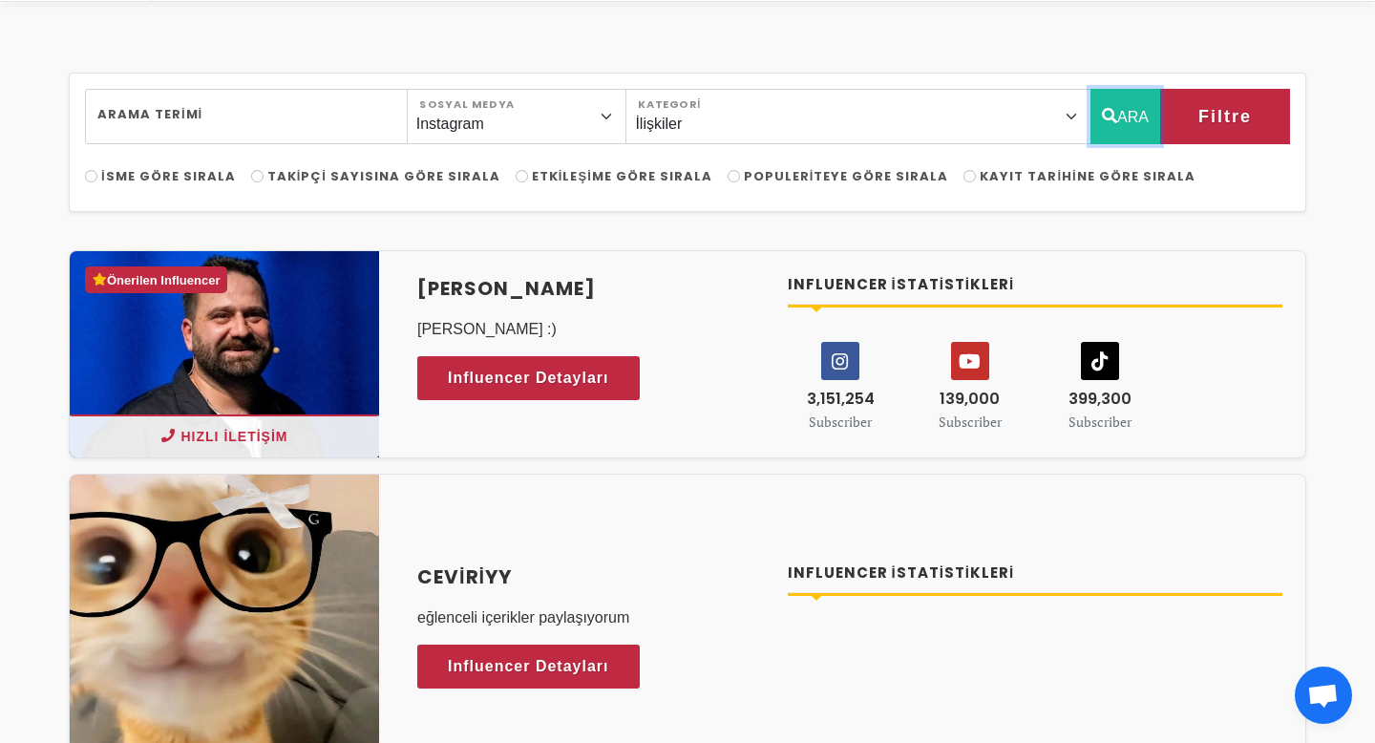
click at [1112, 120] on icon "button" at bounding box center [1109, 115] width 15 height 23
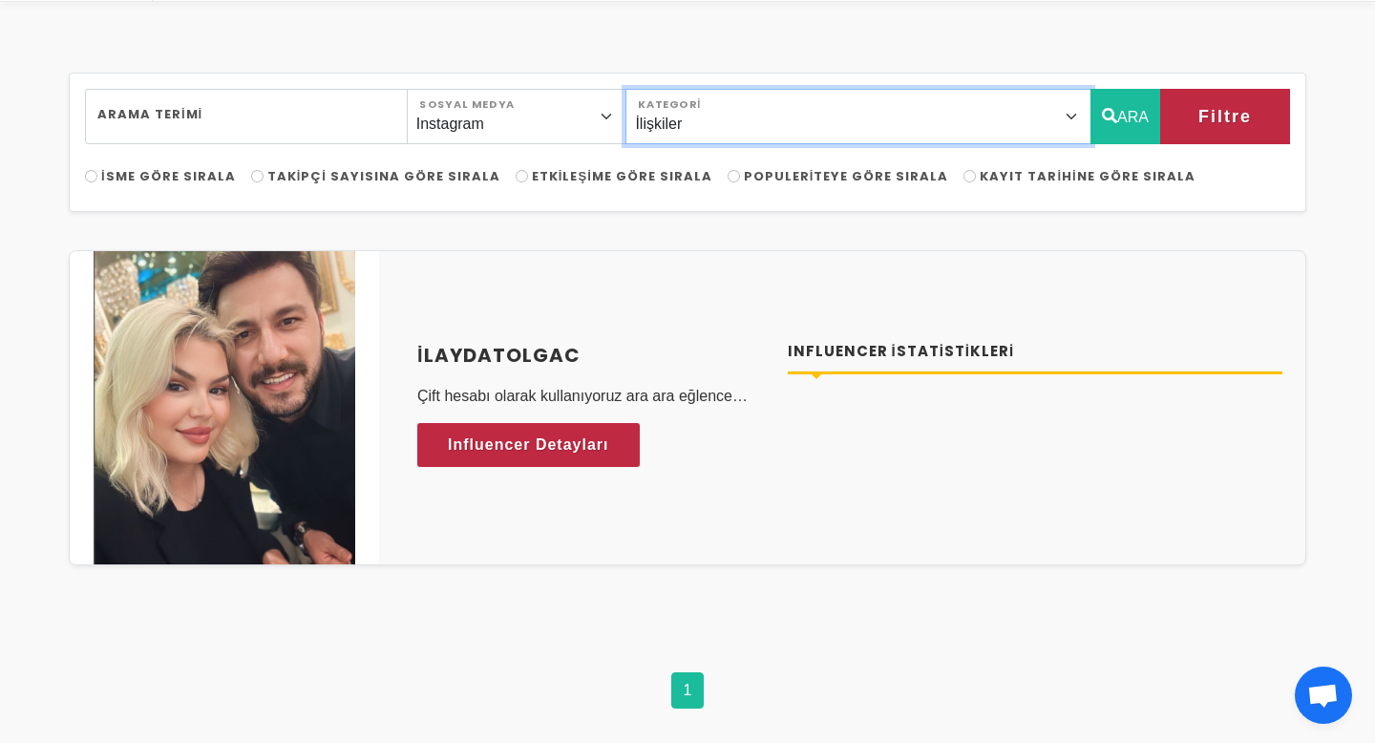
click at [1066, 123] on select "Önerilen Influencerlar Aile & Çocuk & Ebeveyn Alışveriş & Giyim & Aksesuar Arab…" at bounding box center [859, 116] width 466 height 55
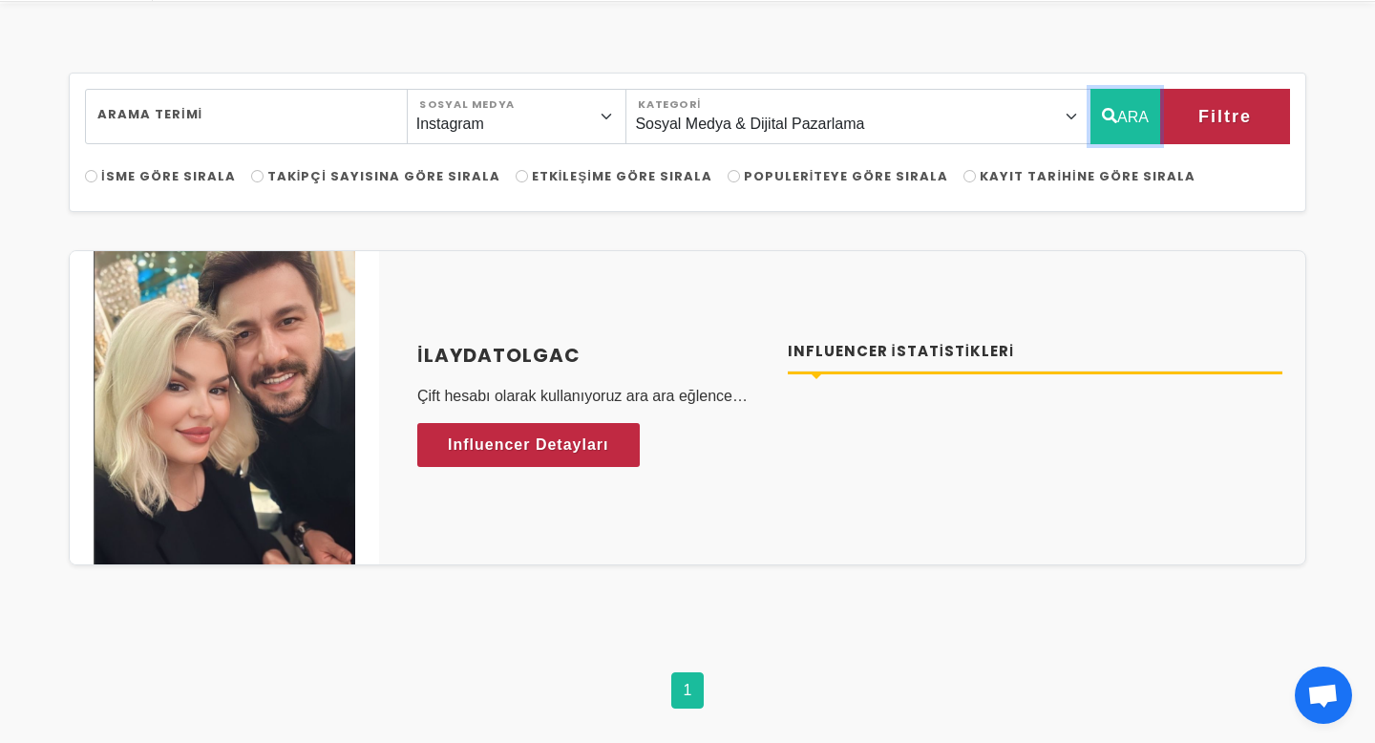
click at [1126, 137] on button "ARA" at bounding box center [1126, 116] width 70 height 55
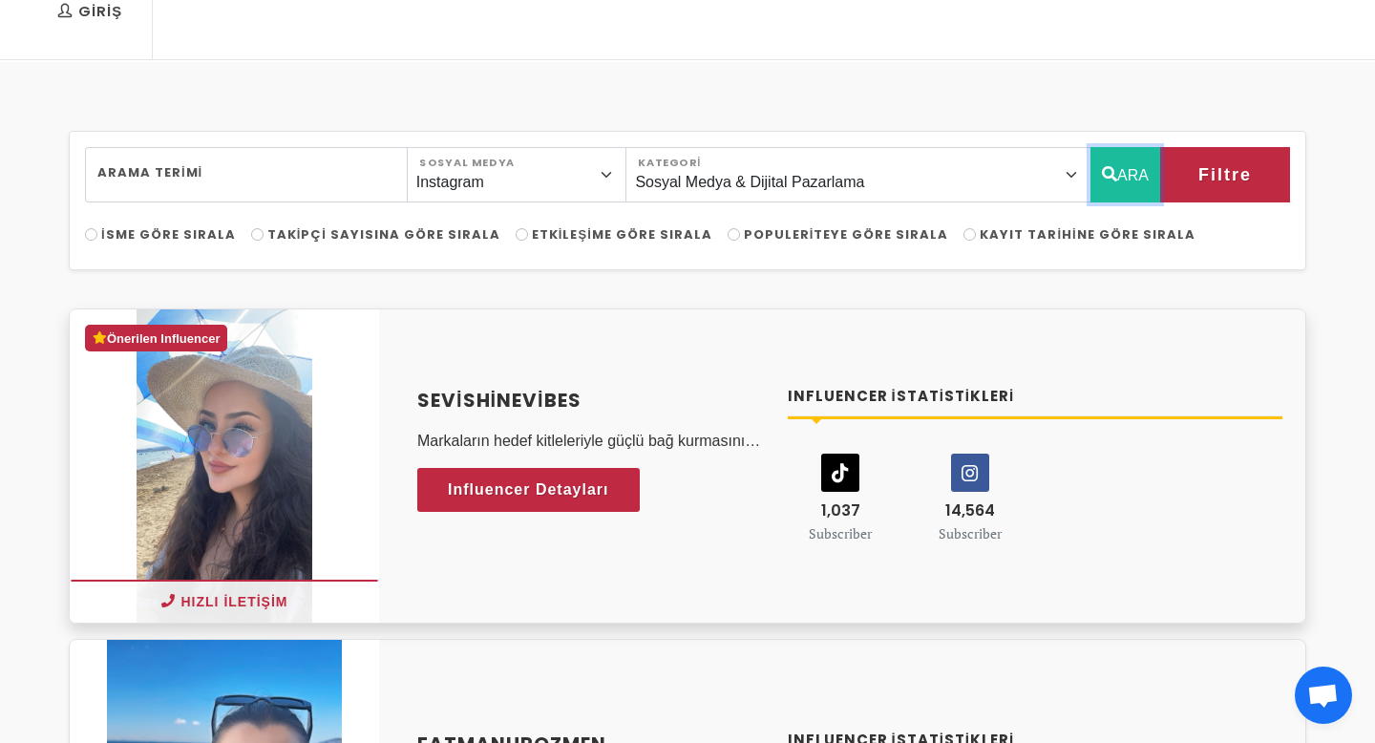
scroll to position [0, 0]
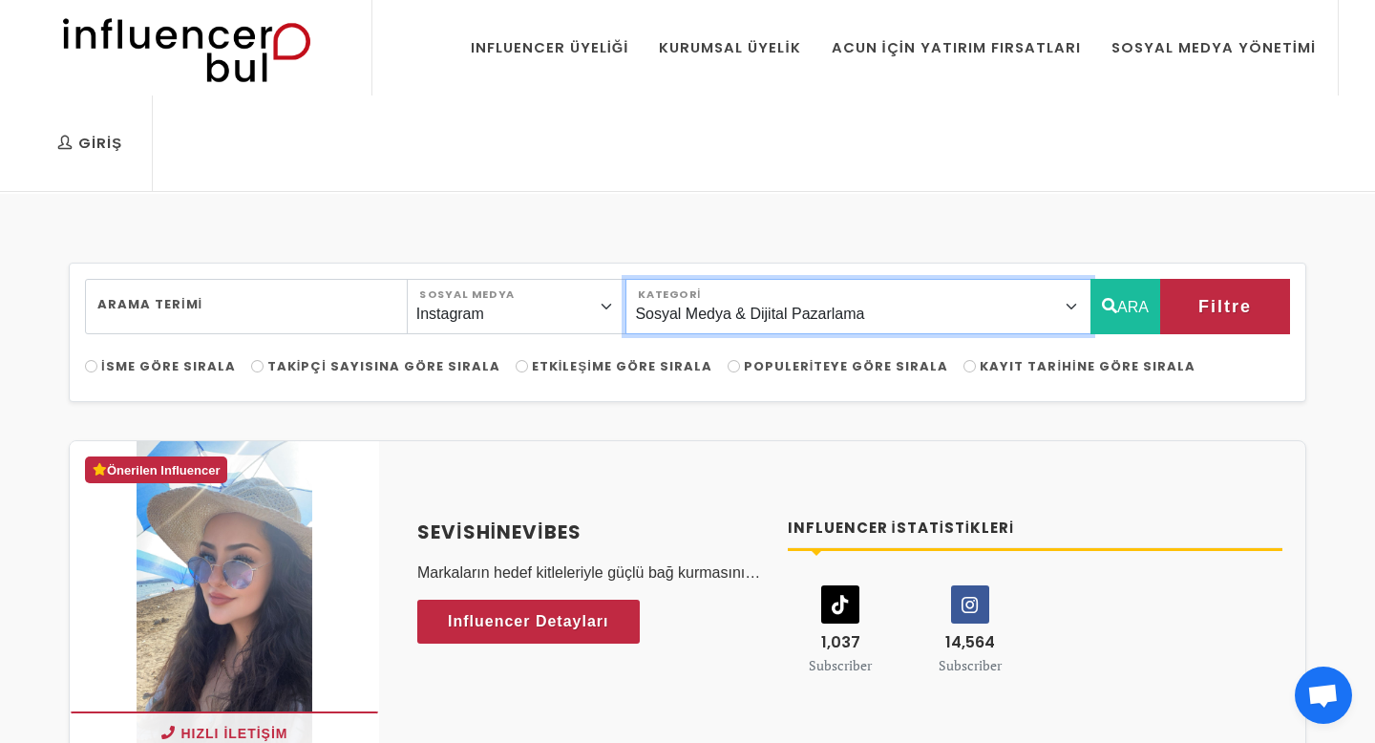
click at [1028, 322] on select "Önerilen Influencerlar Aile & Çocuk & Ebeveyn Alışveriş & Giyim & Aksesuar Arab…" at bounding box center [859, 306] width 466 height 55
select select "0"
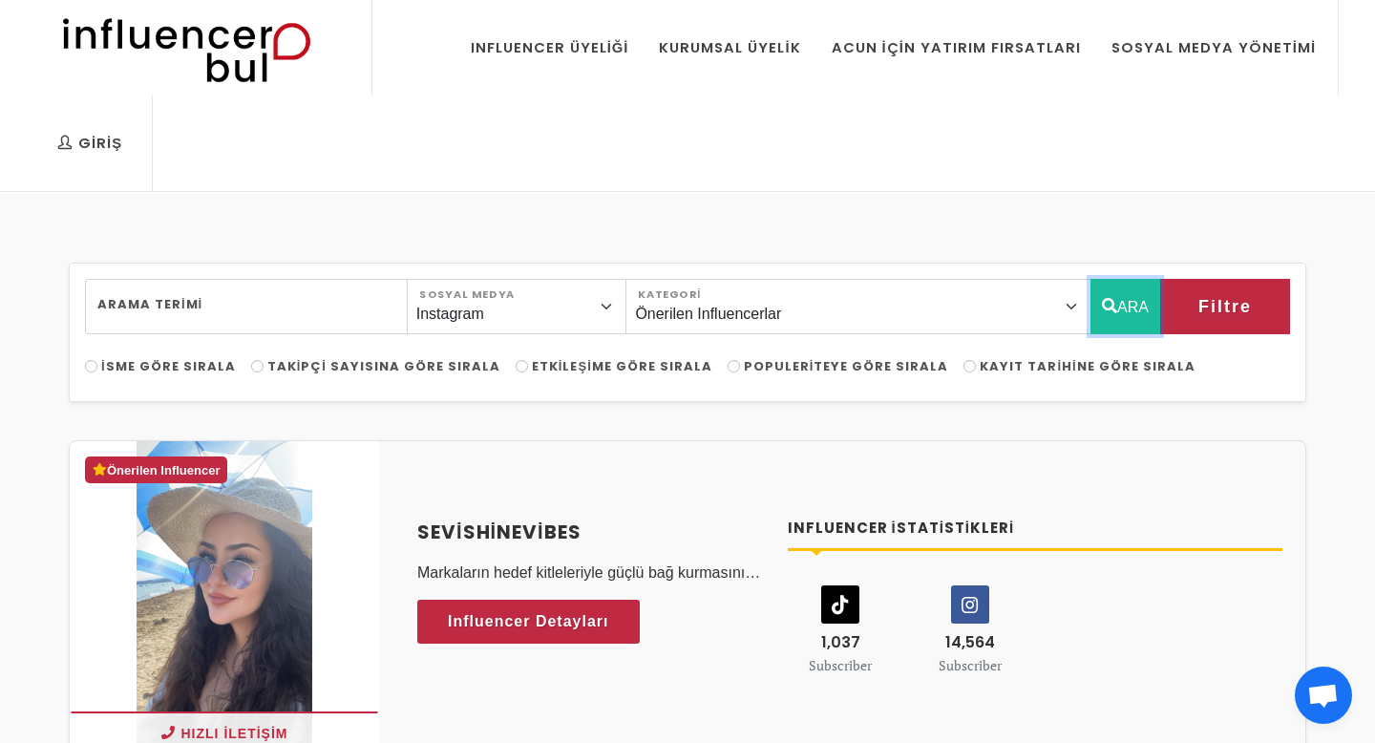
click at [1112, 306] on icon "button" at bounding box center [1109, 305] width 15 height 23
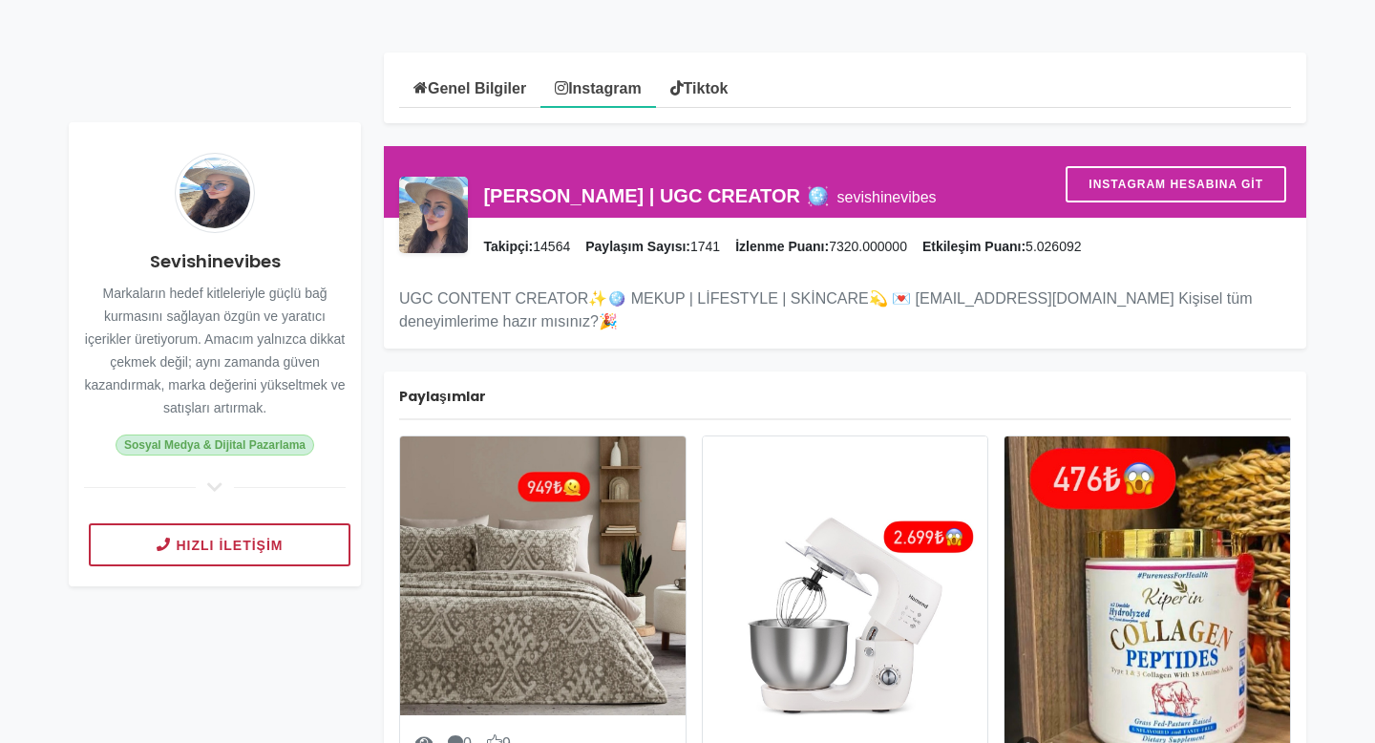
click link "Tiktok"
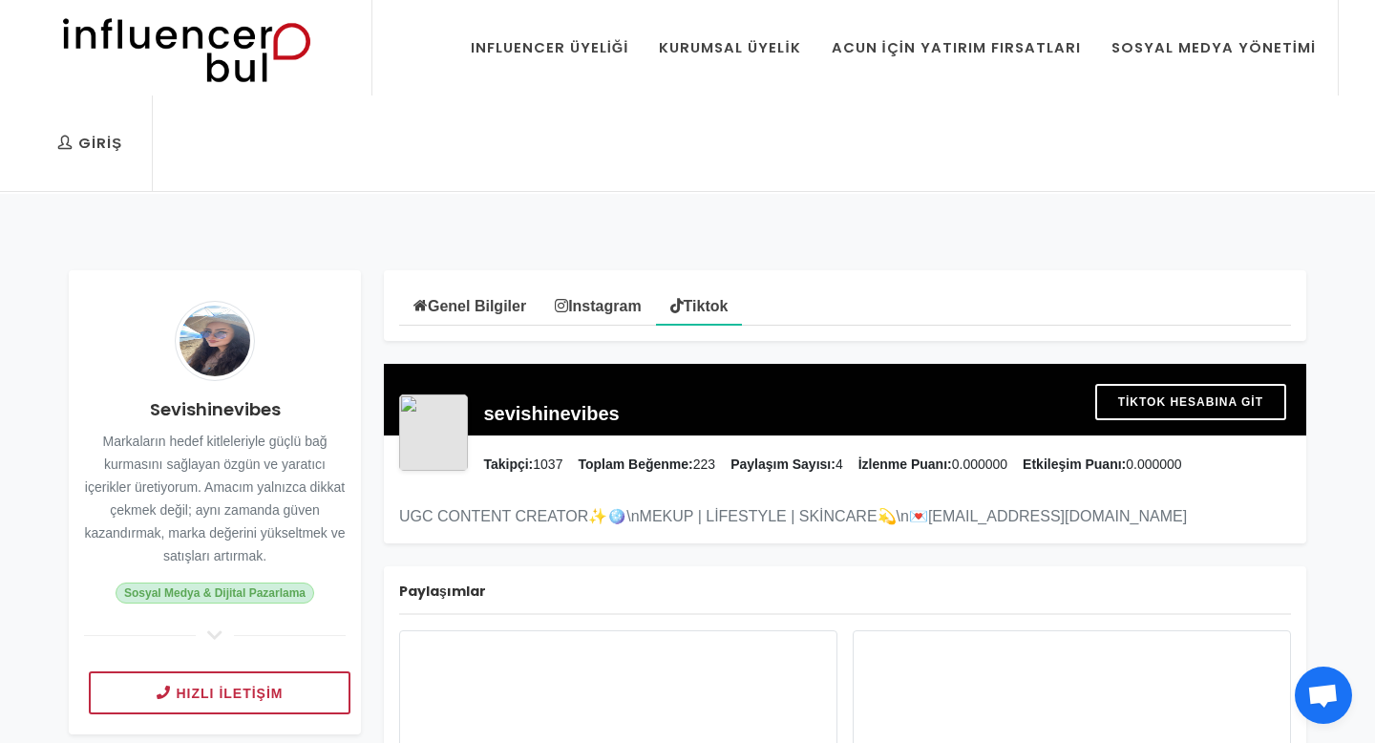
click img
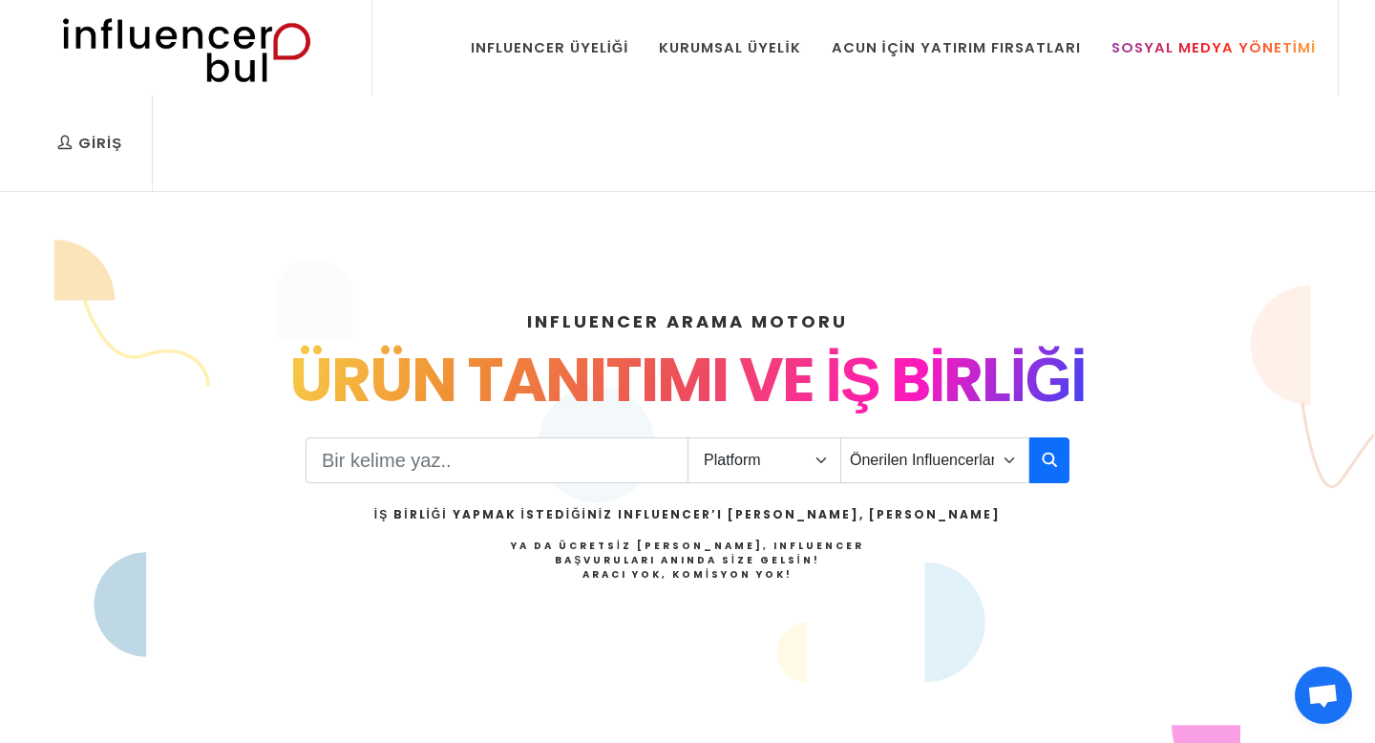
click at [1180, 51] on div "Sosyal Medya Yönetimi" at bounding box center [1214, 47] width 204 height 21
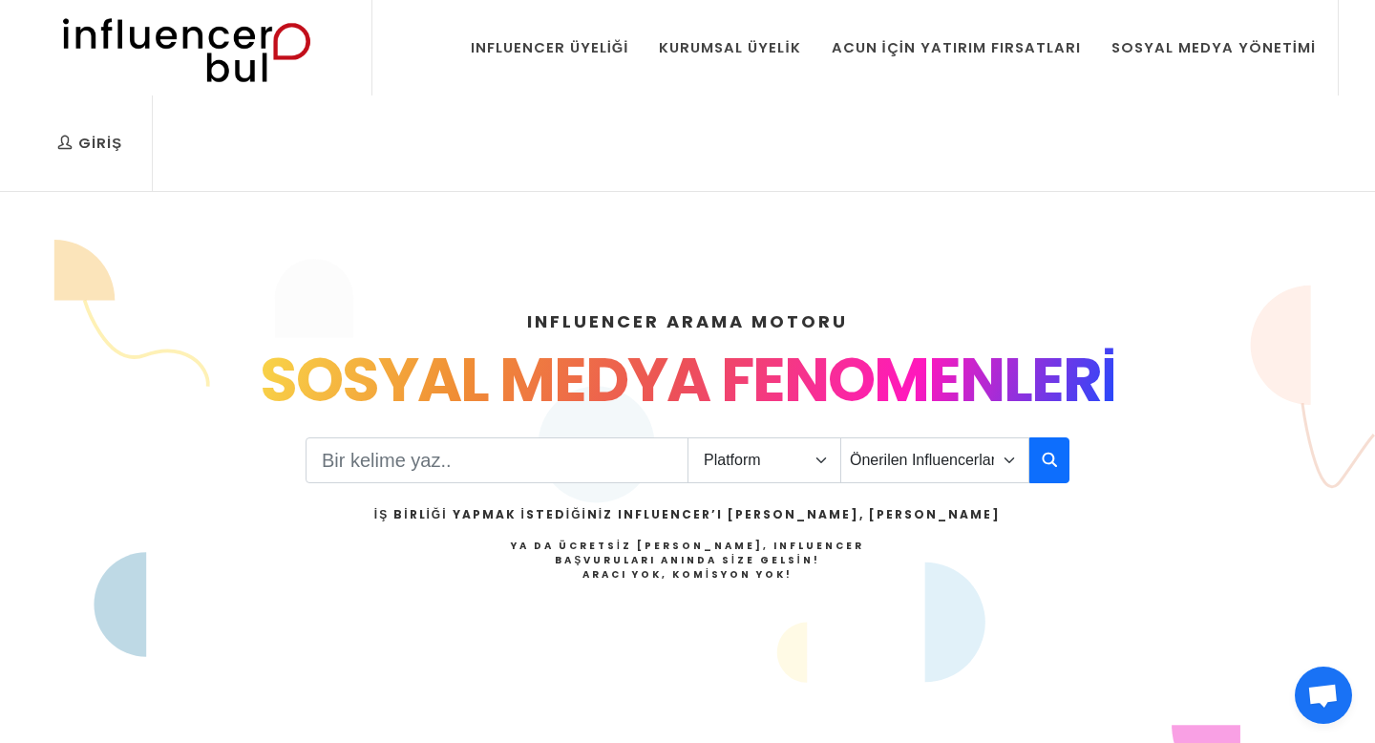
click at [244, 36] on img at bounding box center [186, 47] width 314 height 95
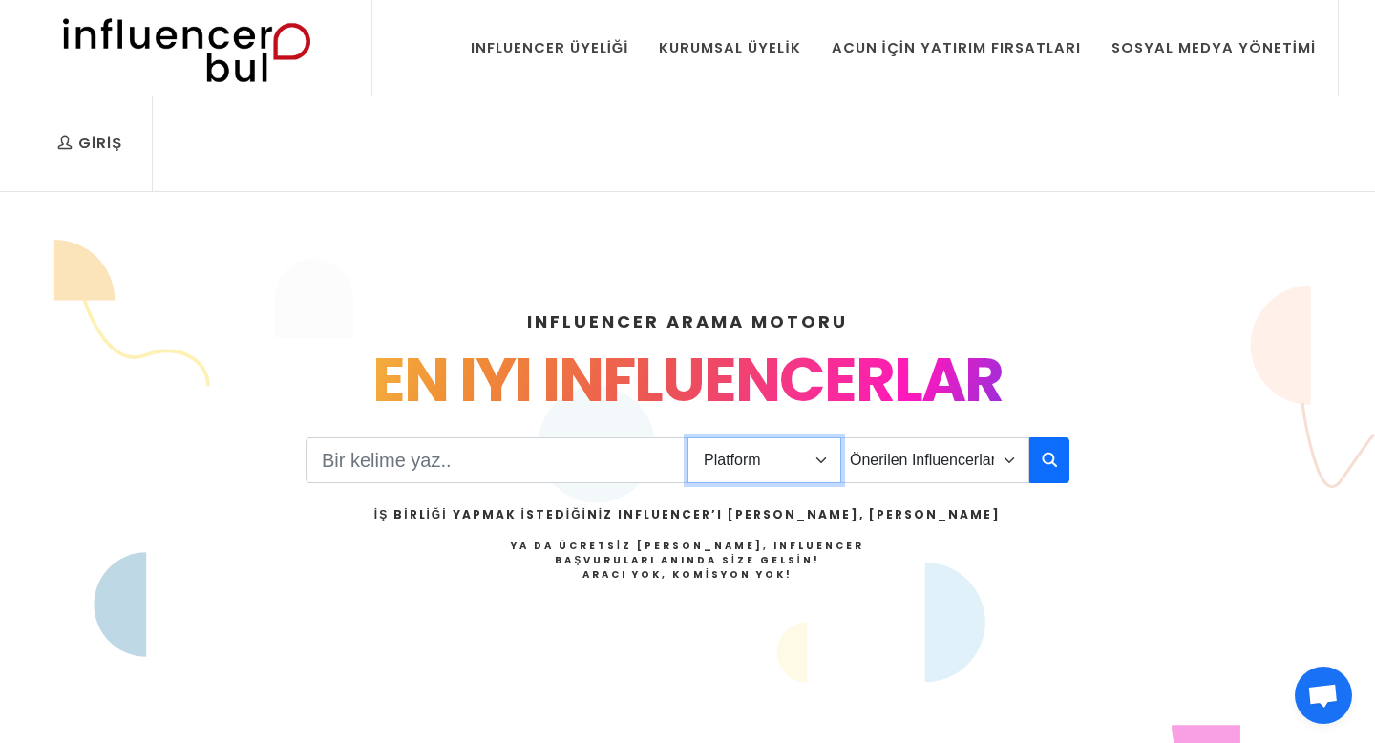
click at [822, 464] on select "Platform Instagram Facebook Youtube Tiktok Twitter Twitch" at bounding box center [765, 460] width 154 height 46
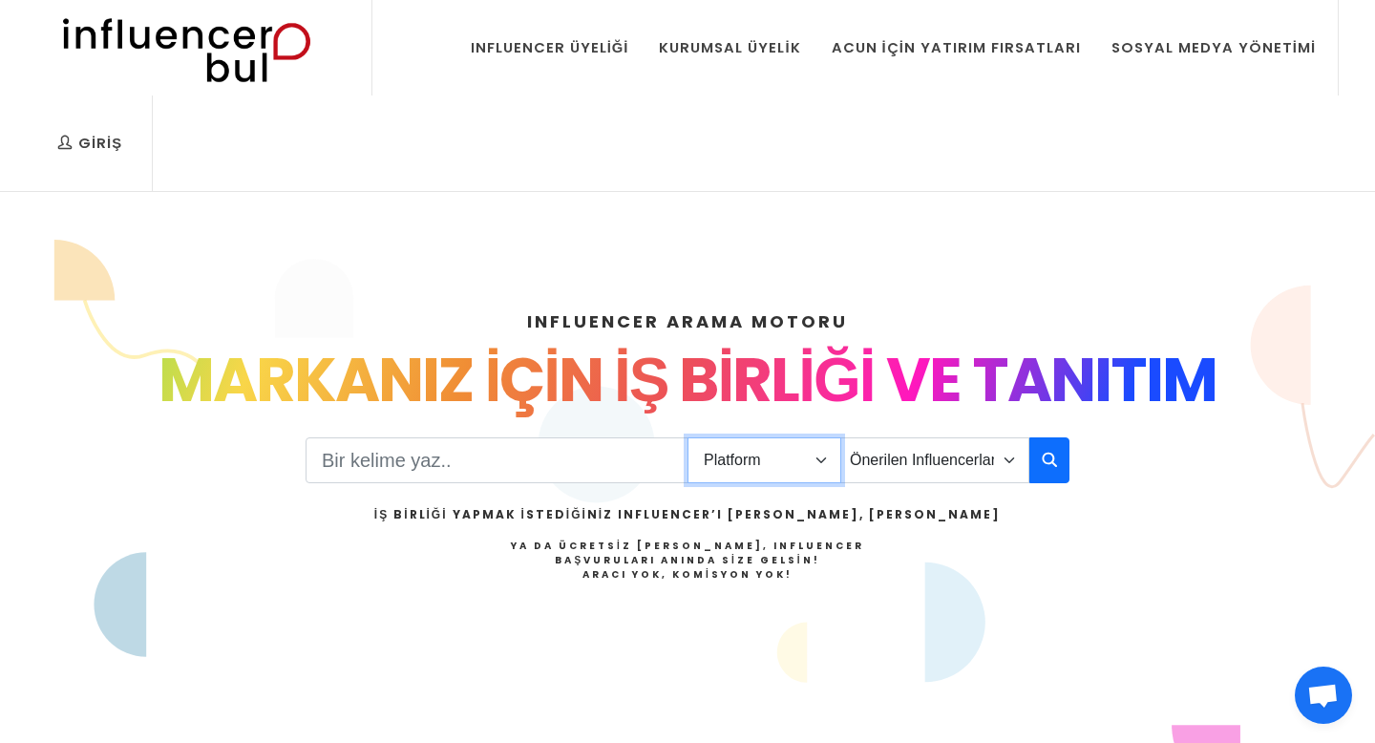
click at [789, 451] on select "Platform Instagram Facebook Youtube Tiktok Twitter Twitch" at bounding box center [765, 460] width 154 height 46
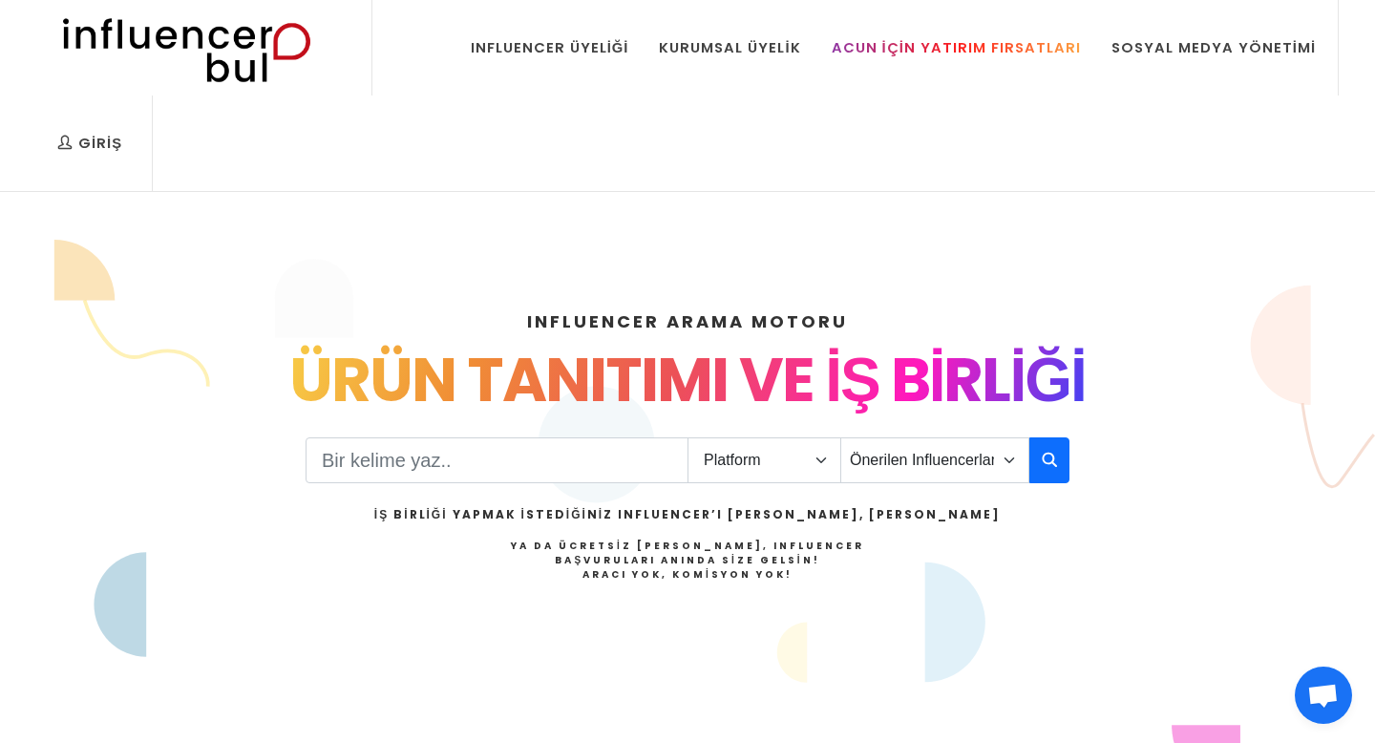
click at [966, 48] on div "Acun İçin Yatırım Fırsatları" at bounding box center [956, 47] width 249 height 21
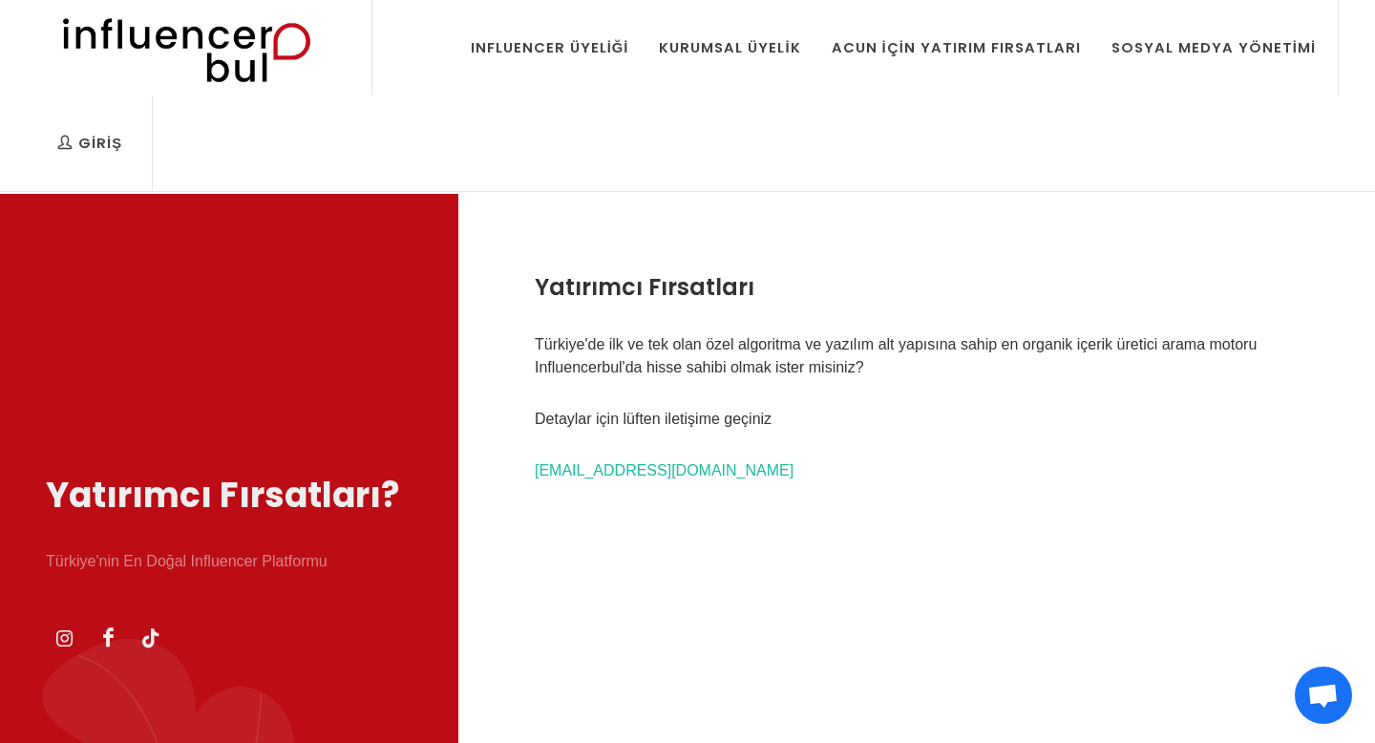
click at [243, 51] on img at bounding box center [186, 47] width 314 height 95
